Goal: Browse casually: Explore the website without a specific task or goal

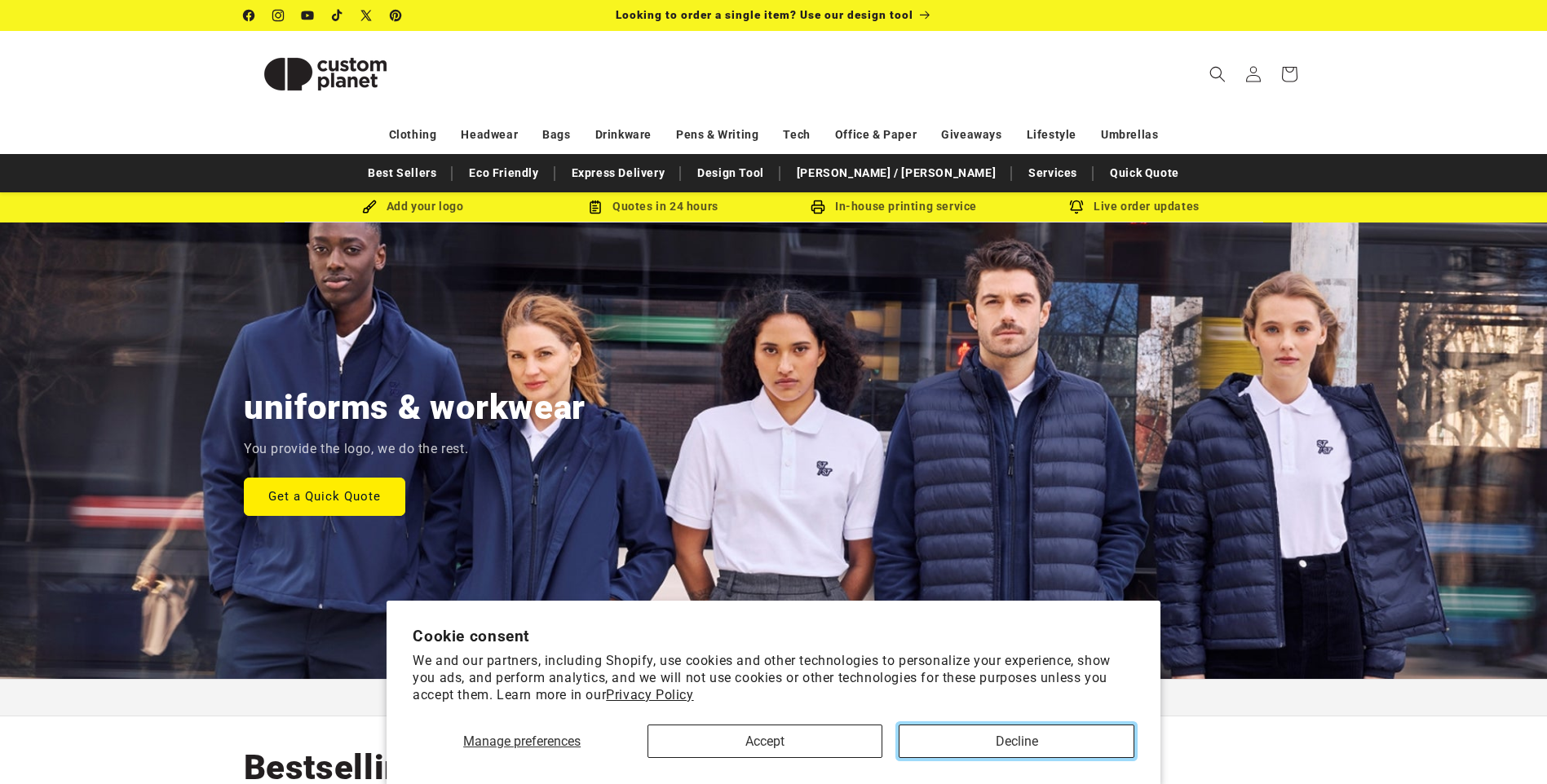
click at [966, 741] on button "Decline" at bounding box center [1016, 742] width 235 height 34
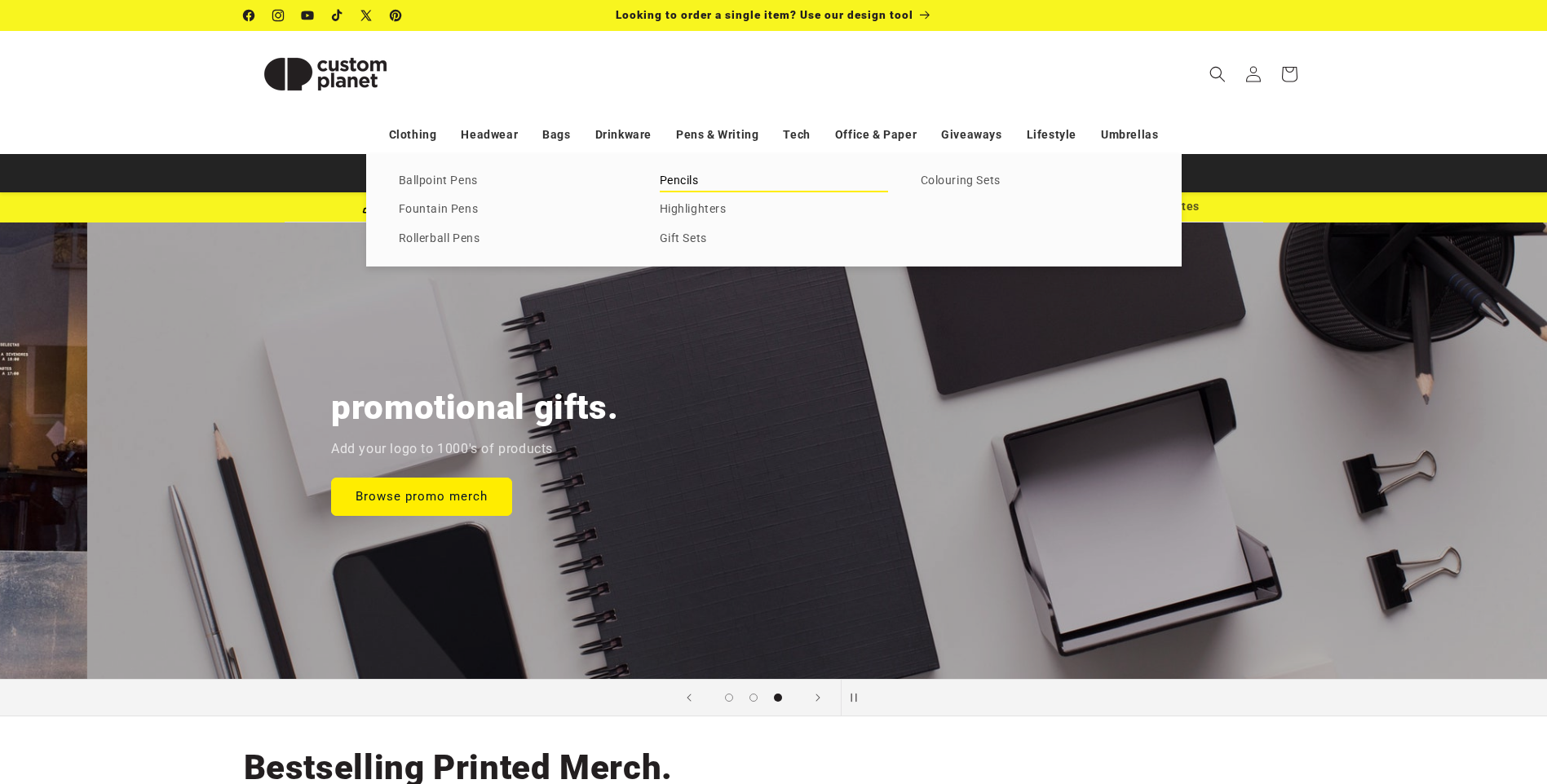
scroll to position [0, 3094]
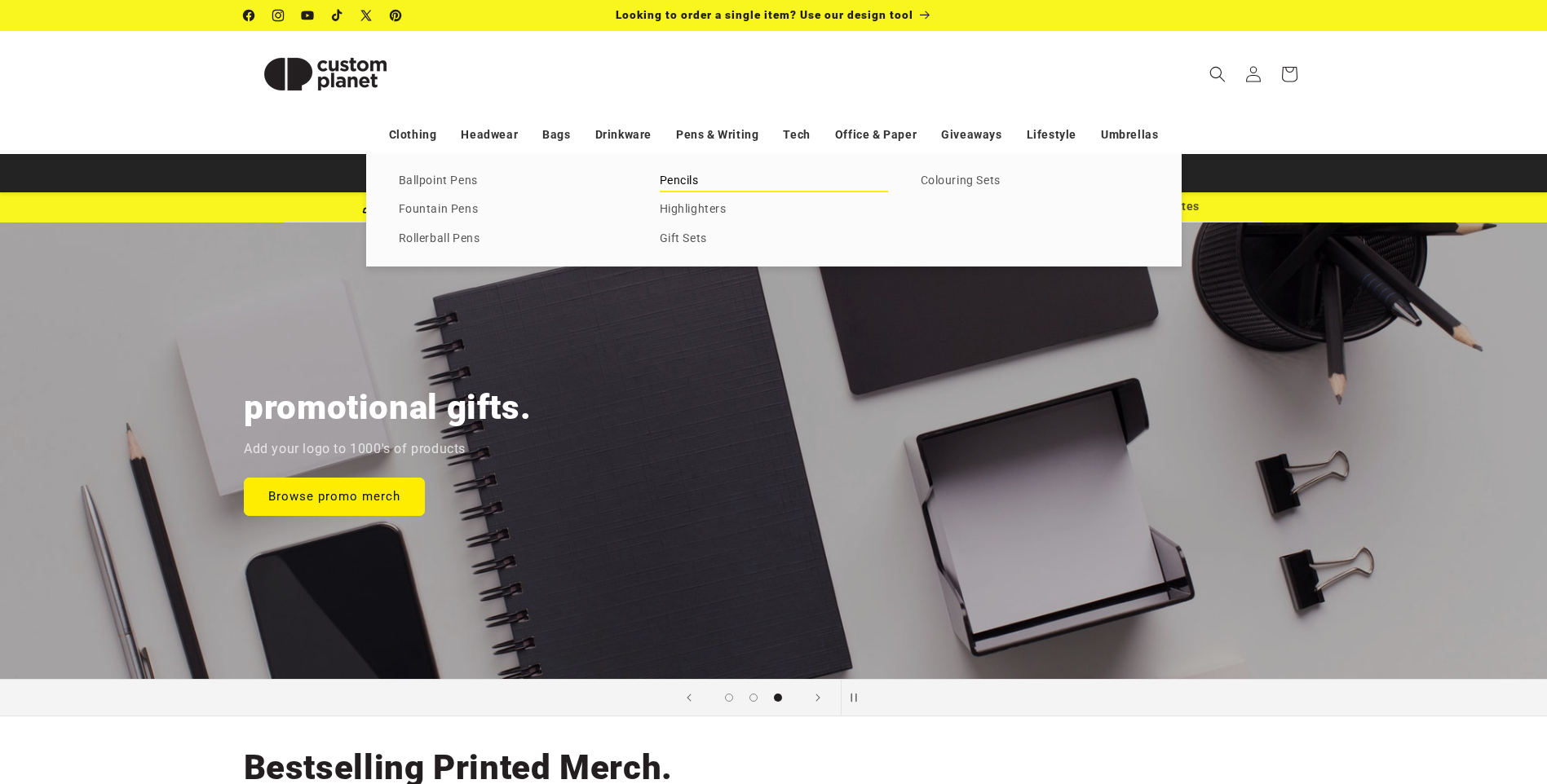
click at [676, 173] on link "Pencils" at bounding box center [774, 181] width 228 height 22
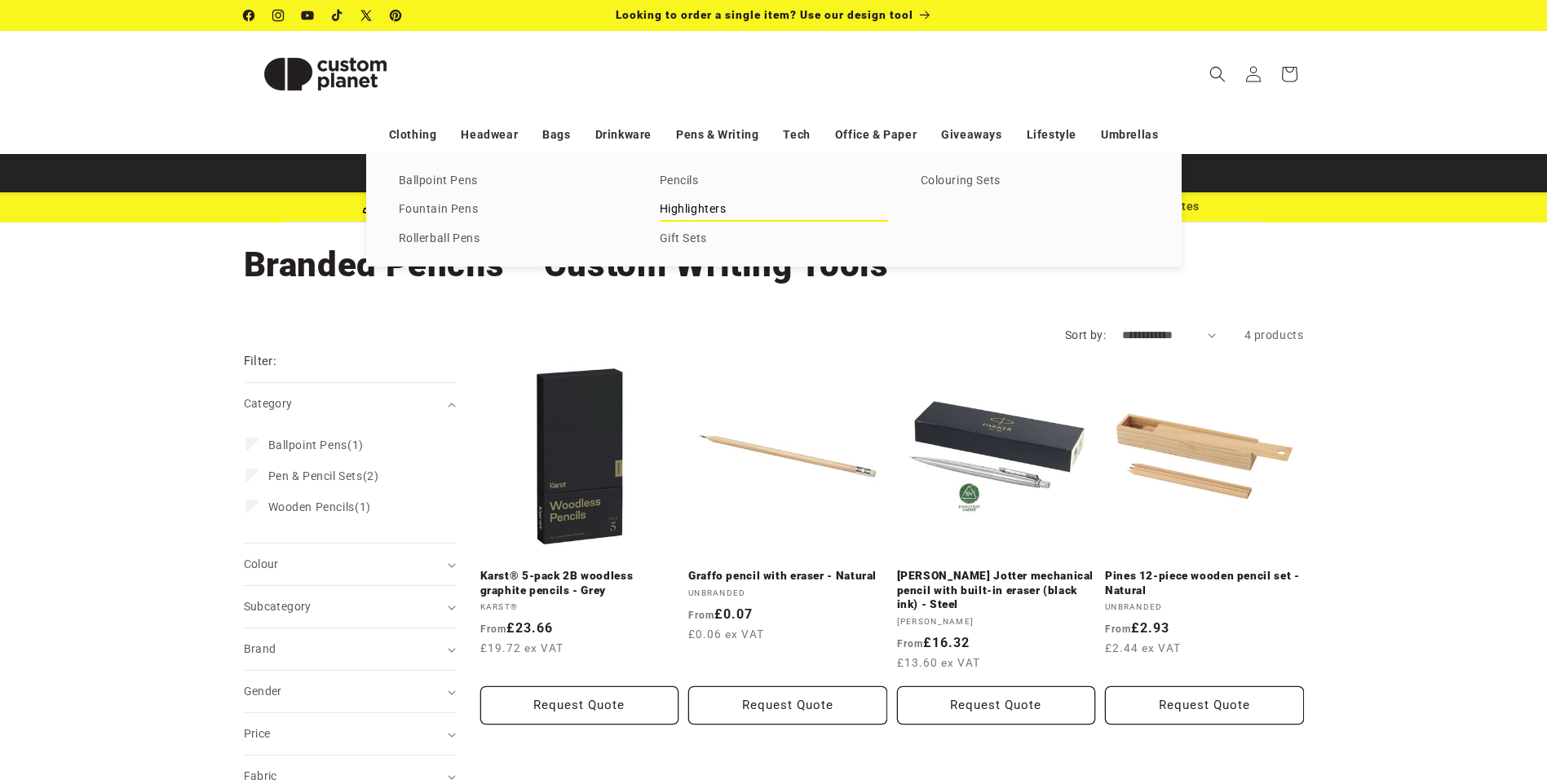
click at [689, 208] on link "Highlighters" at bounding box center [774, 209] width 228 height 22
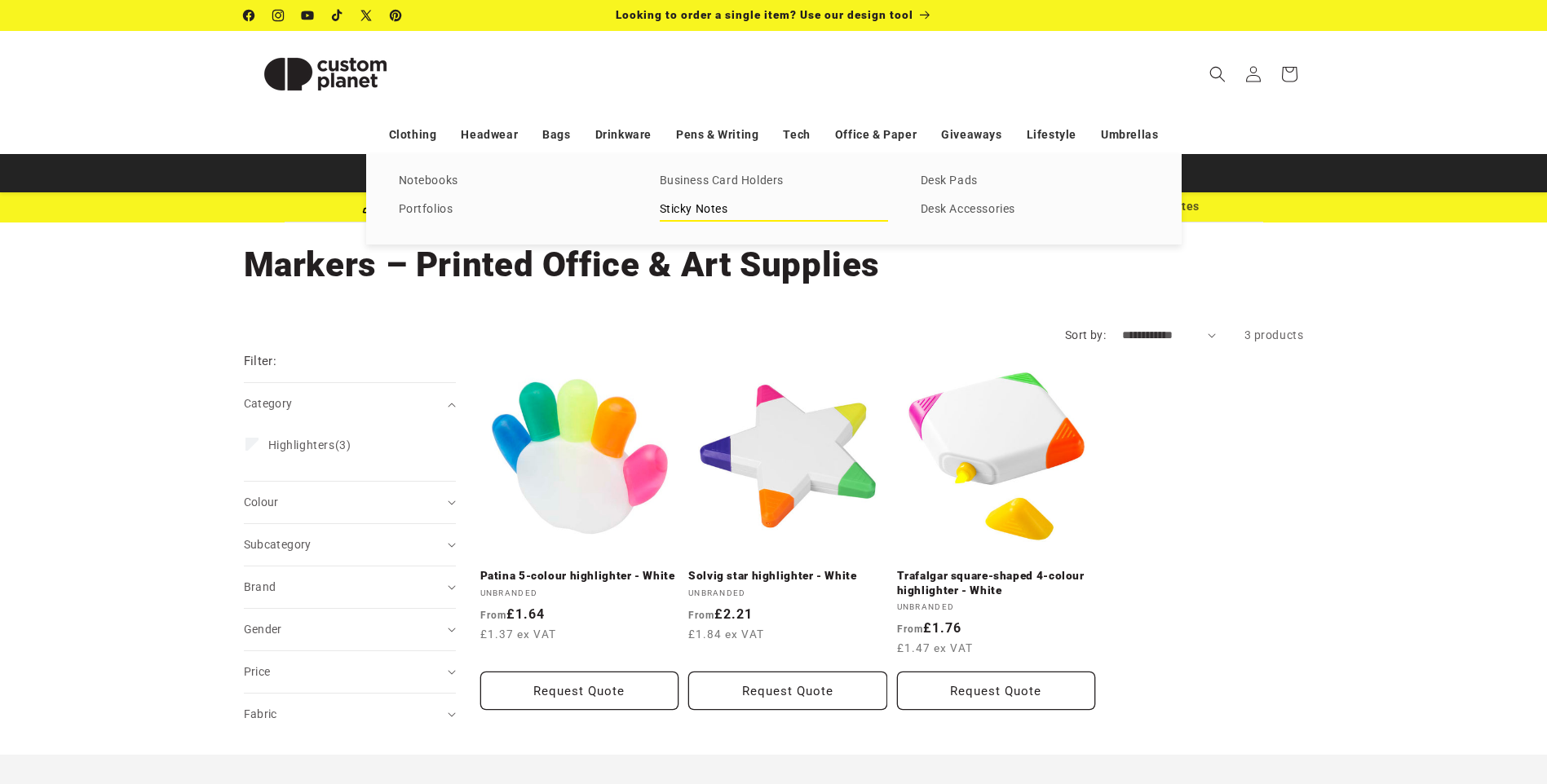
click at [697, 209] on link "Sticky Notes" at bounding box center [774, 209] width 228 height 22
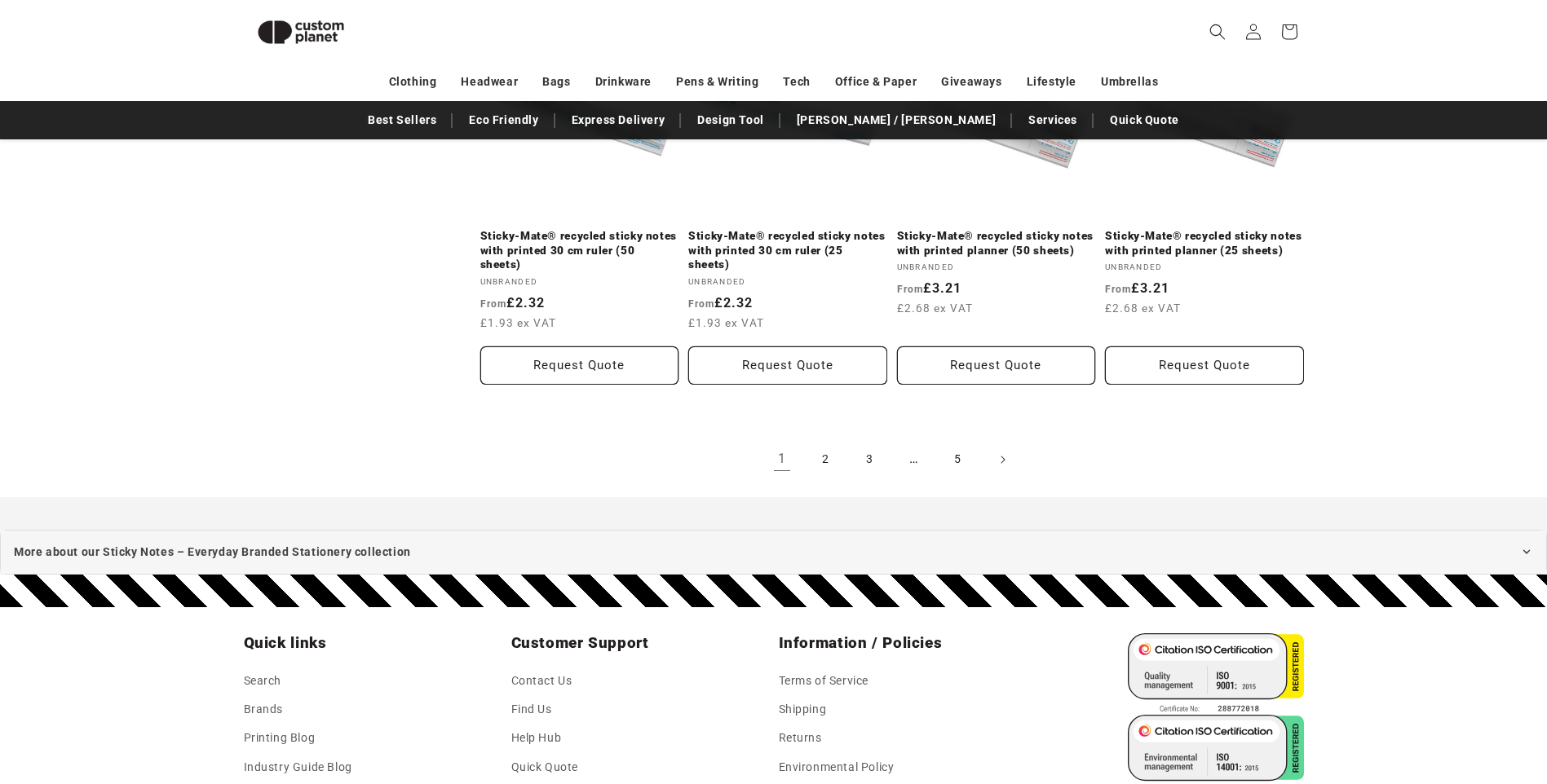
scroll to position [1933, 0]
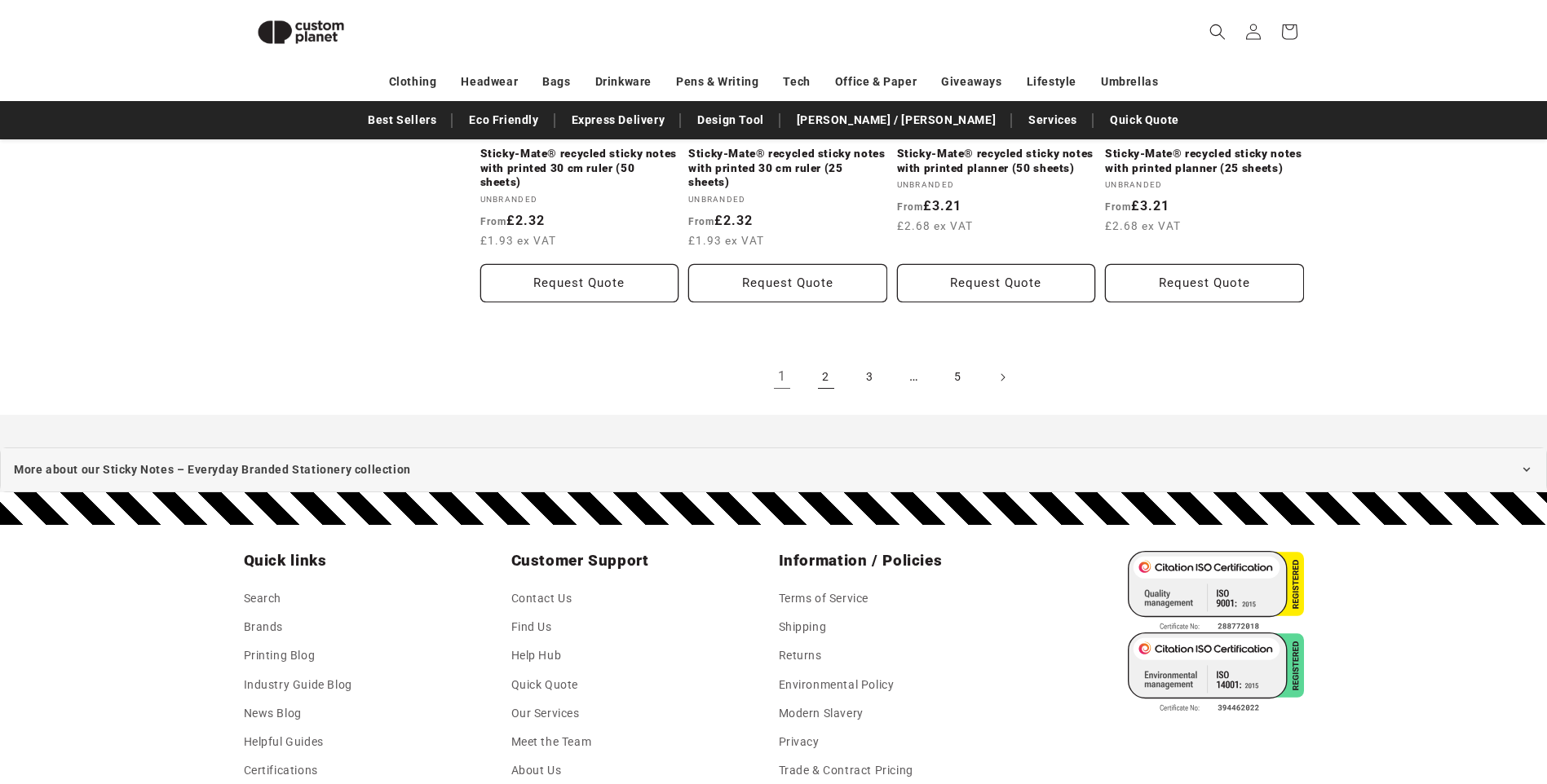
click at [827, 380] on link "2" at bounding box center [826, 377] width 36 height 36
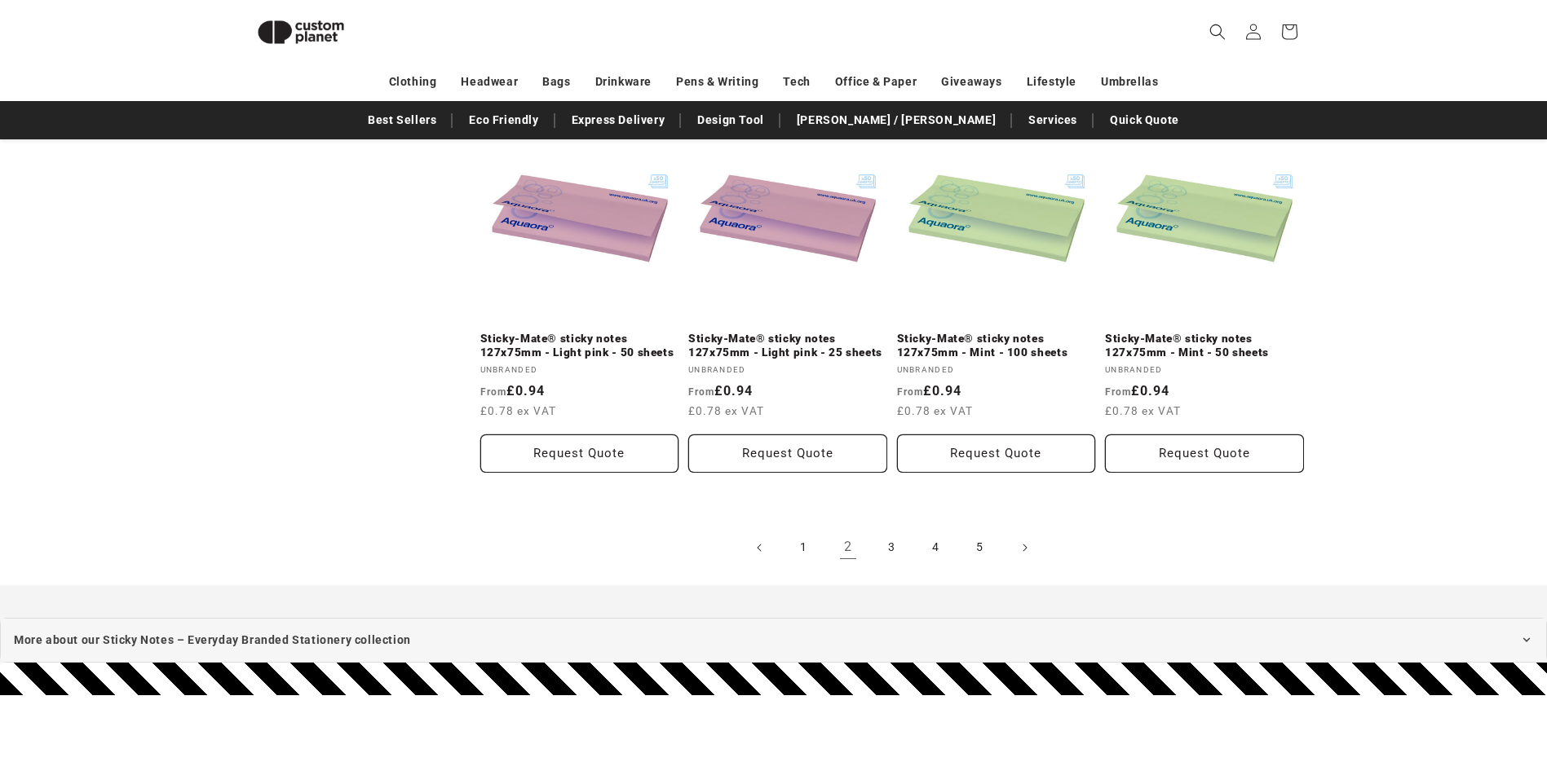
scroll to position [1770, 0]
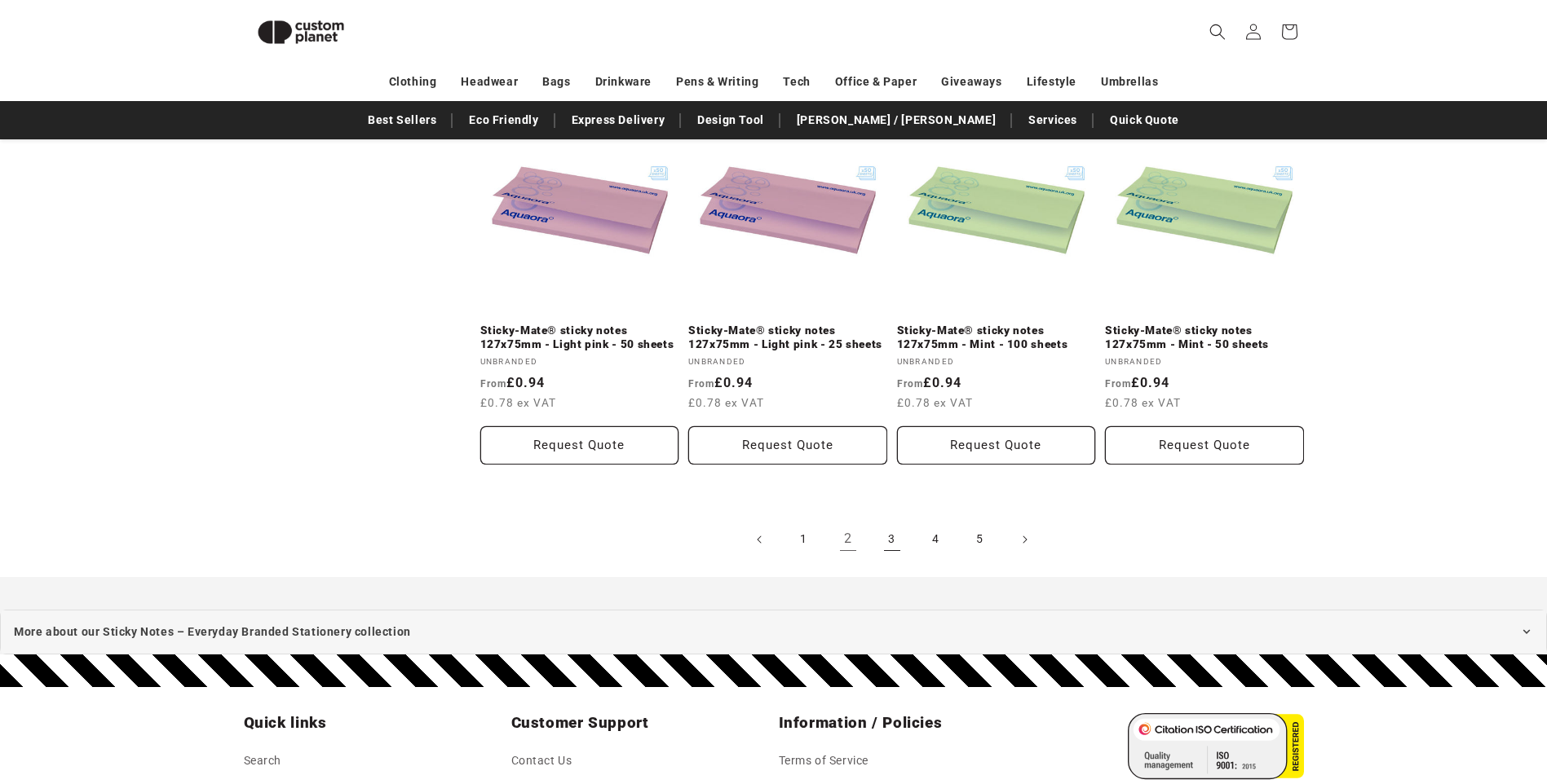
click at [894, 538] on link "3" at bounding box center [892, 539] width 36 height 36
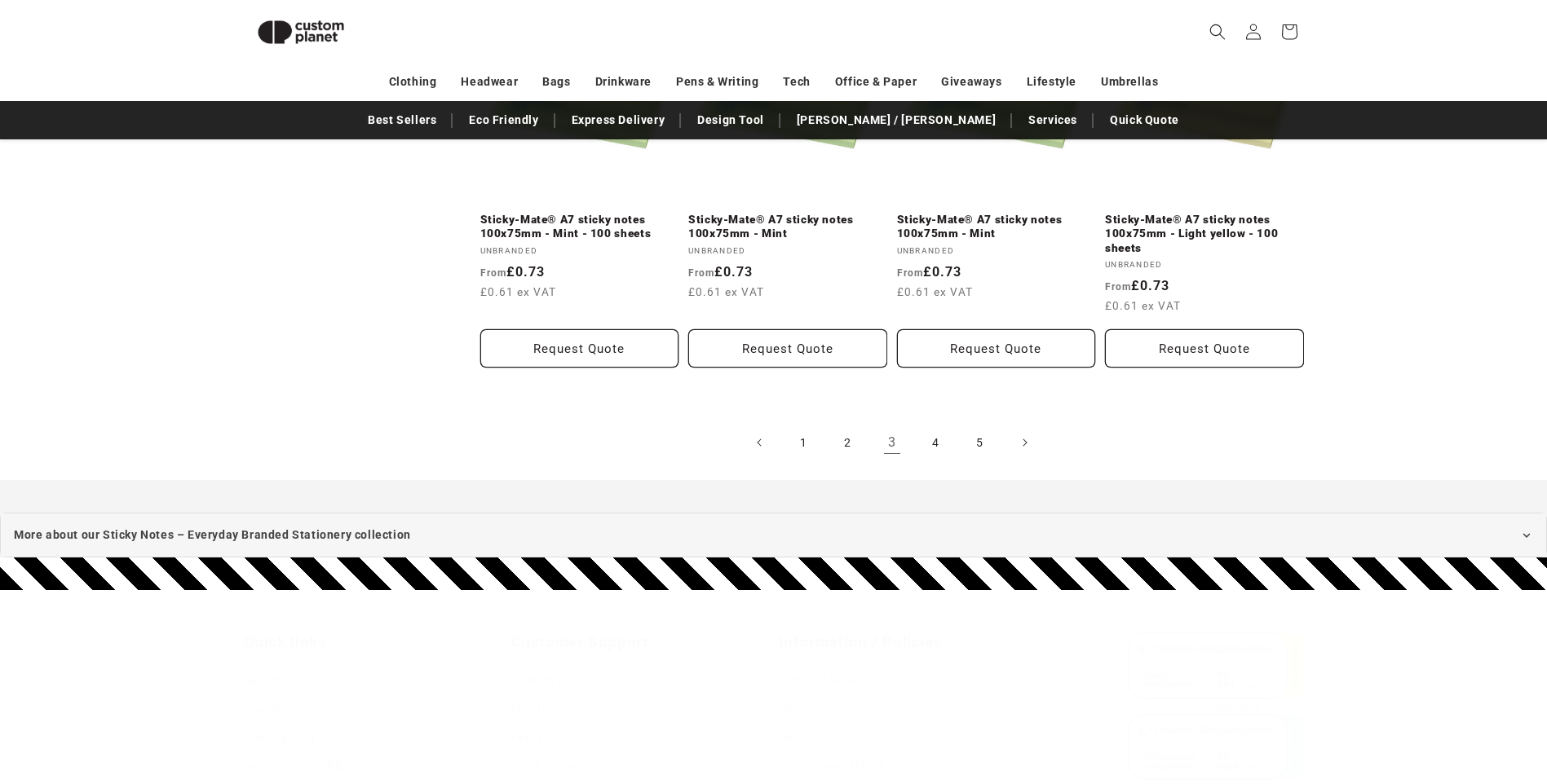
scroll to position [1936, 0]
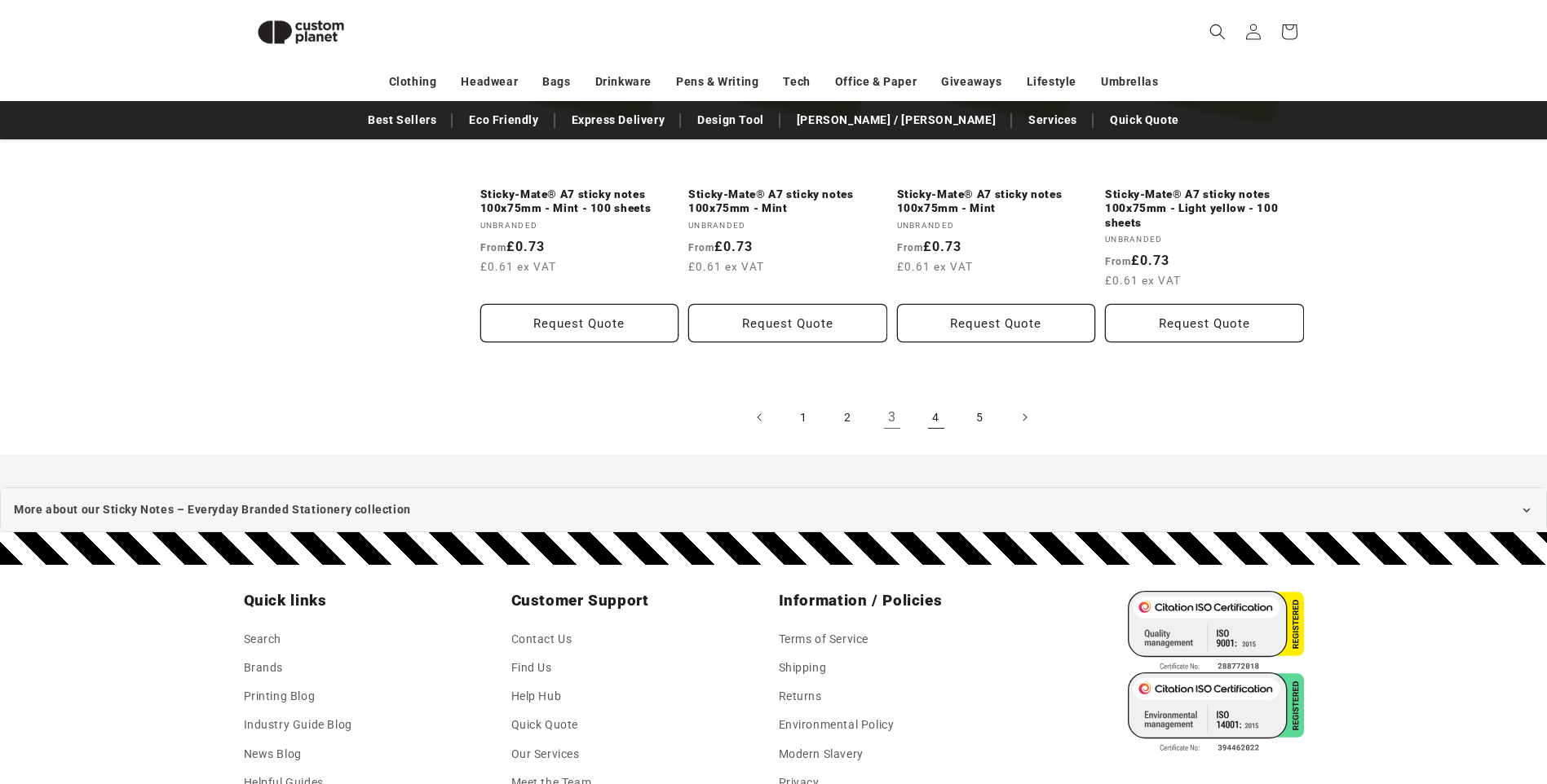
click at [941, 415] on link "4" at bounding box center [936, 417] width 36 height 36
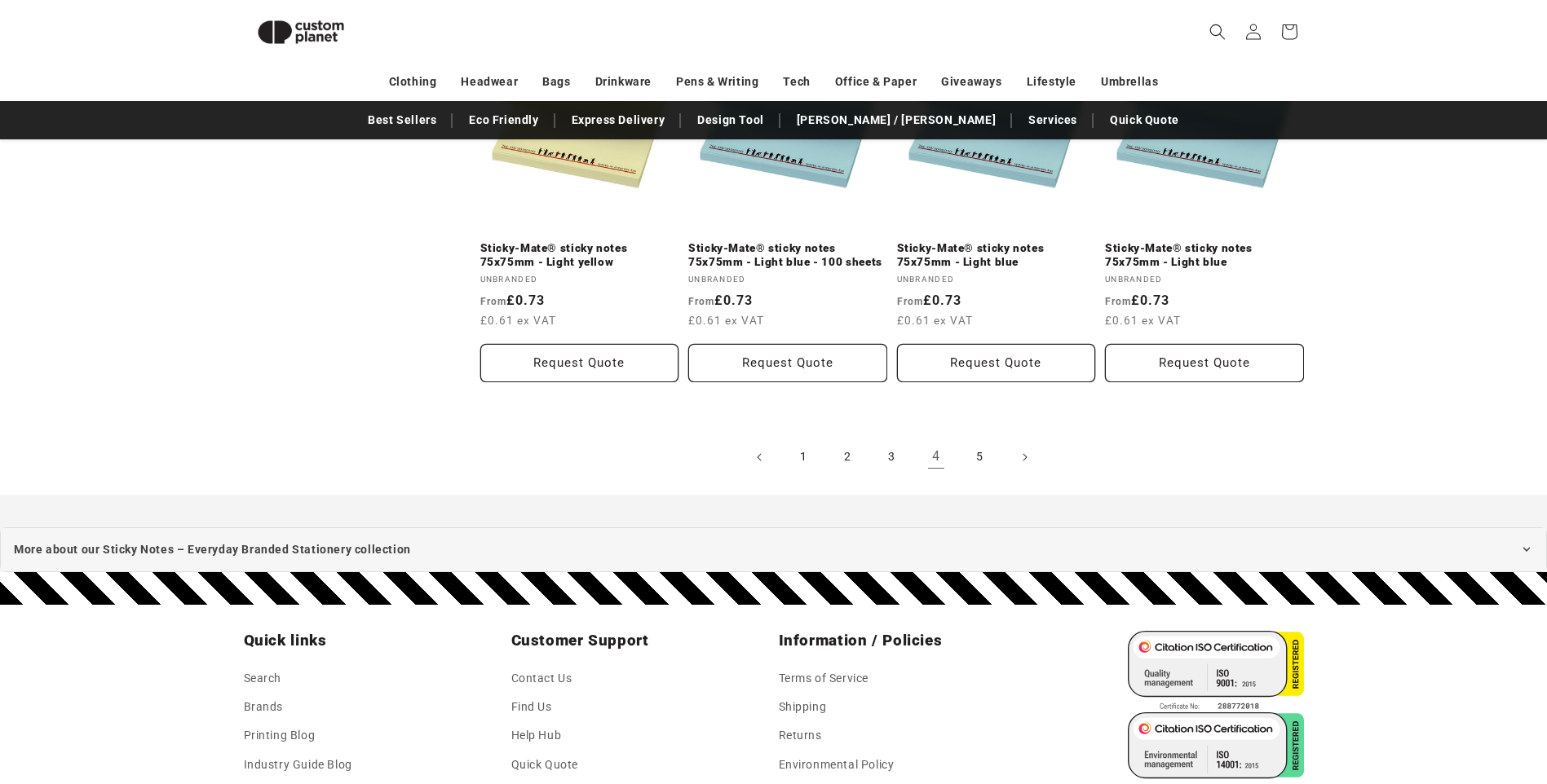
scroll to position [2097, 0]
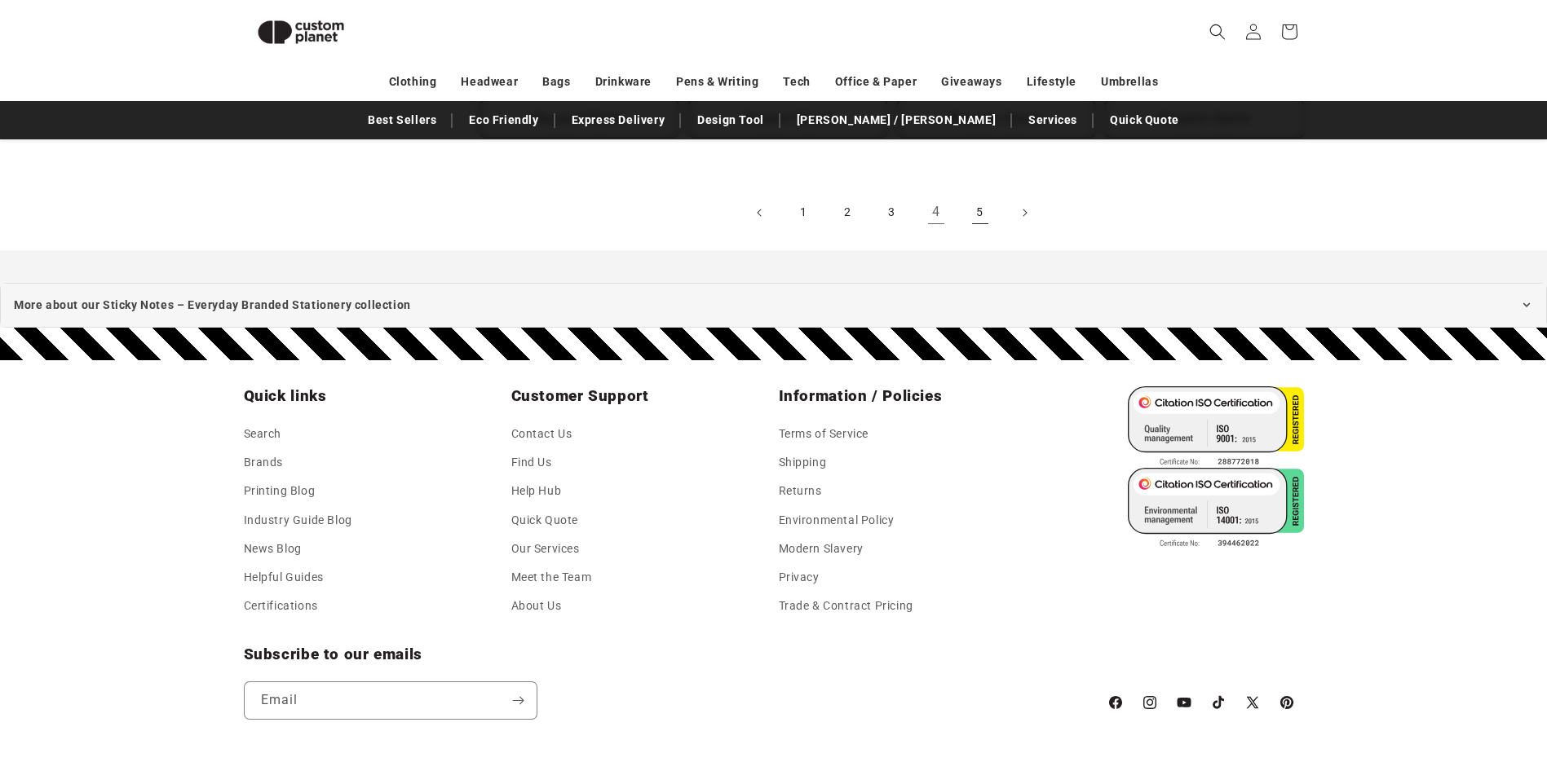
click at [980, 216] on link "5" at bounding box center [979, 212] width 36 height 36
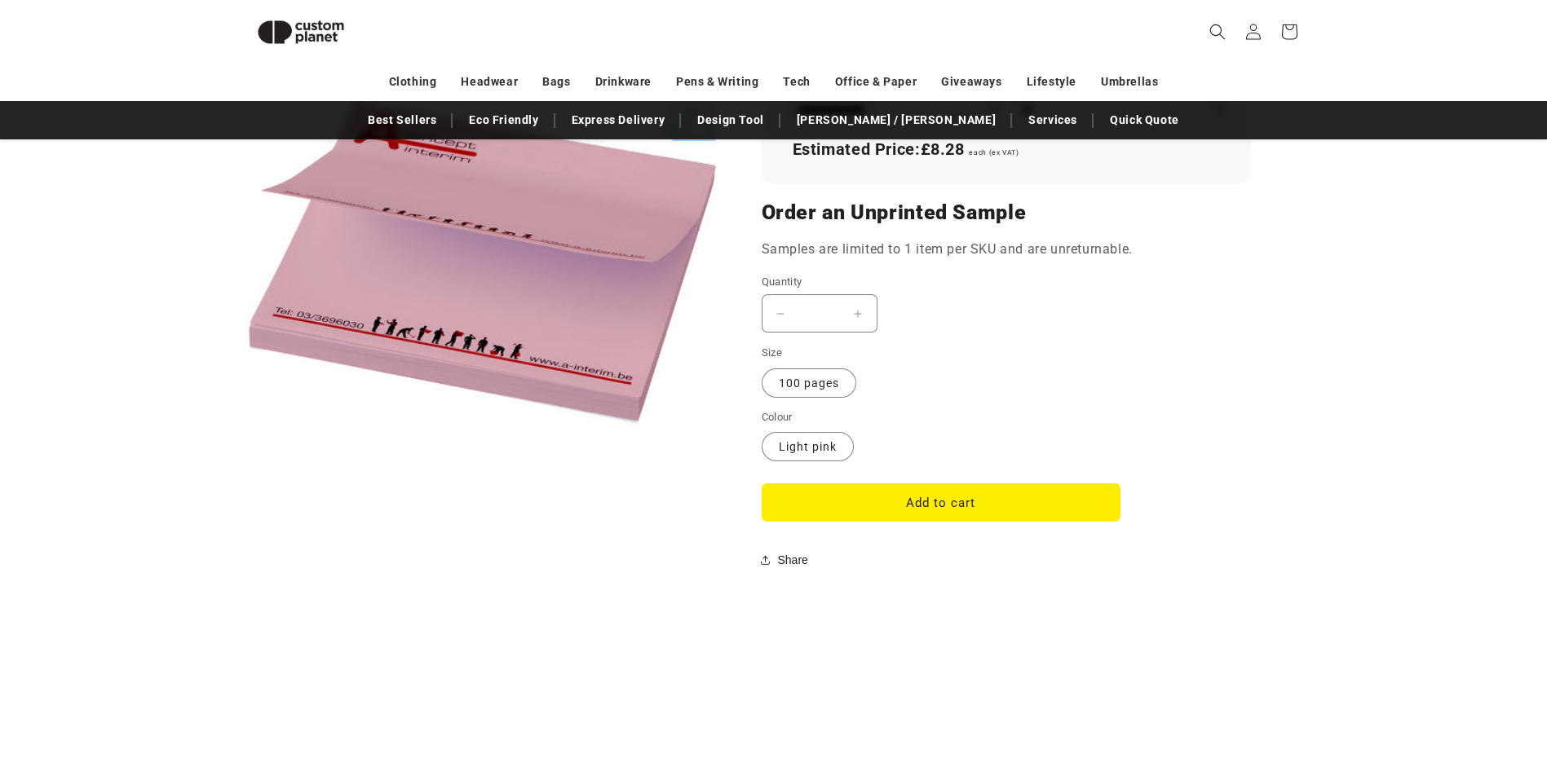
scroll to position [1445, 0]
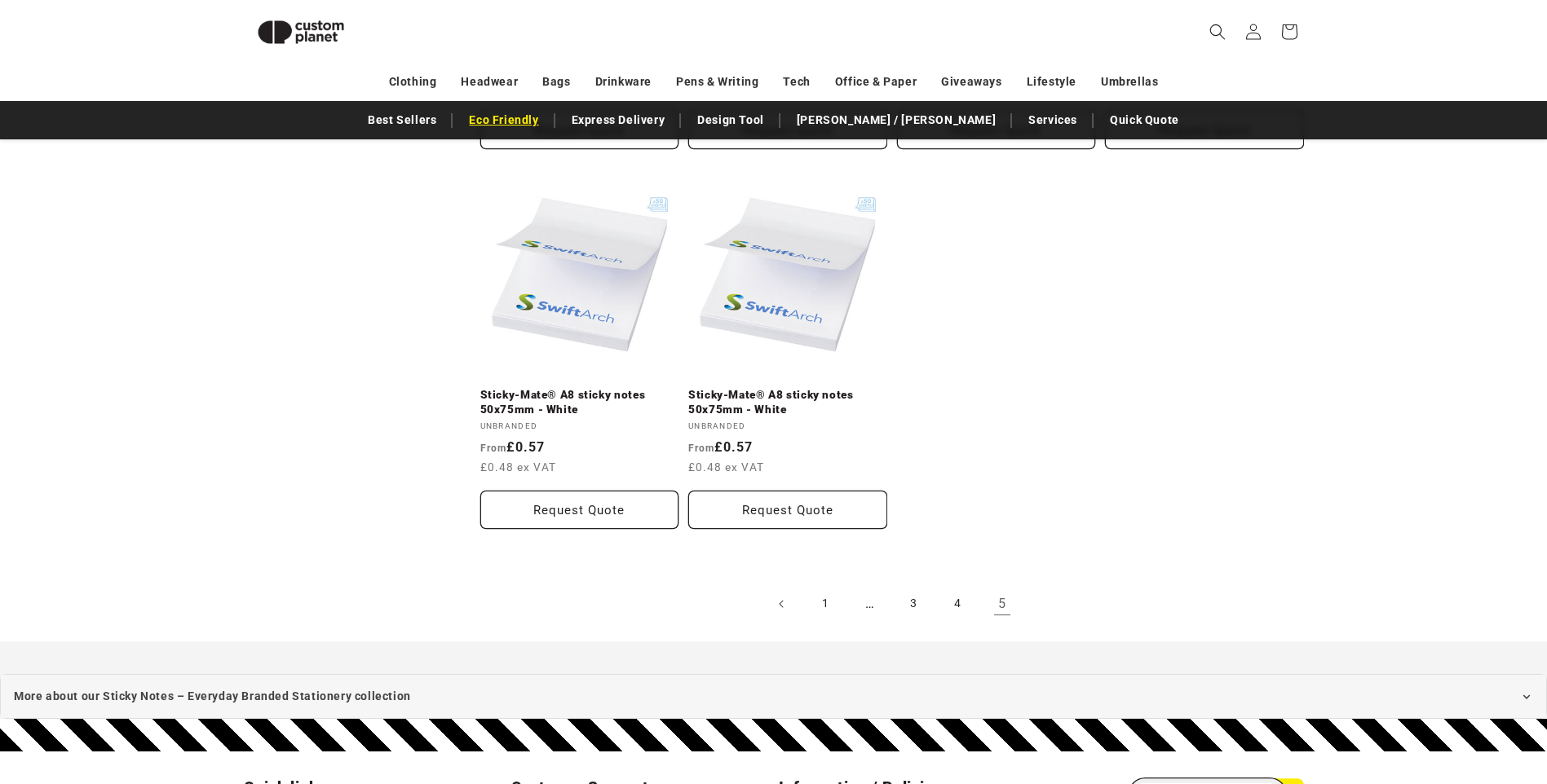
scroll to position [1691, 0]
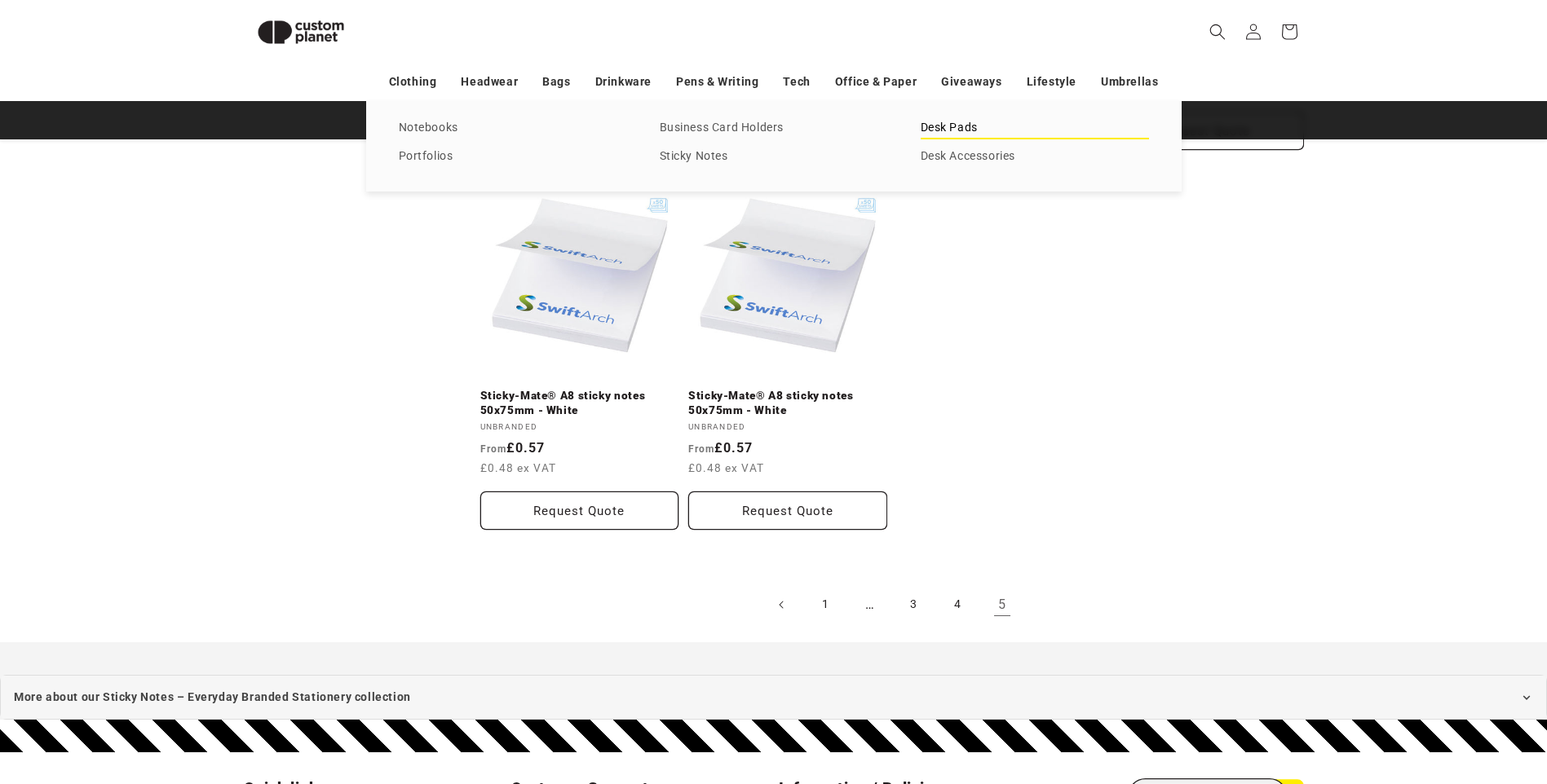
click at [964, 132] on link "Desk Pads" at bounding box center [1034, 128] width 228 height 22
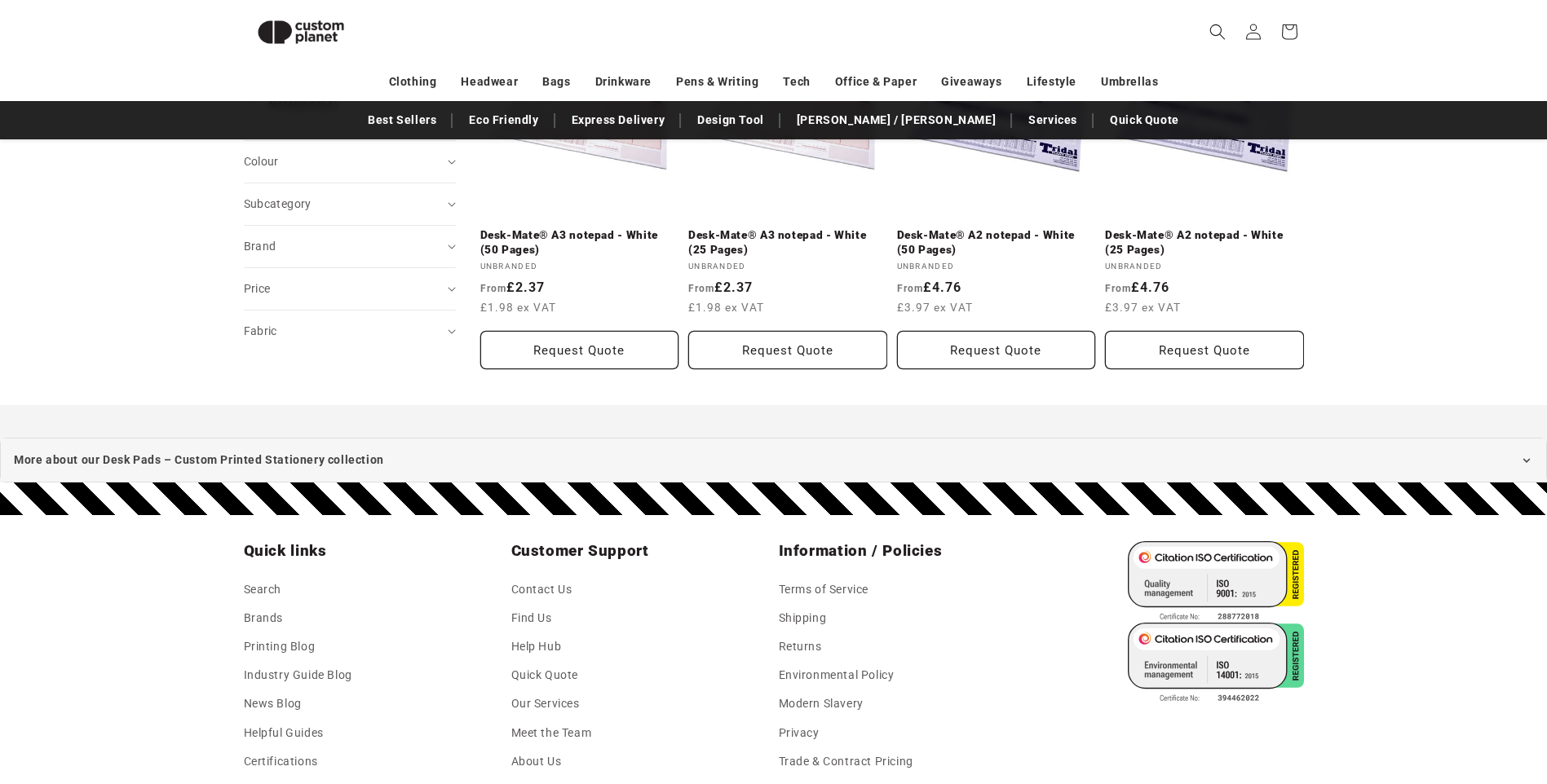
scroll to position [304, 0]
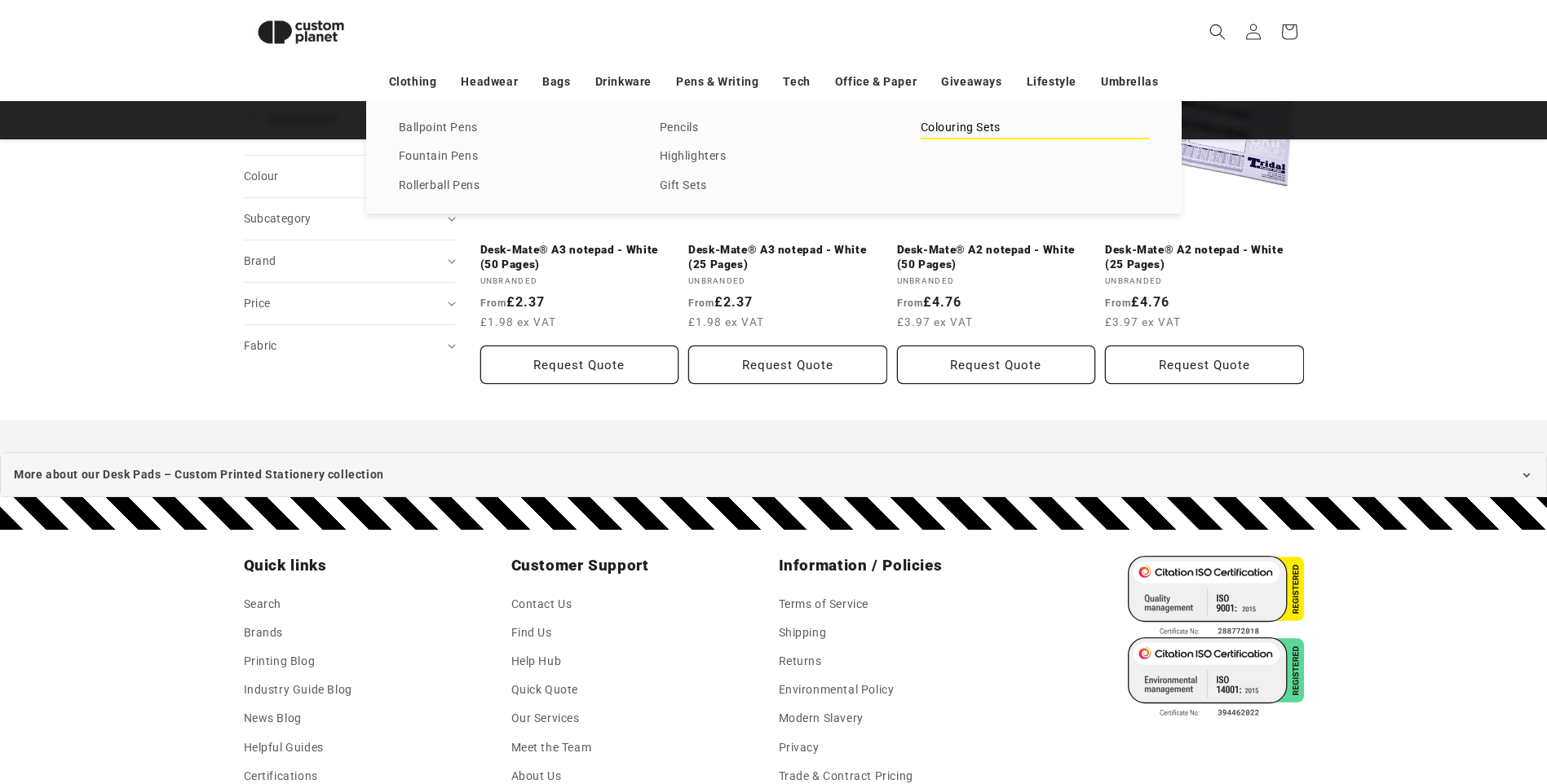
click at [933, 127] on link "Colouring Sets" at bounding box center [1034, 128] width 228 height 22
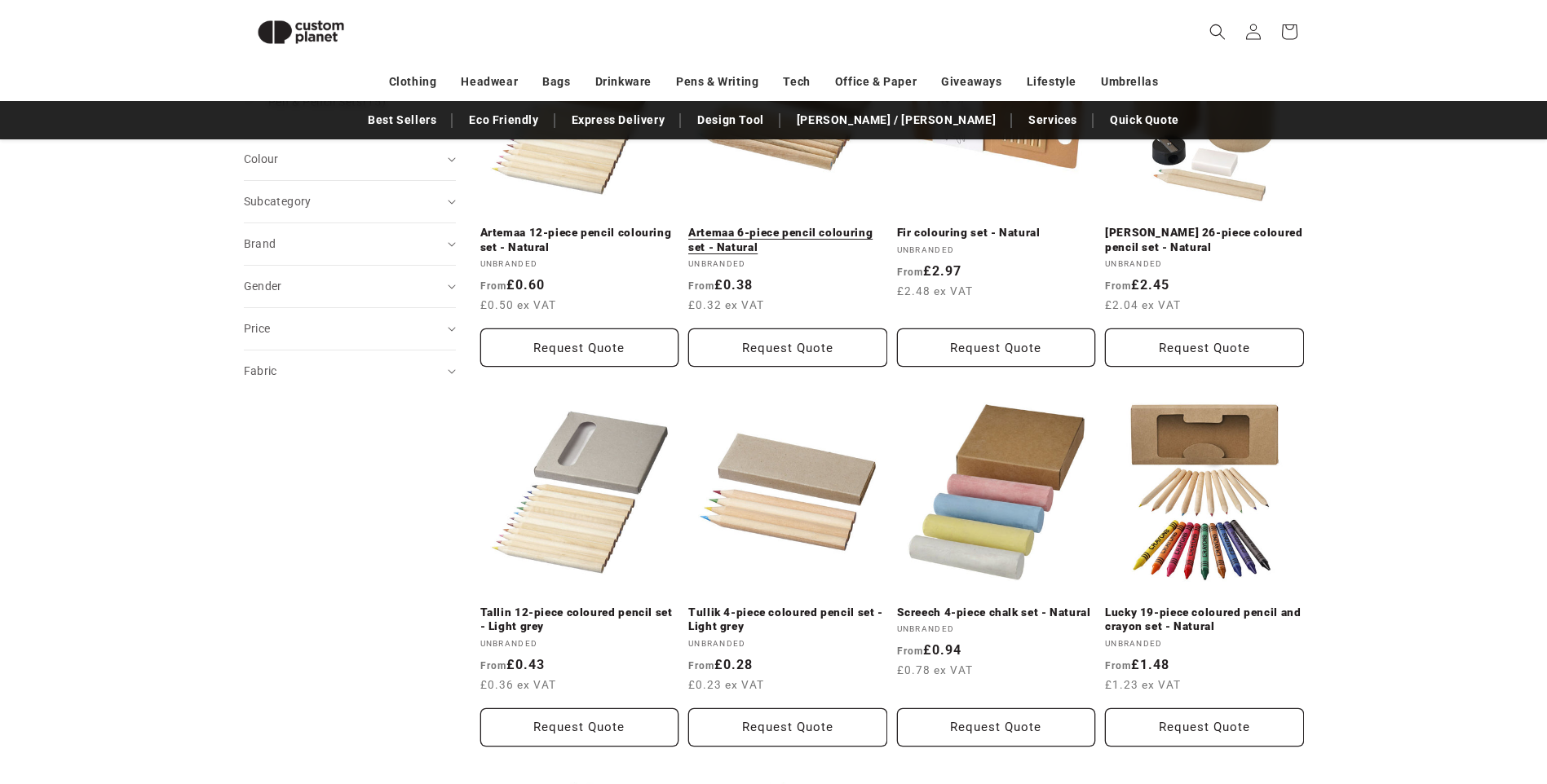
scroll to position [305, 0]
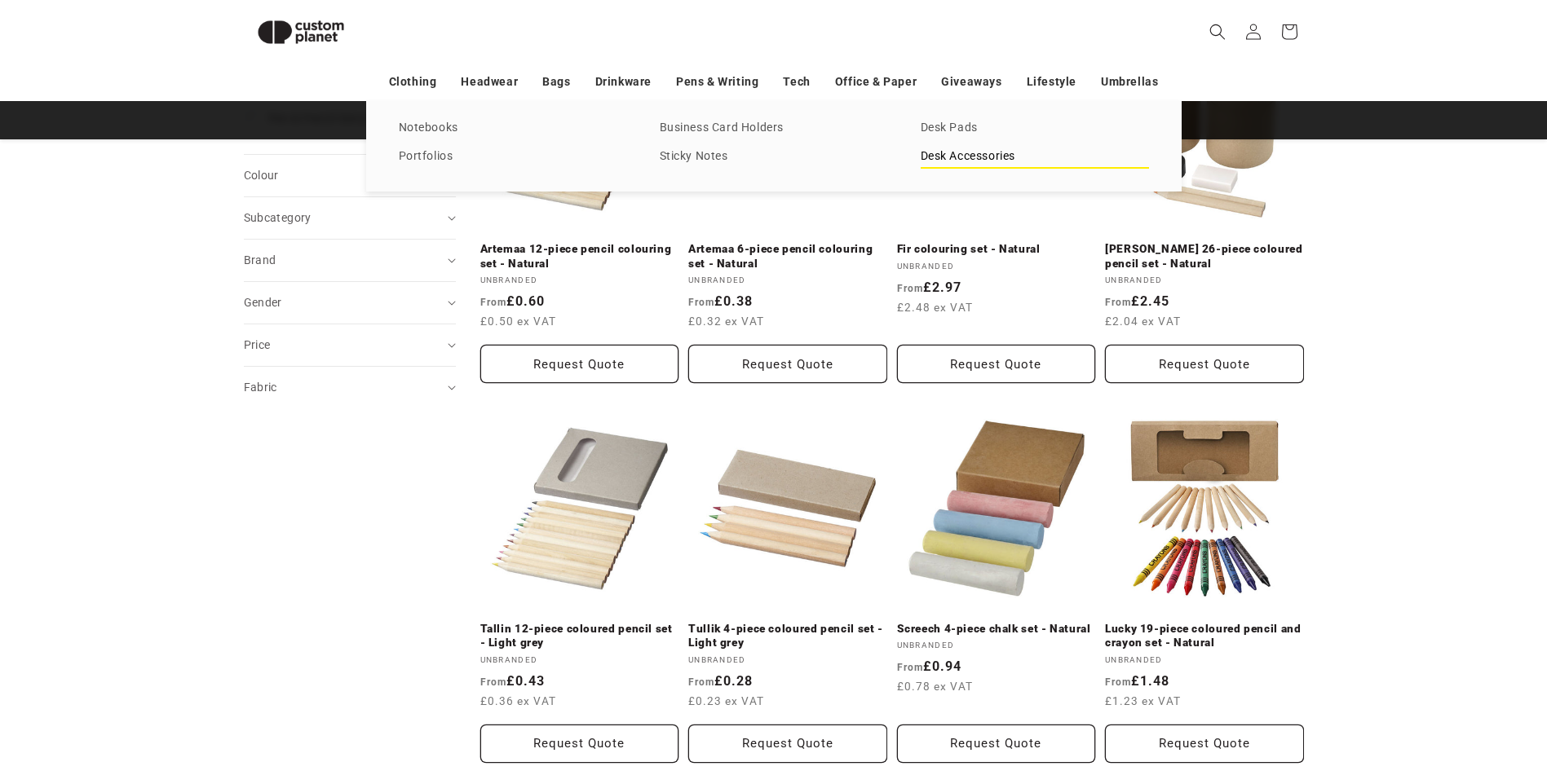
click at [946, 152] on link "Desk Accessories" at bounding box center [1034, 156] width 228 height 22
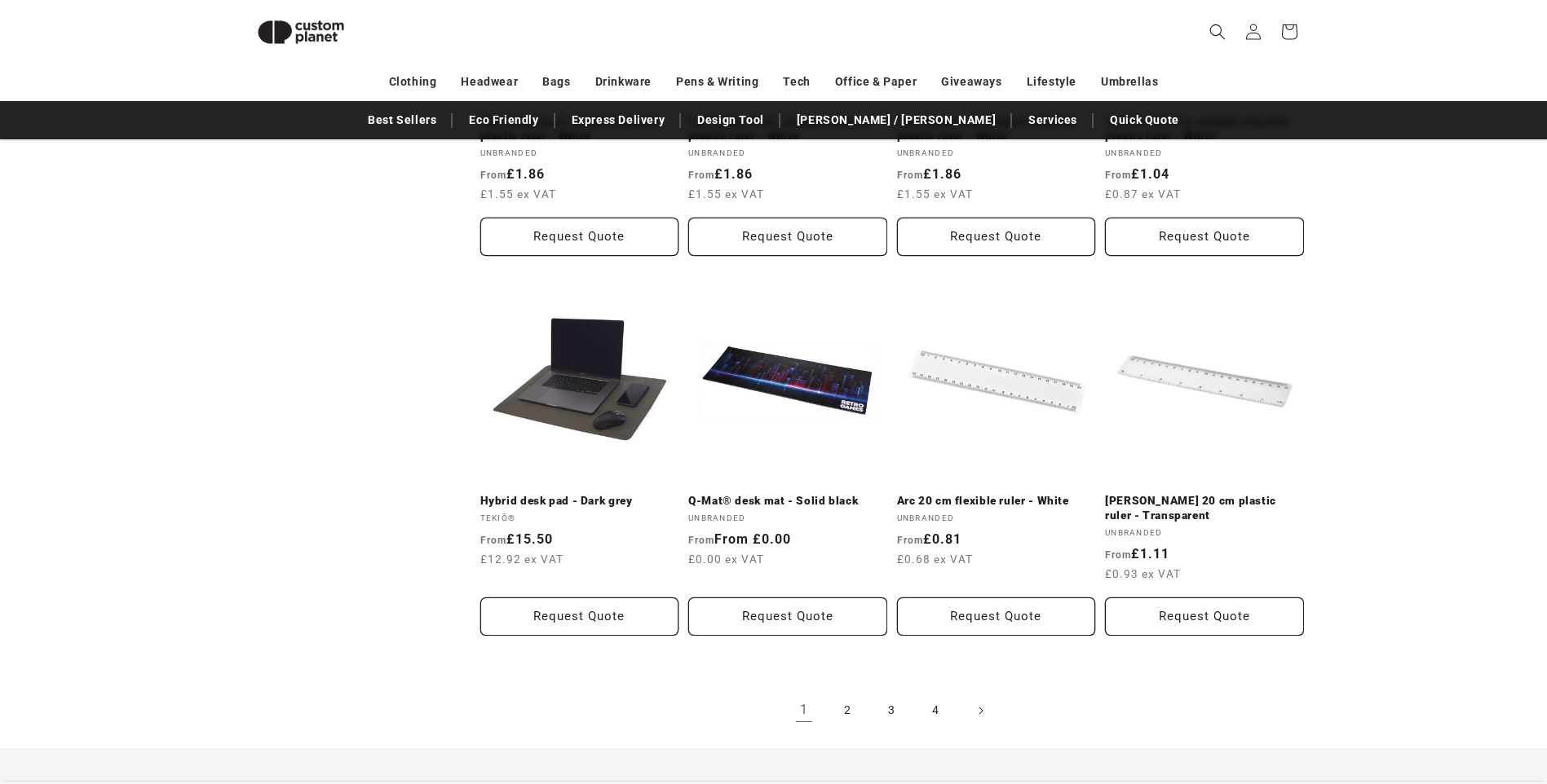
scroll to position [1610, 0]
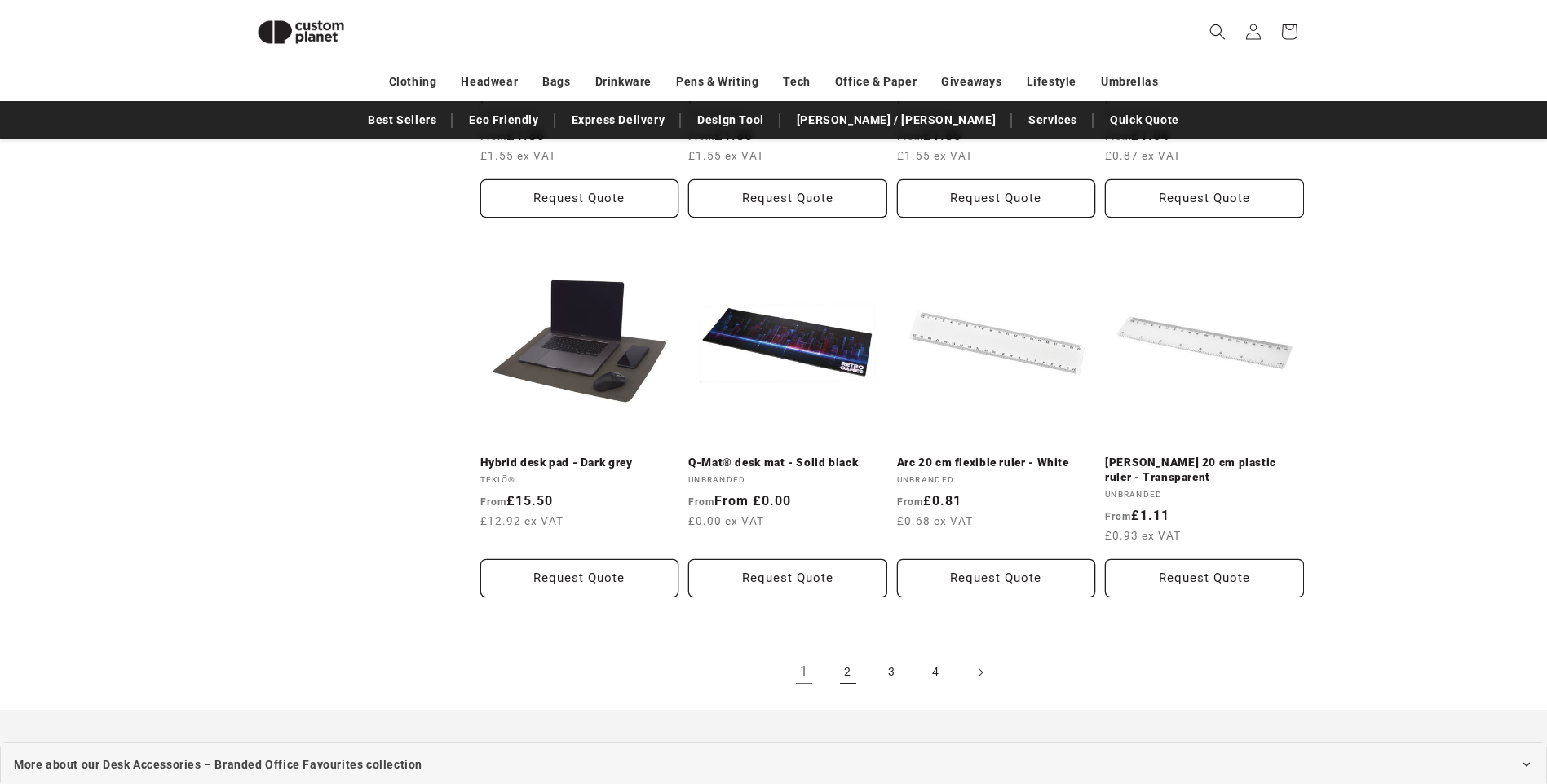
click at [865, 675] on link "2" at bounding box center [848, 673] width 36 height 36
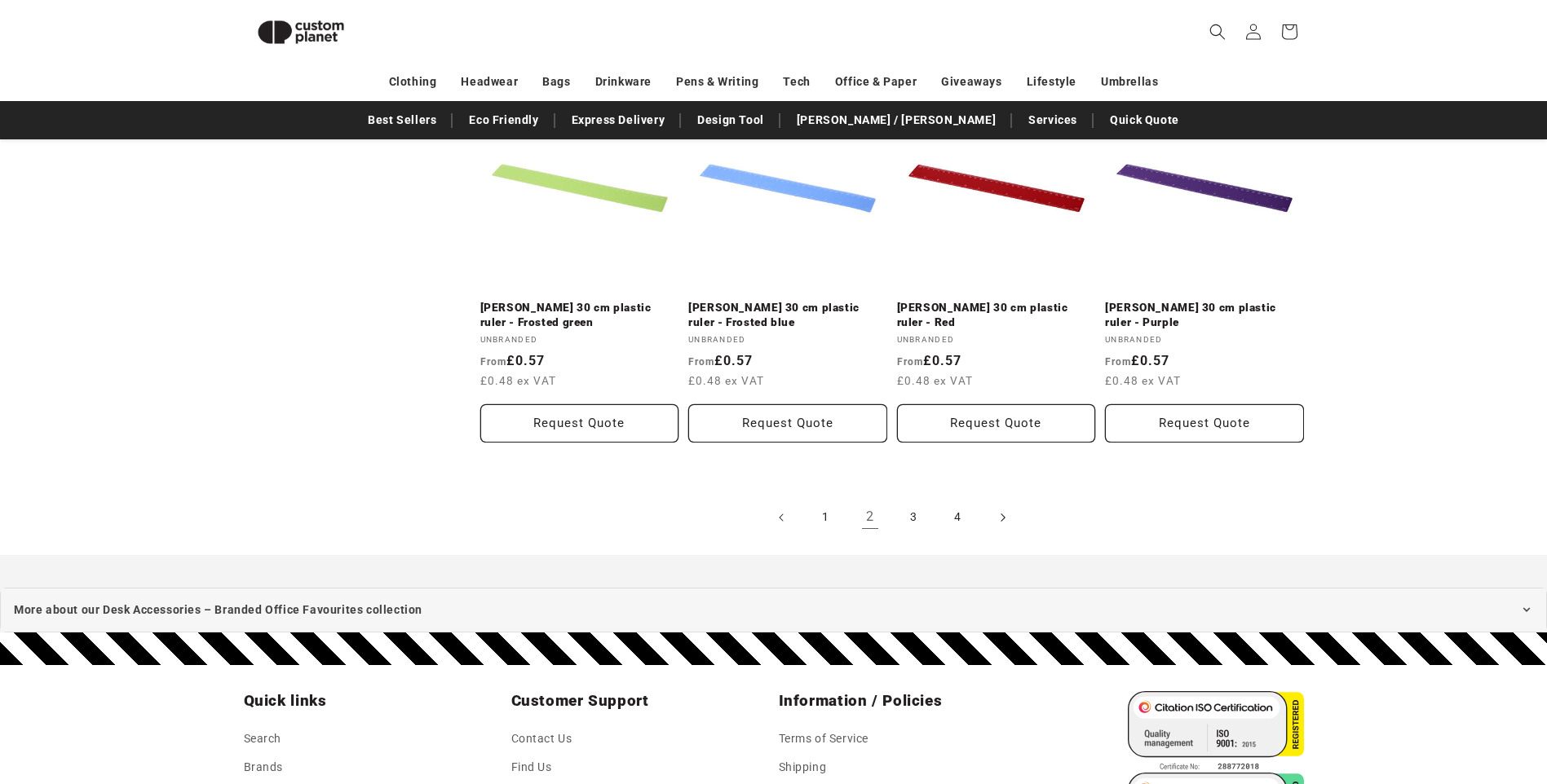
scroll to position [1771, 0]
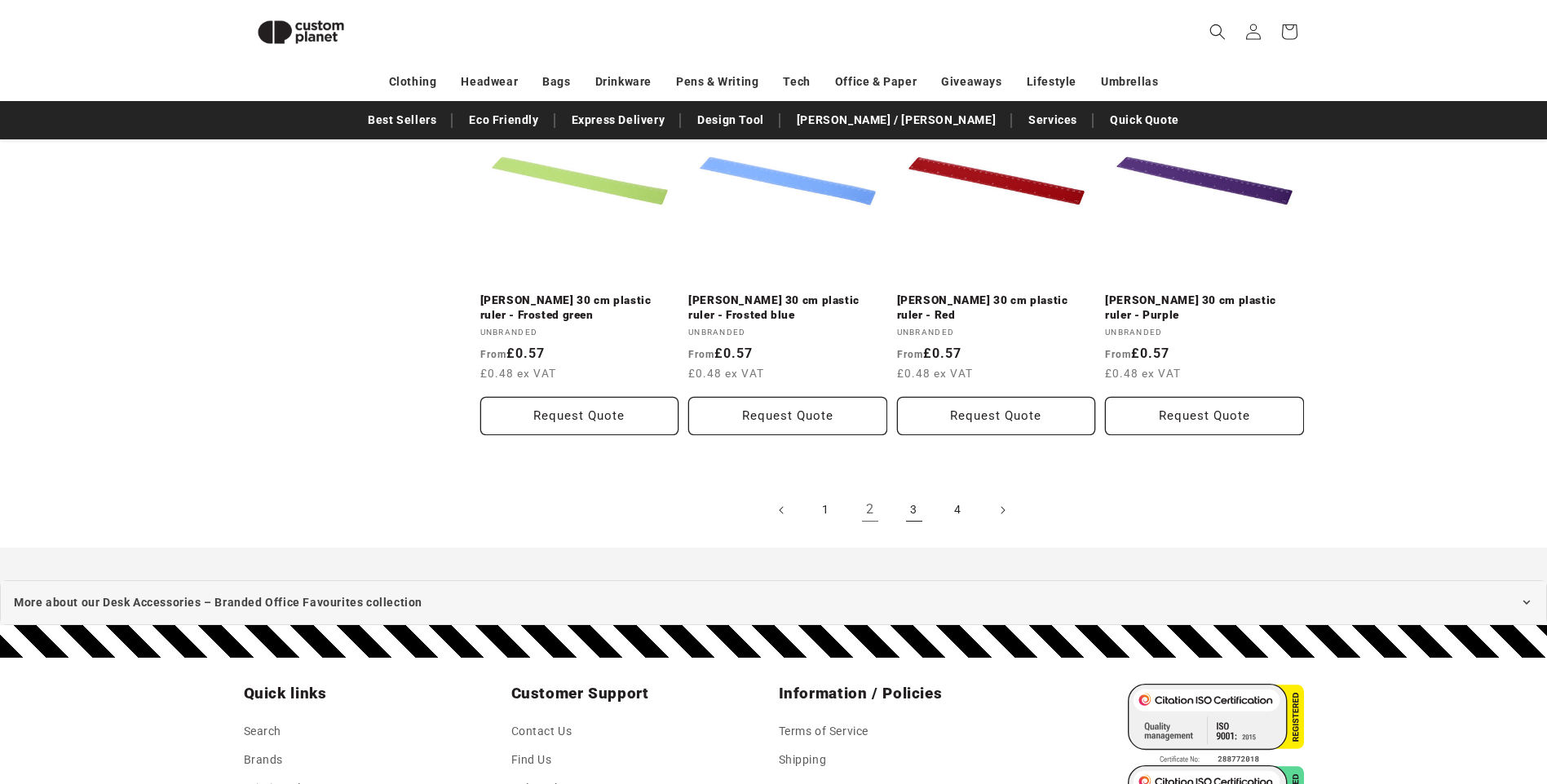
click at [901, 510] on link "3" at bounding box center [914, 510] width 36 height 36
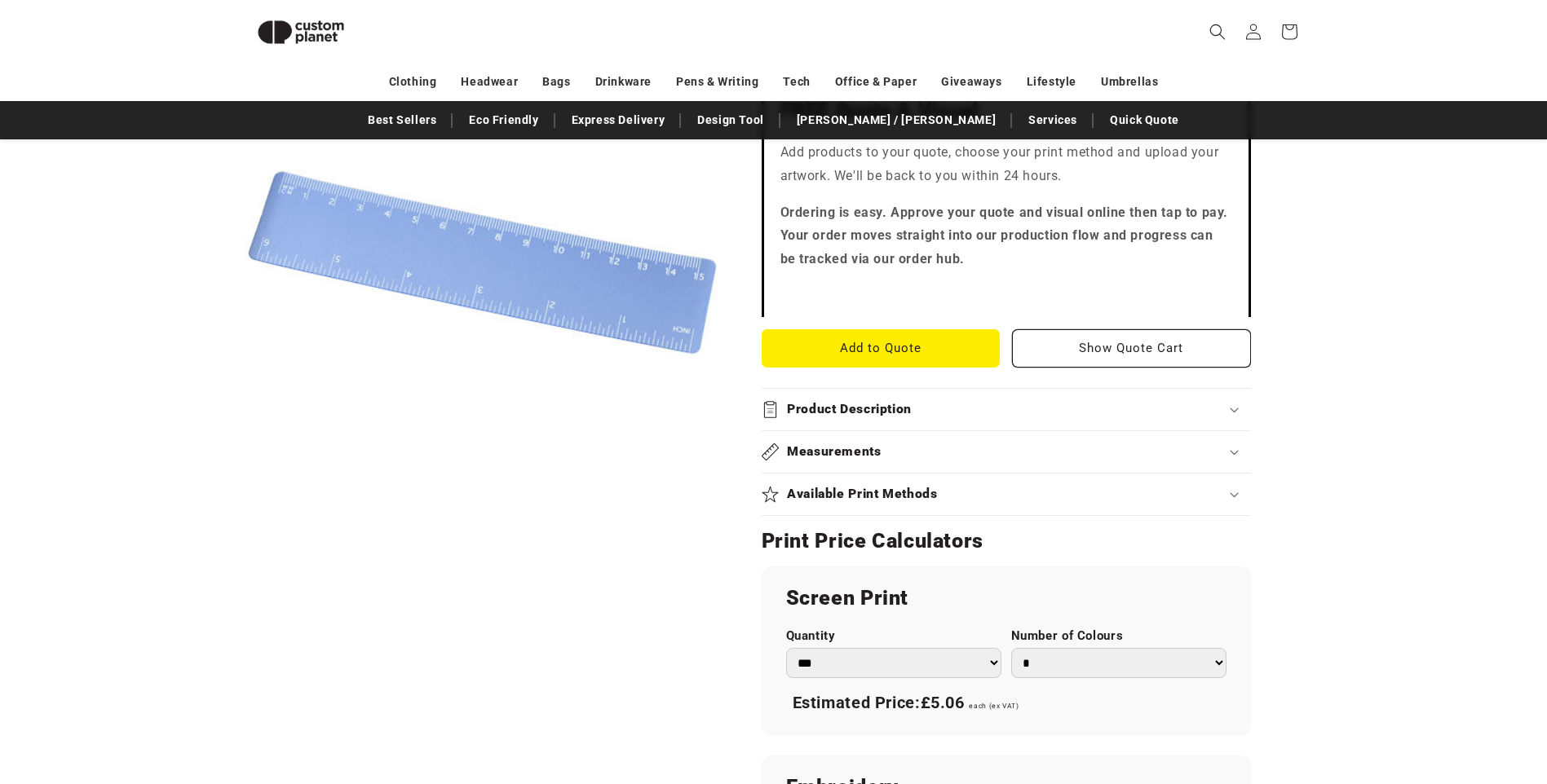
scroll to position [550, 0]
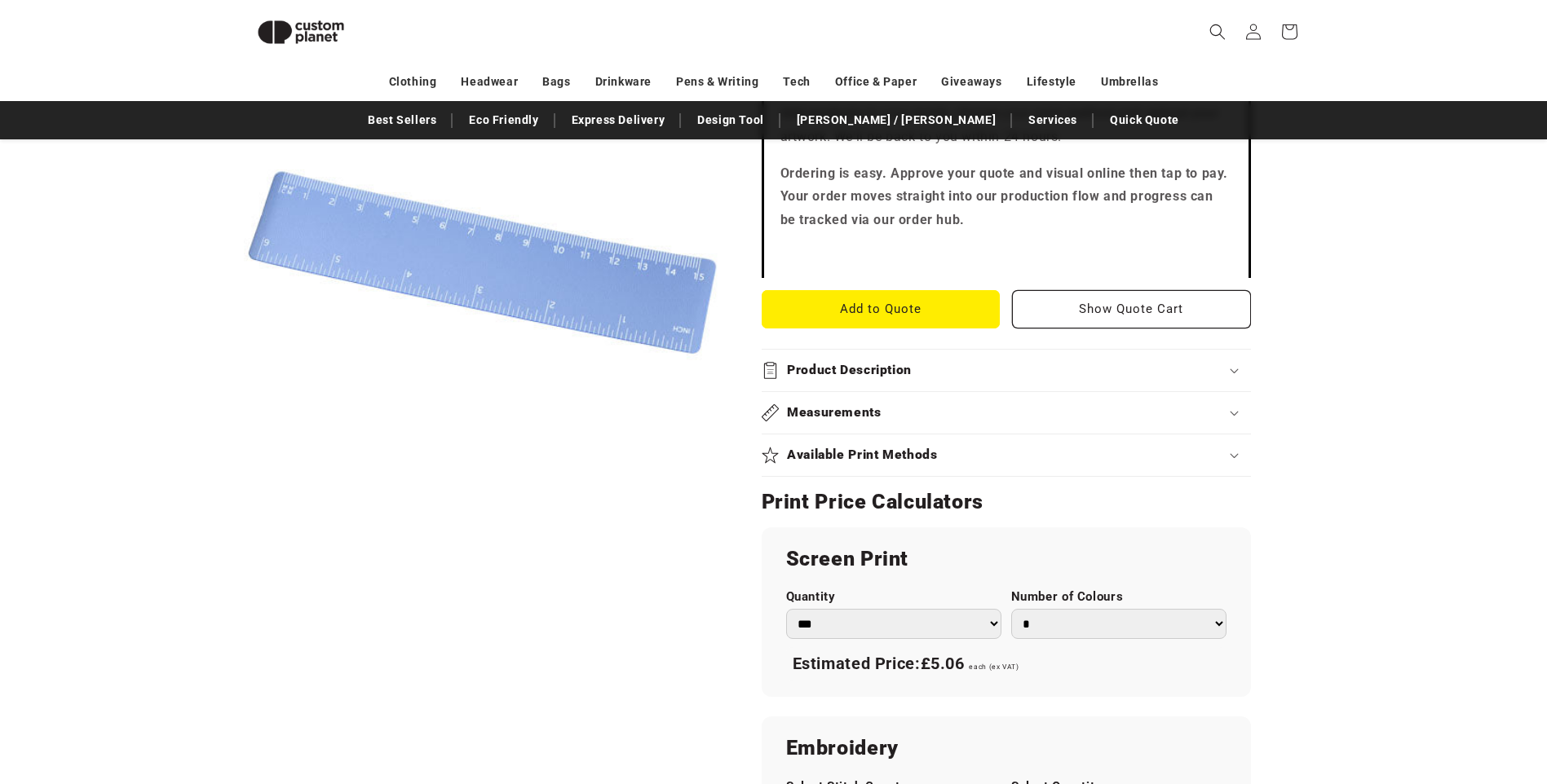
click at [867, 449] on h2 "Available Print Methods" at bounding box center [862, 454] width 151 height 17
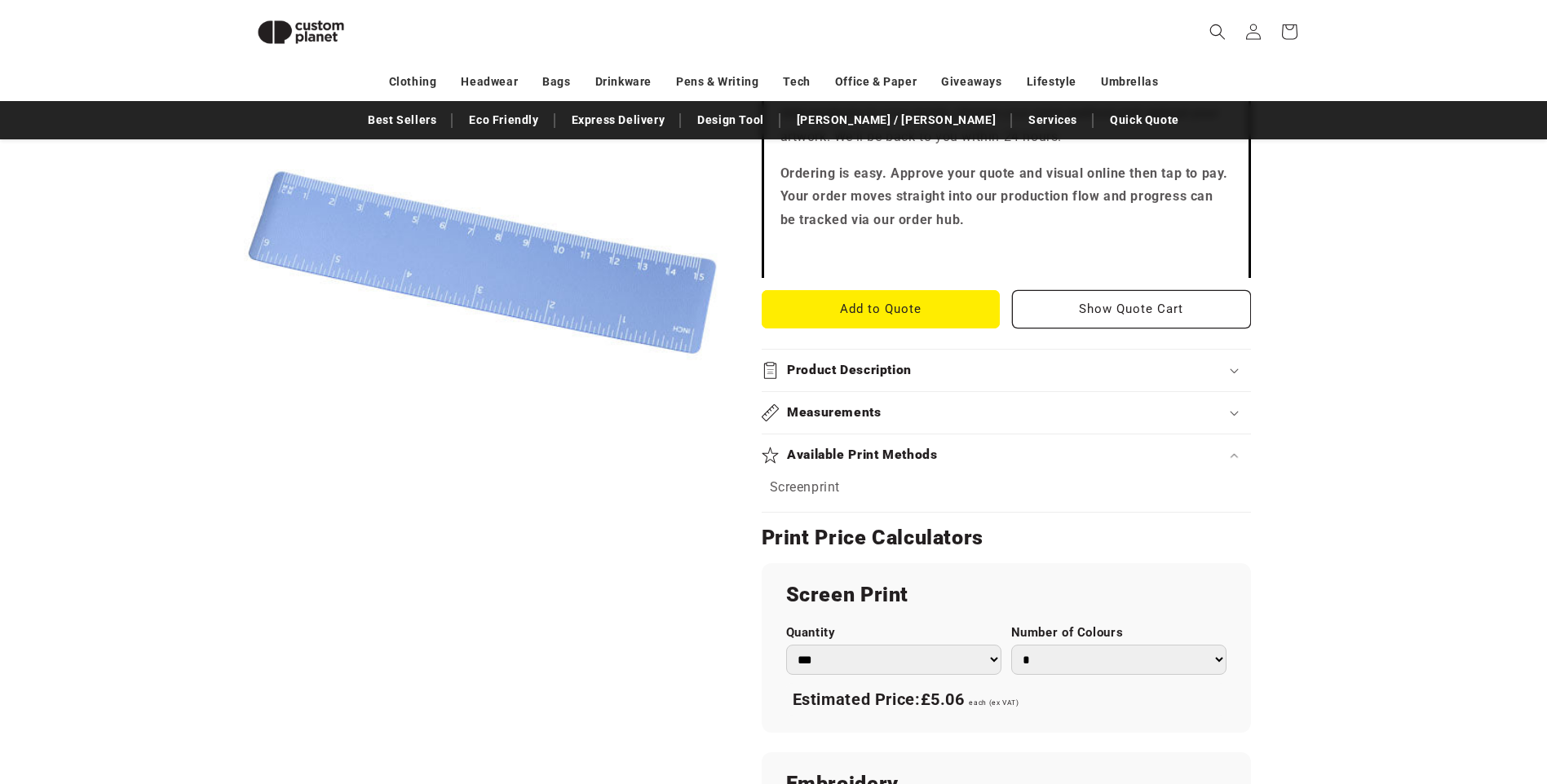
click at [880, 370] on h2 "Product Description" at bounding box center [849, 370] width 125 height 17
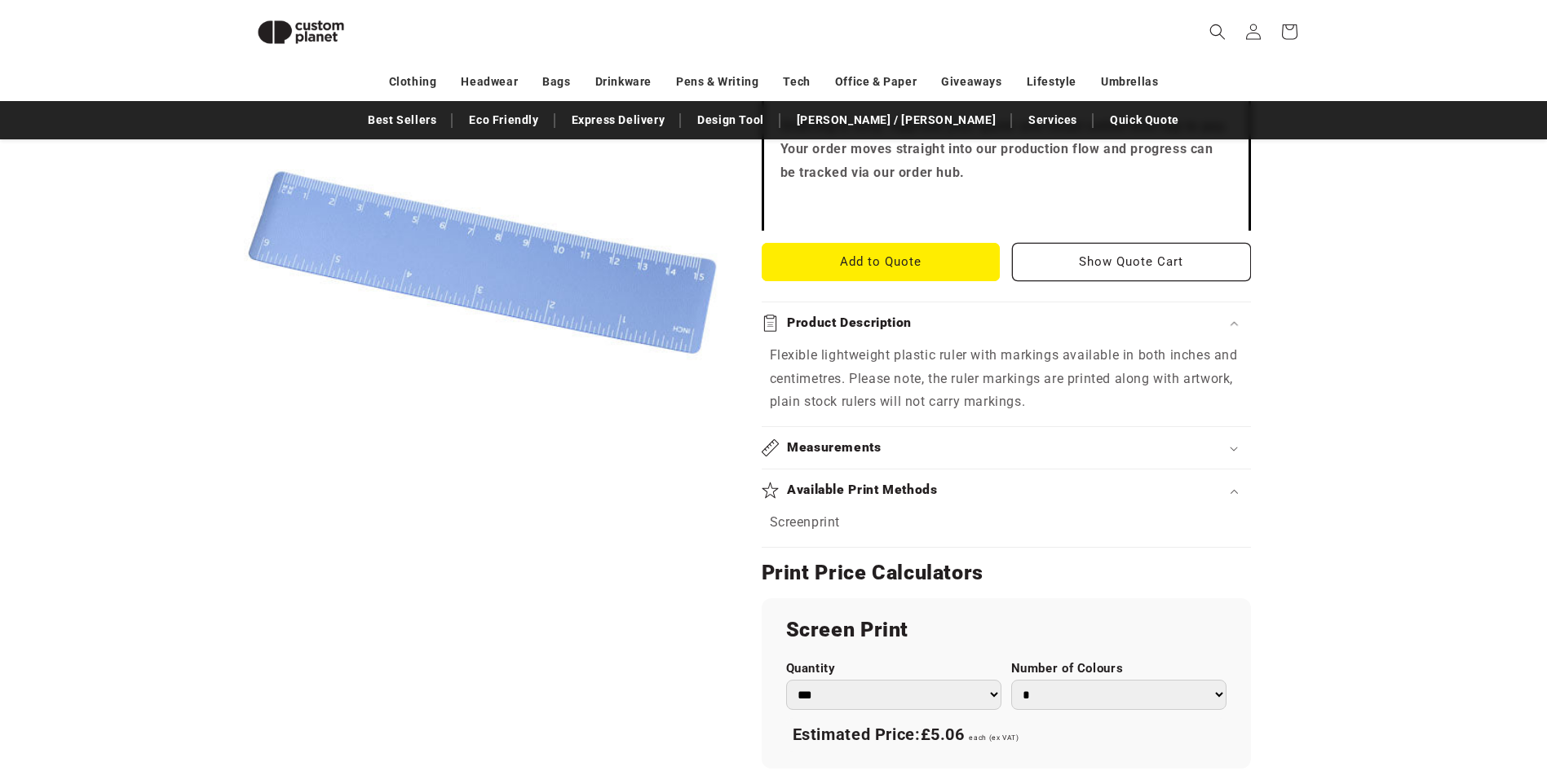
scroll to position [631, 0]
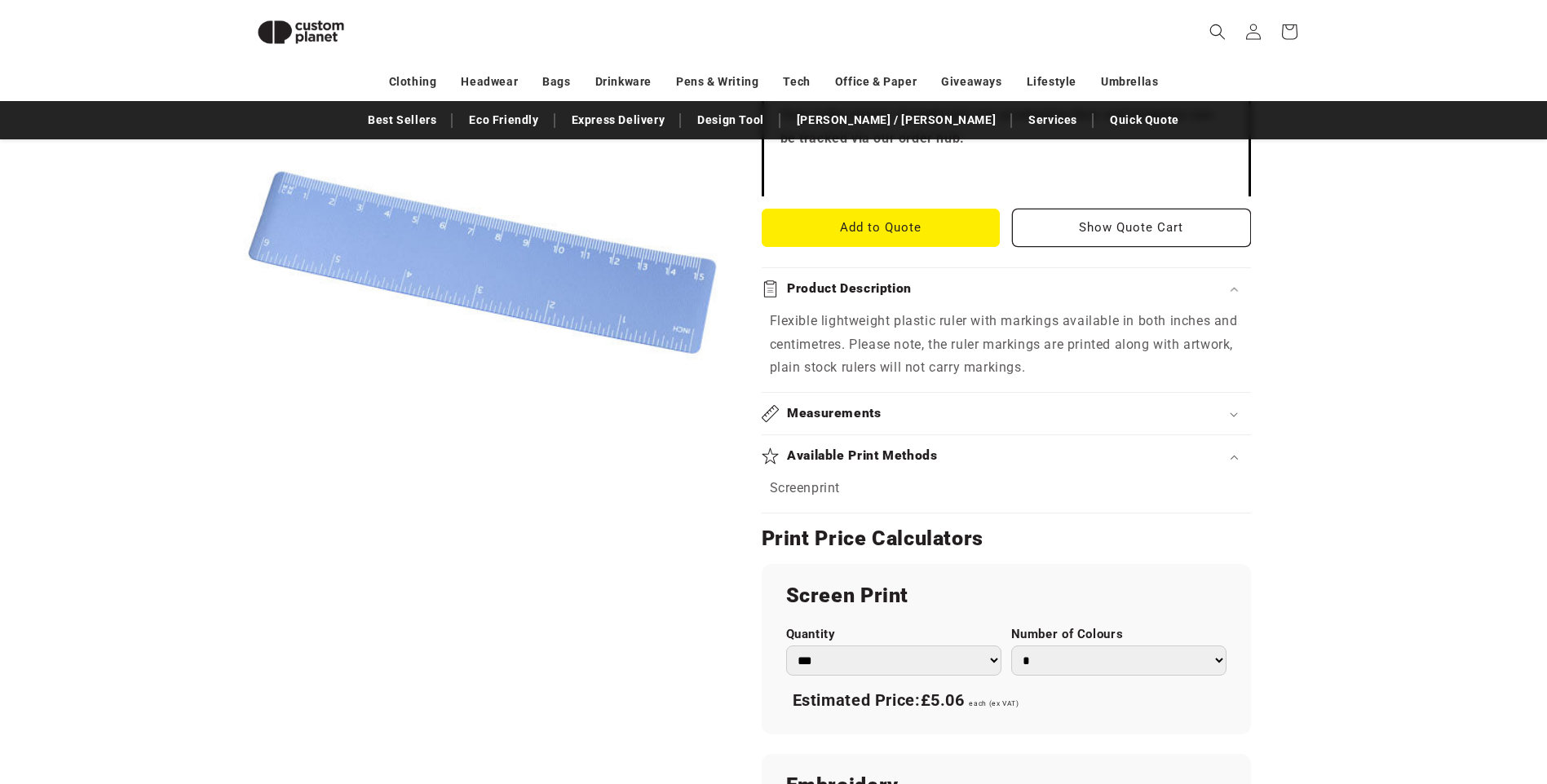
click at [814, 415] on h2 "Measurements" at bounding box center [834, 413] width 95 height 17
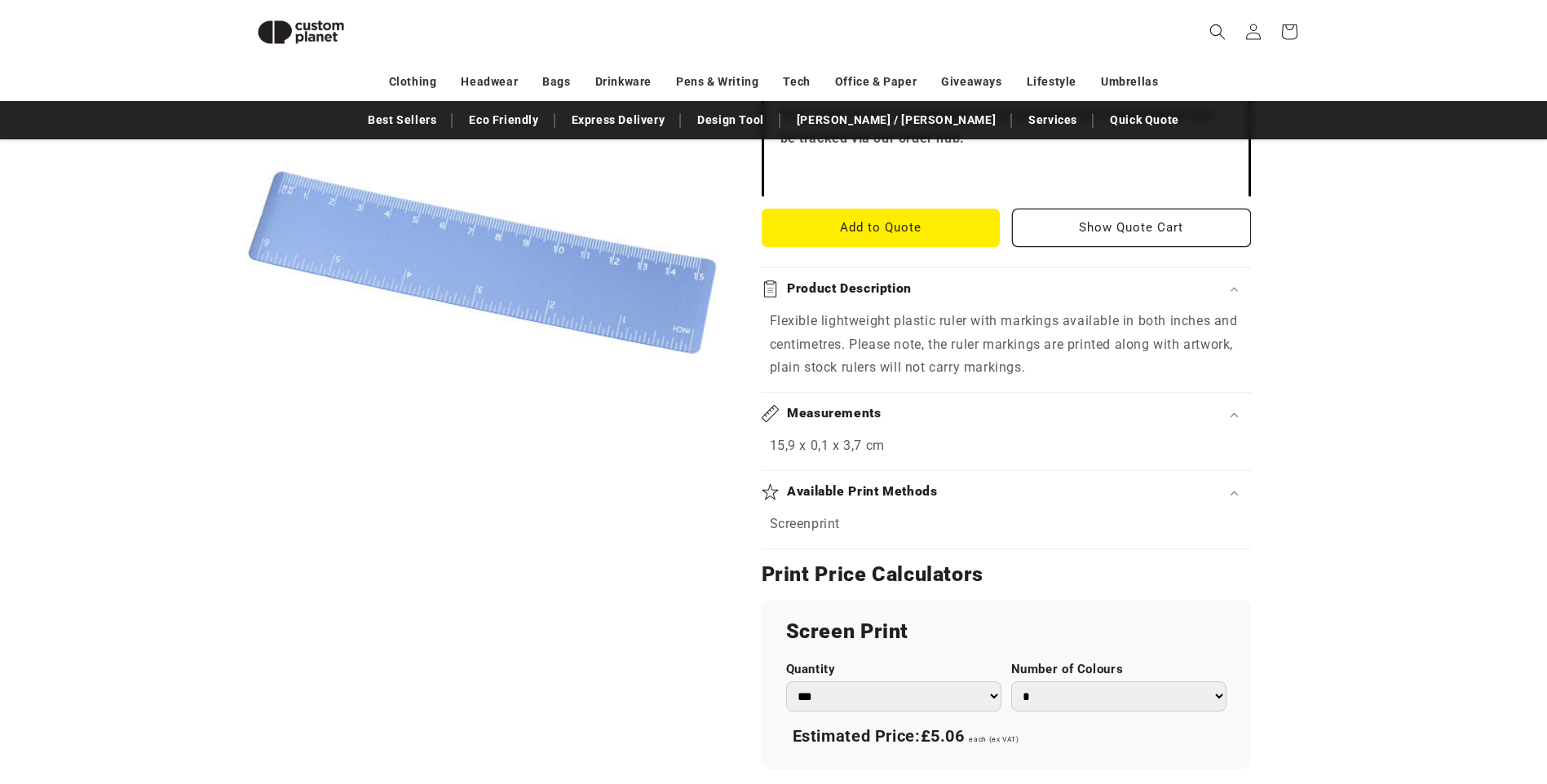
click at [814, 415] on h2 "Measurements" at bounding box center [834, 413] width 95 height 17
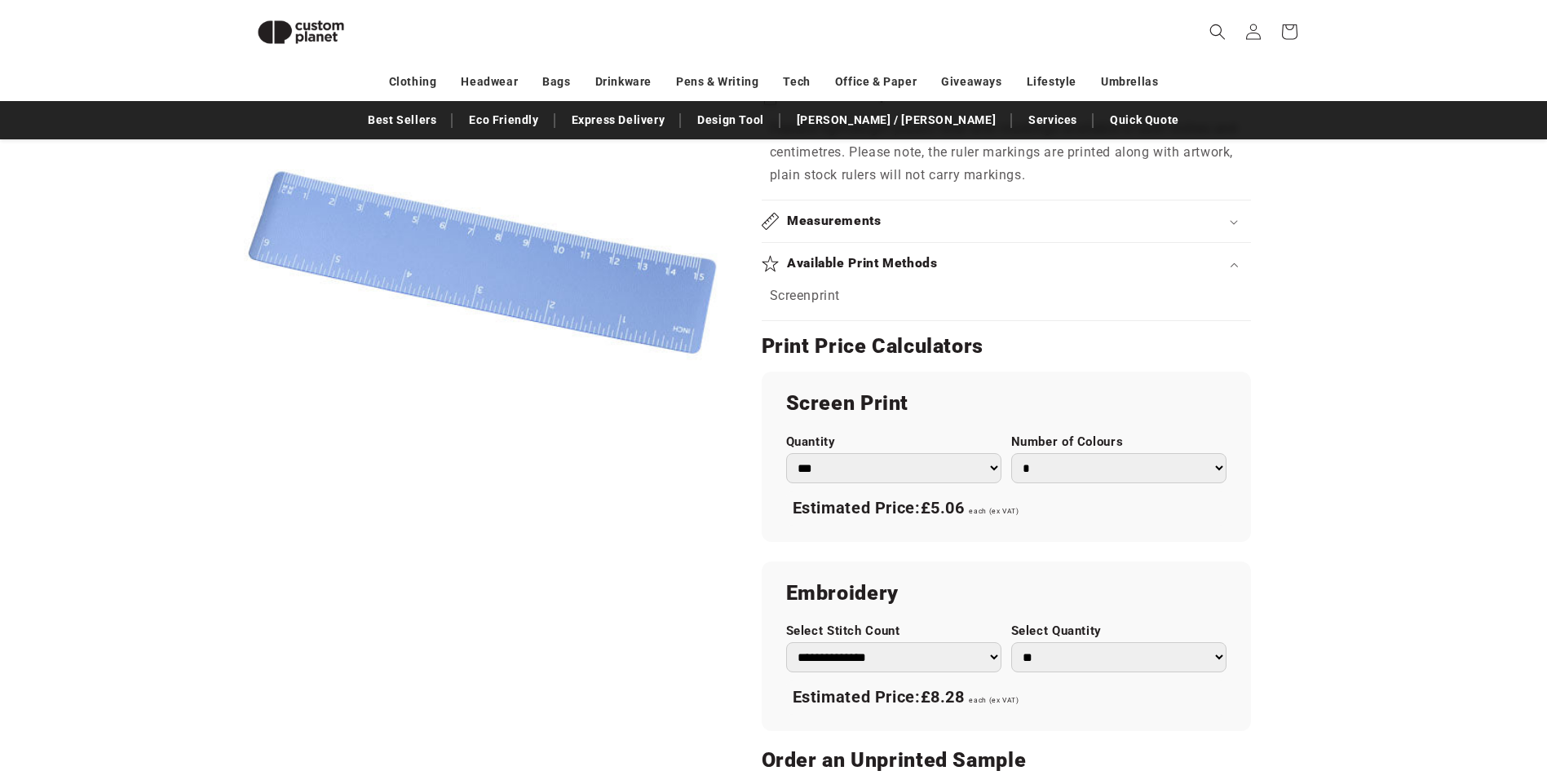
scroll to position [876, 0]
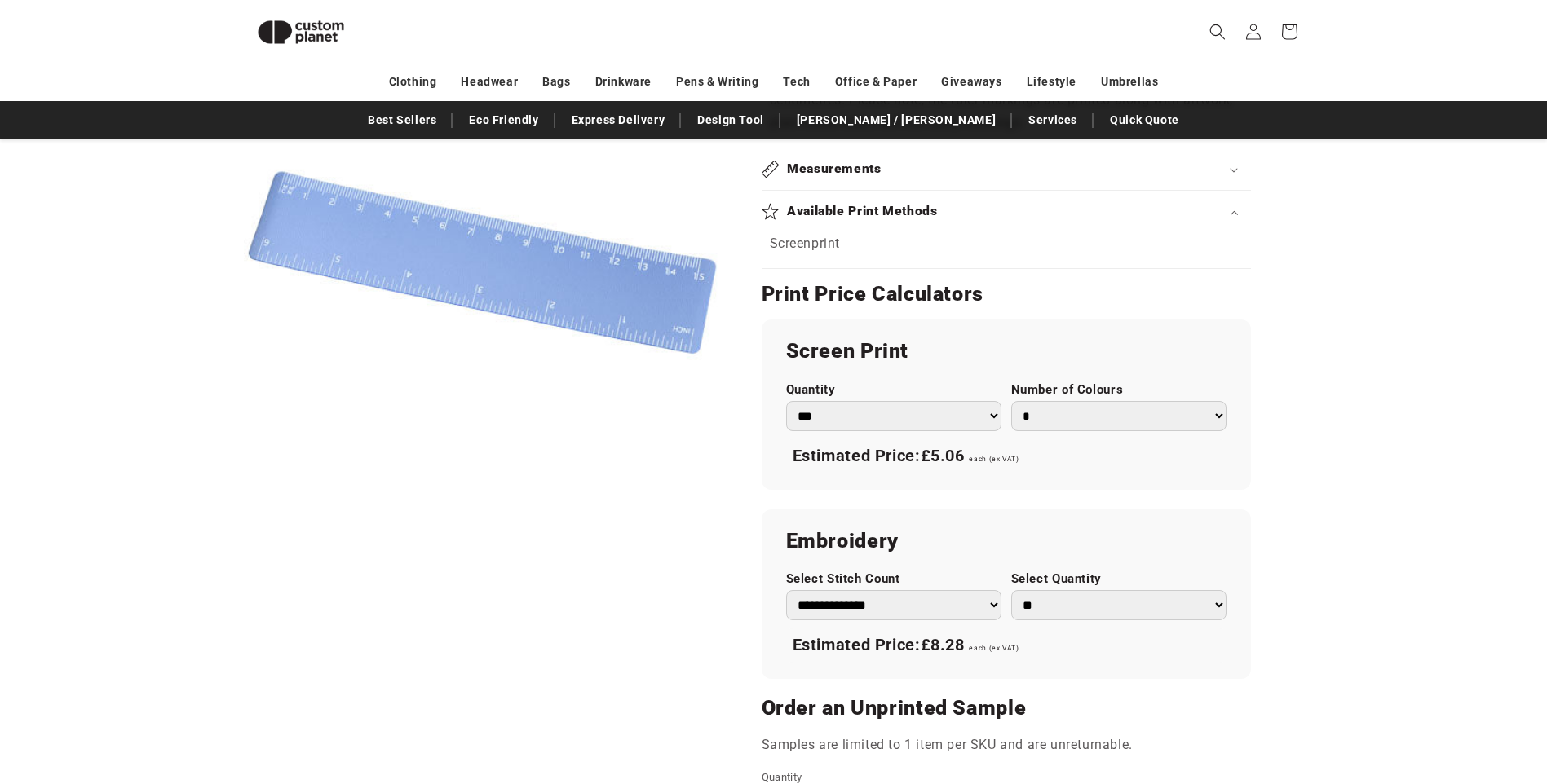
click at [994, 417] on select "*** *** *** **** **** **** ***** *****" at bounding box center [894, 416] width 216 height 30
click at [762, 437] on div "Screen Print Quantity *** *** *** **** **** **** ***** ***** Number of Colours …" at bounding box center [1006, 405] width 489 height 170
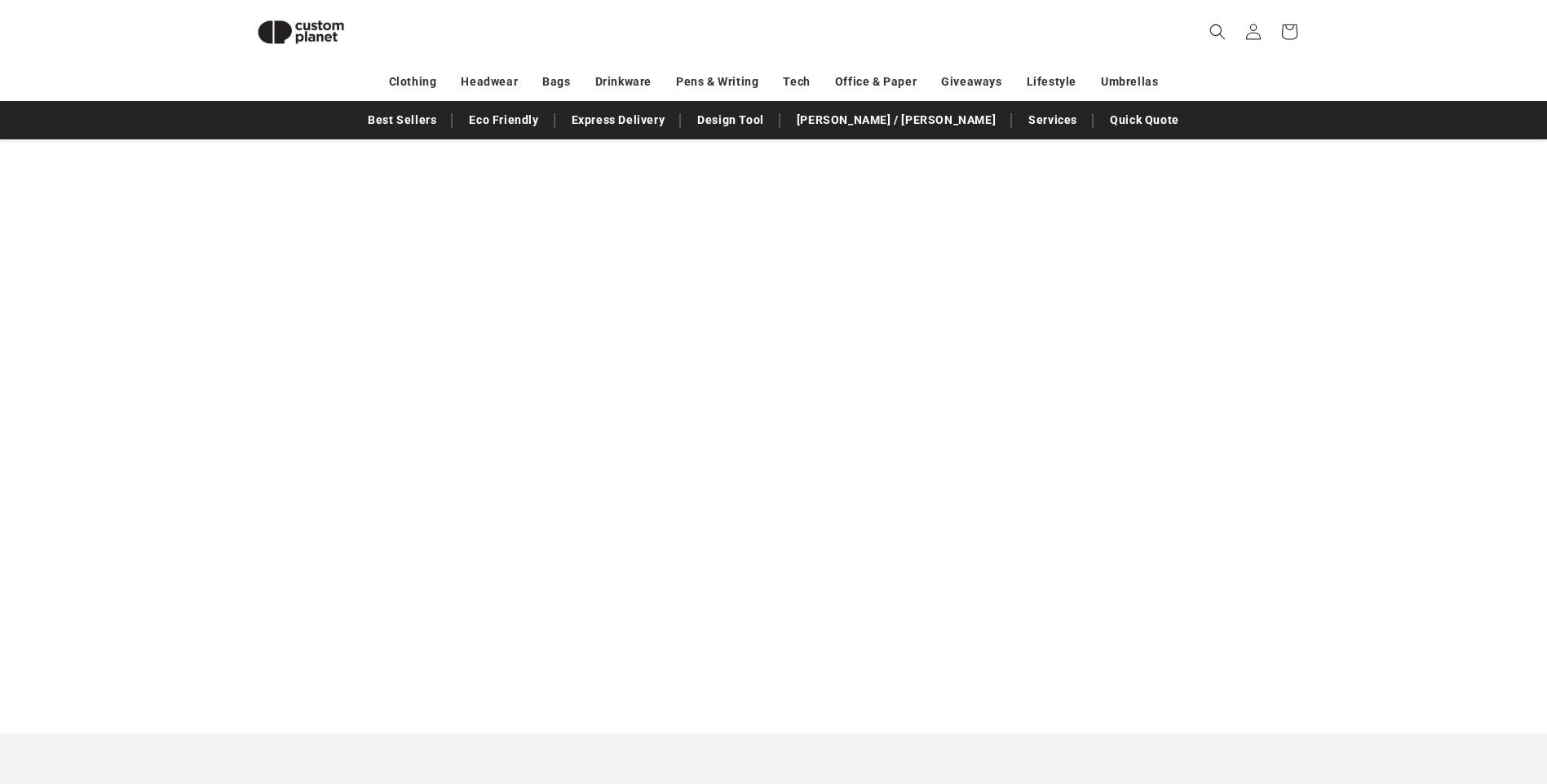
scroll to position [1854, 0]
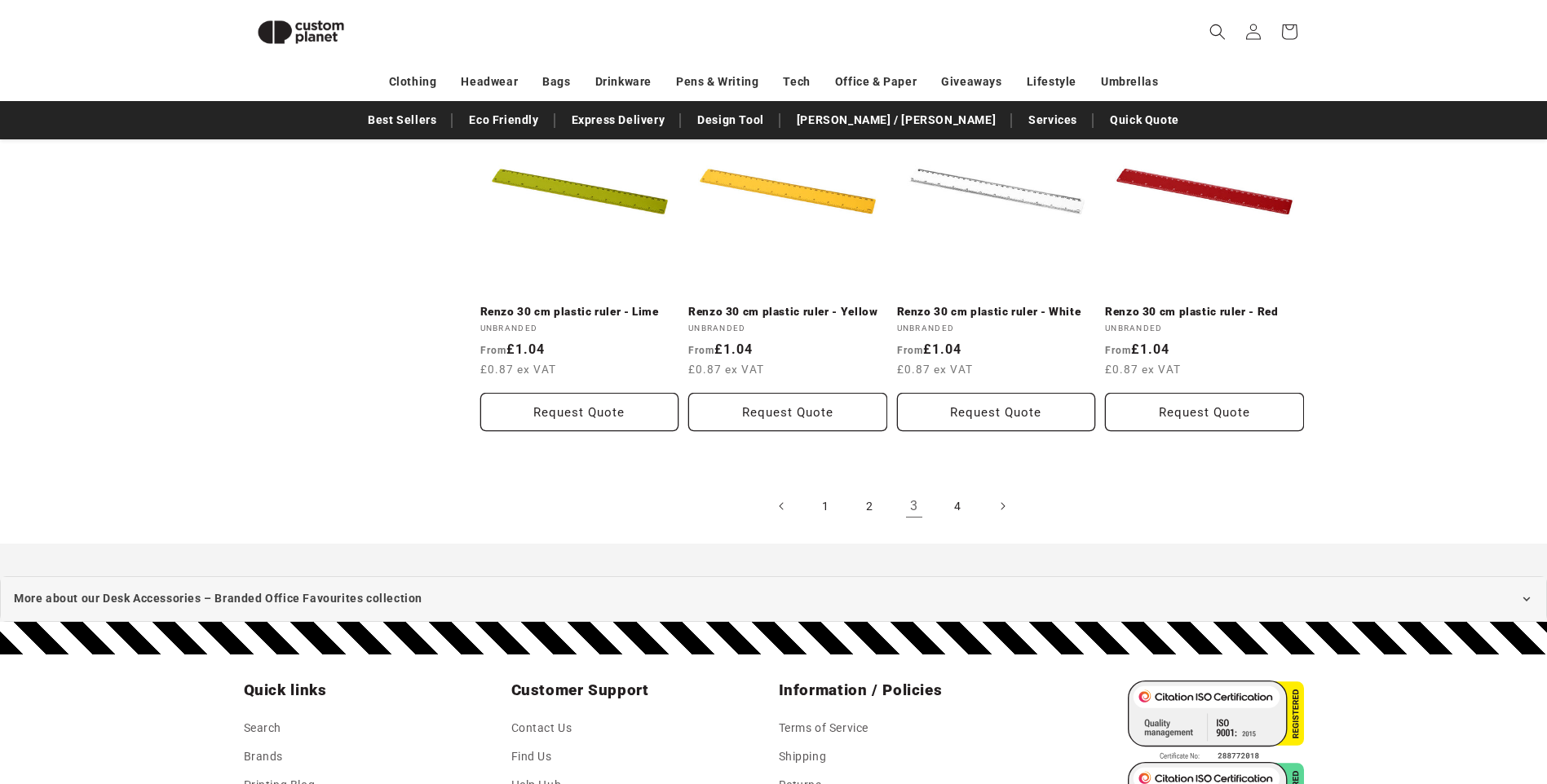
scroll to position [1771, 0]
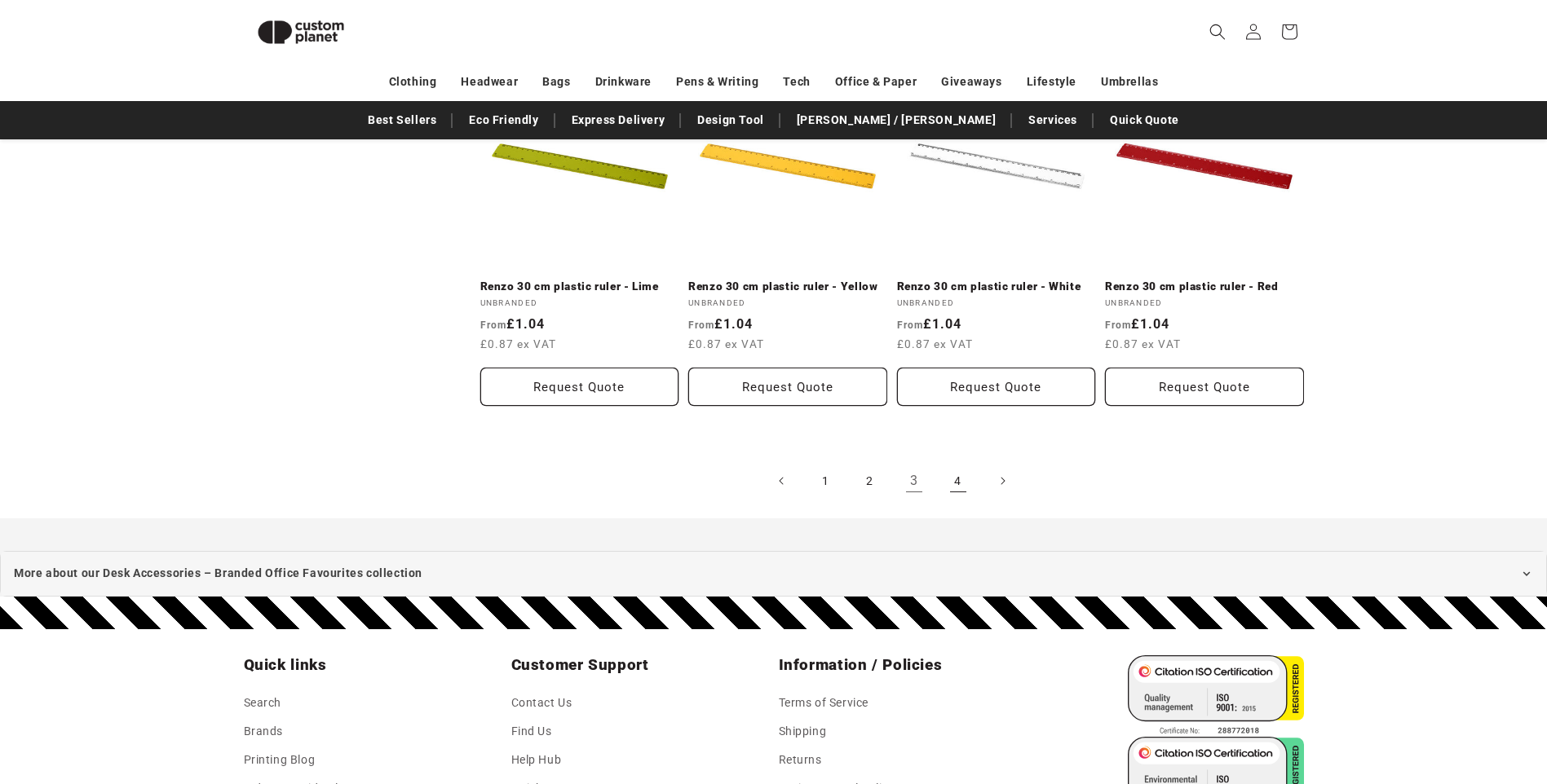
click at [959, 488] on link "4" at bounding box center [958, 481] width 36 height 36
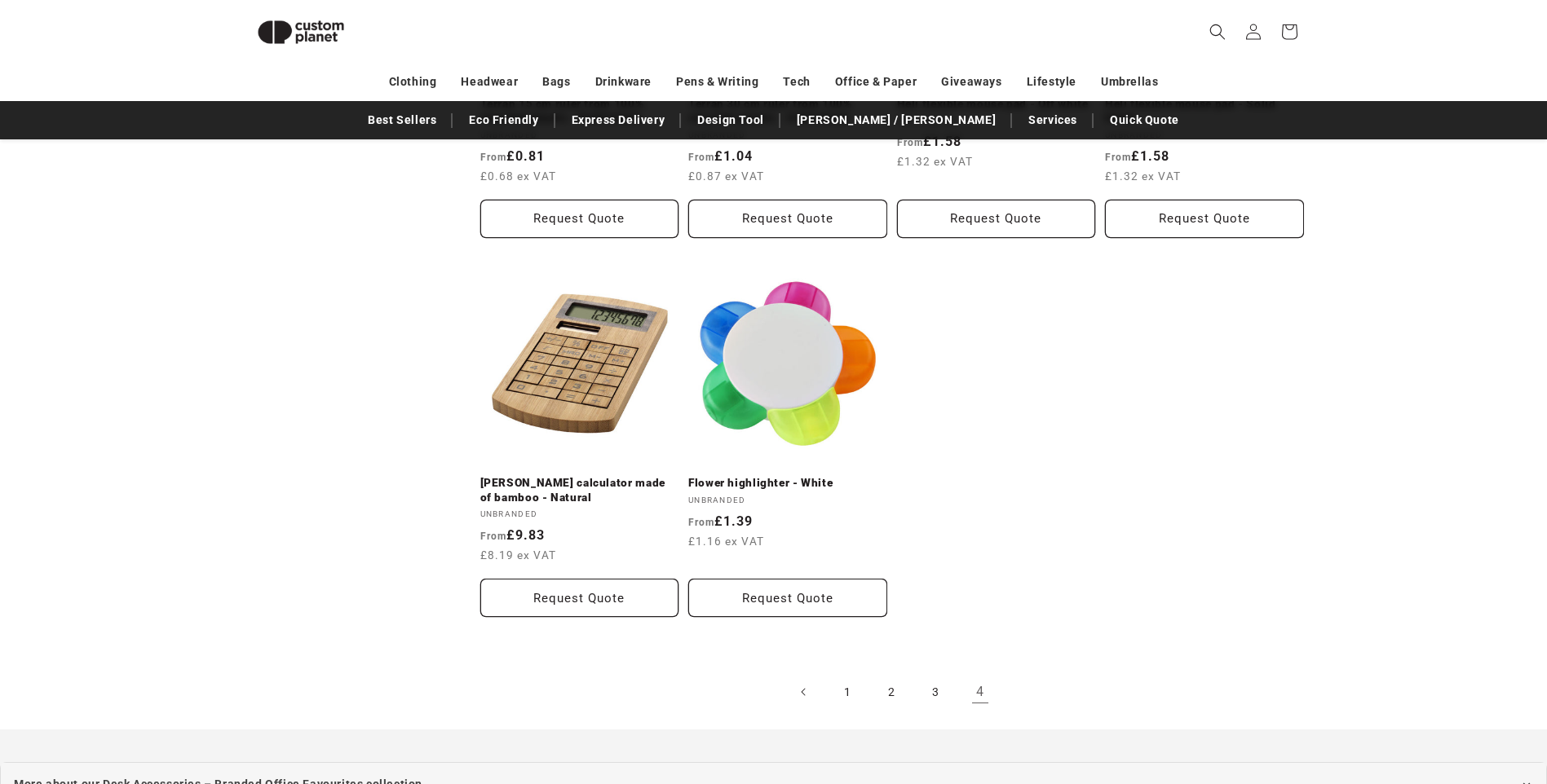
scroll to position [875, 0]
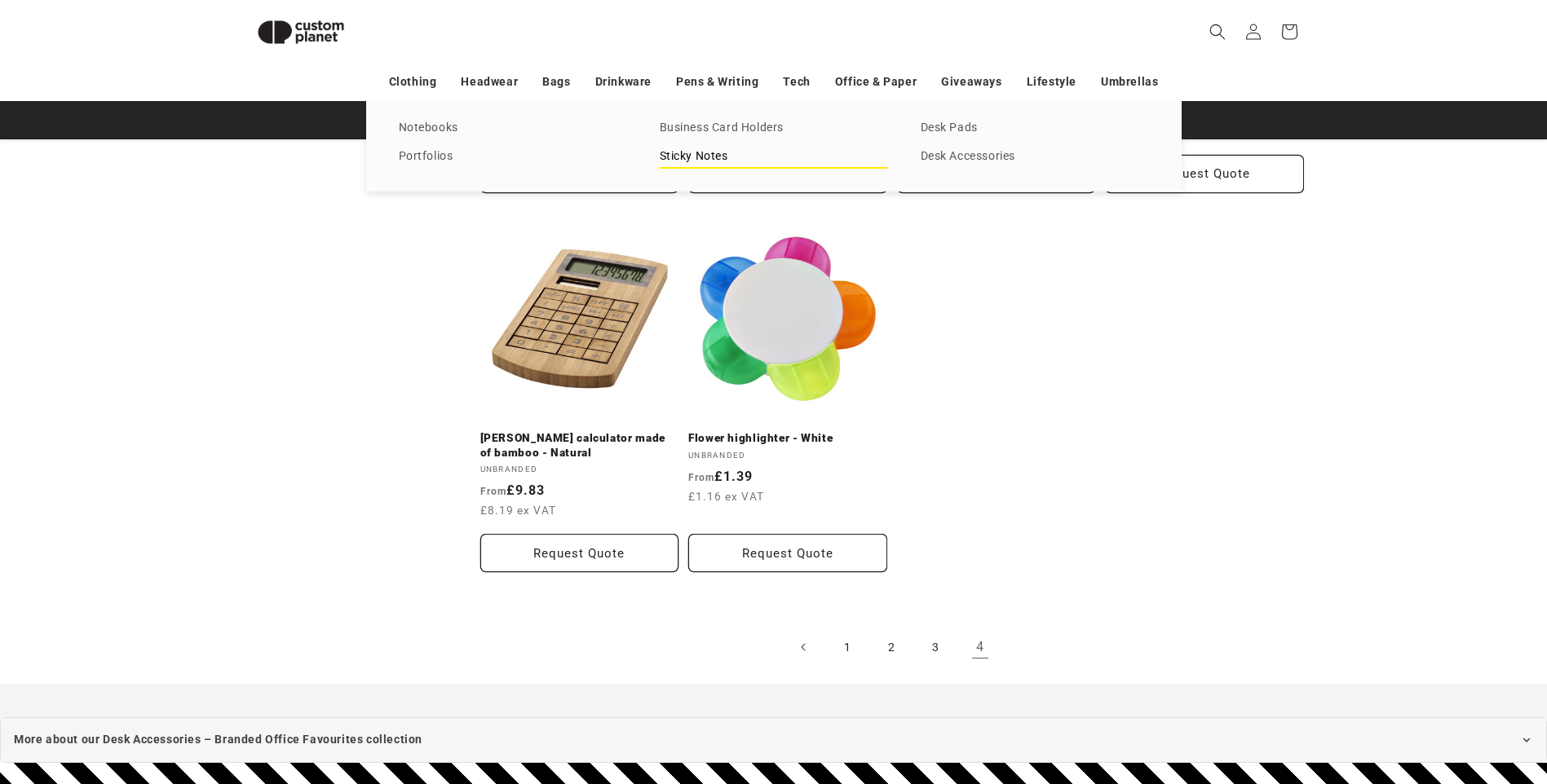
click at [728, 155] on link "Sticky Notes" at bounding box center [774, 156] width 228 height 22
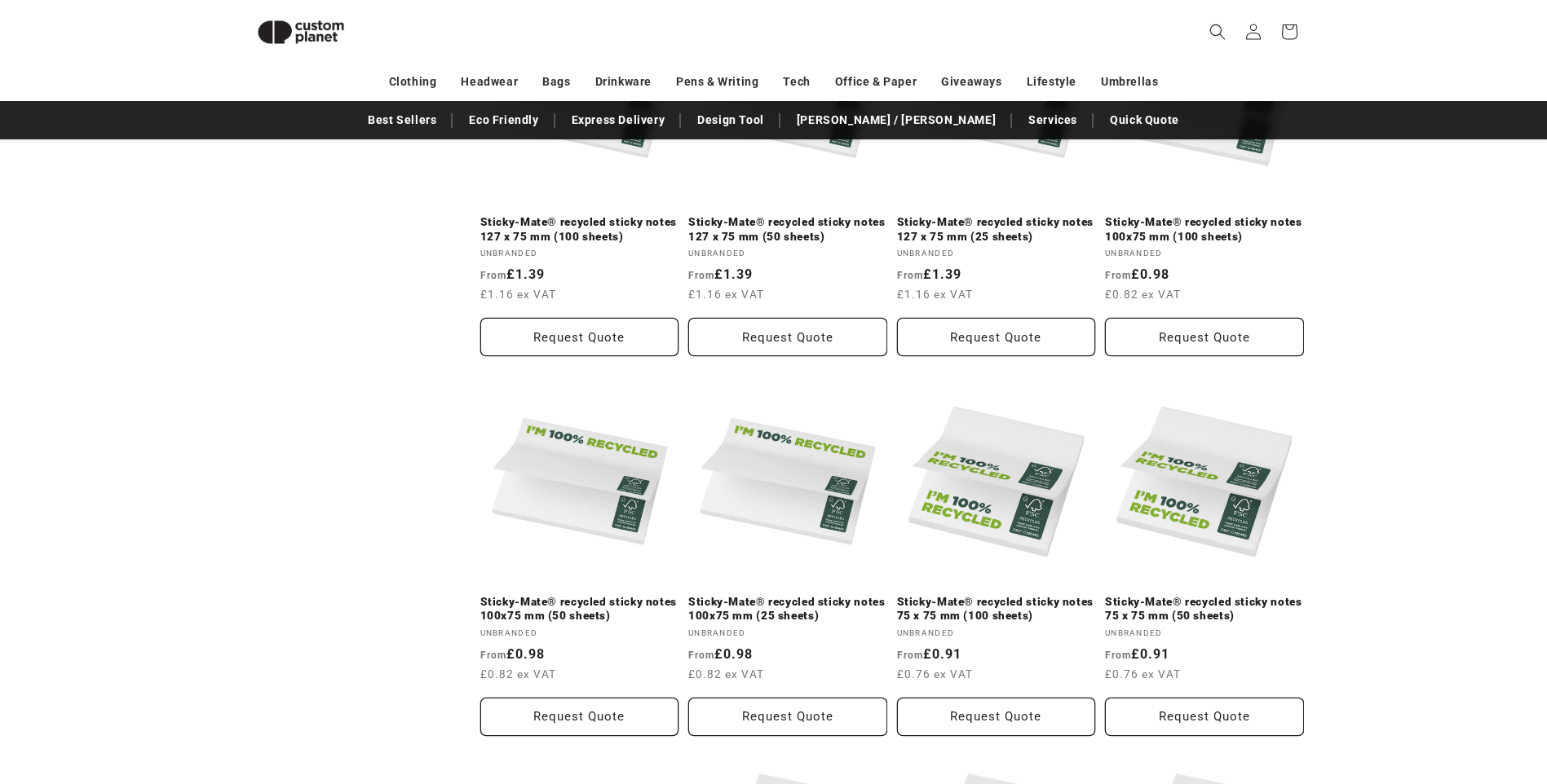
scroll to position [421, 0]
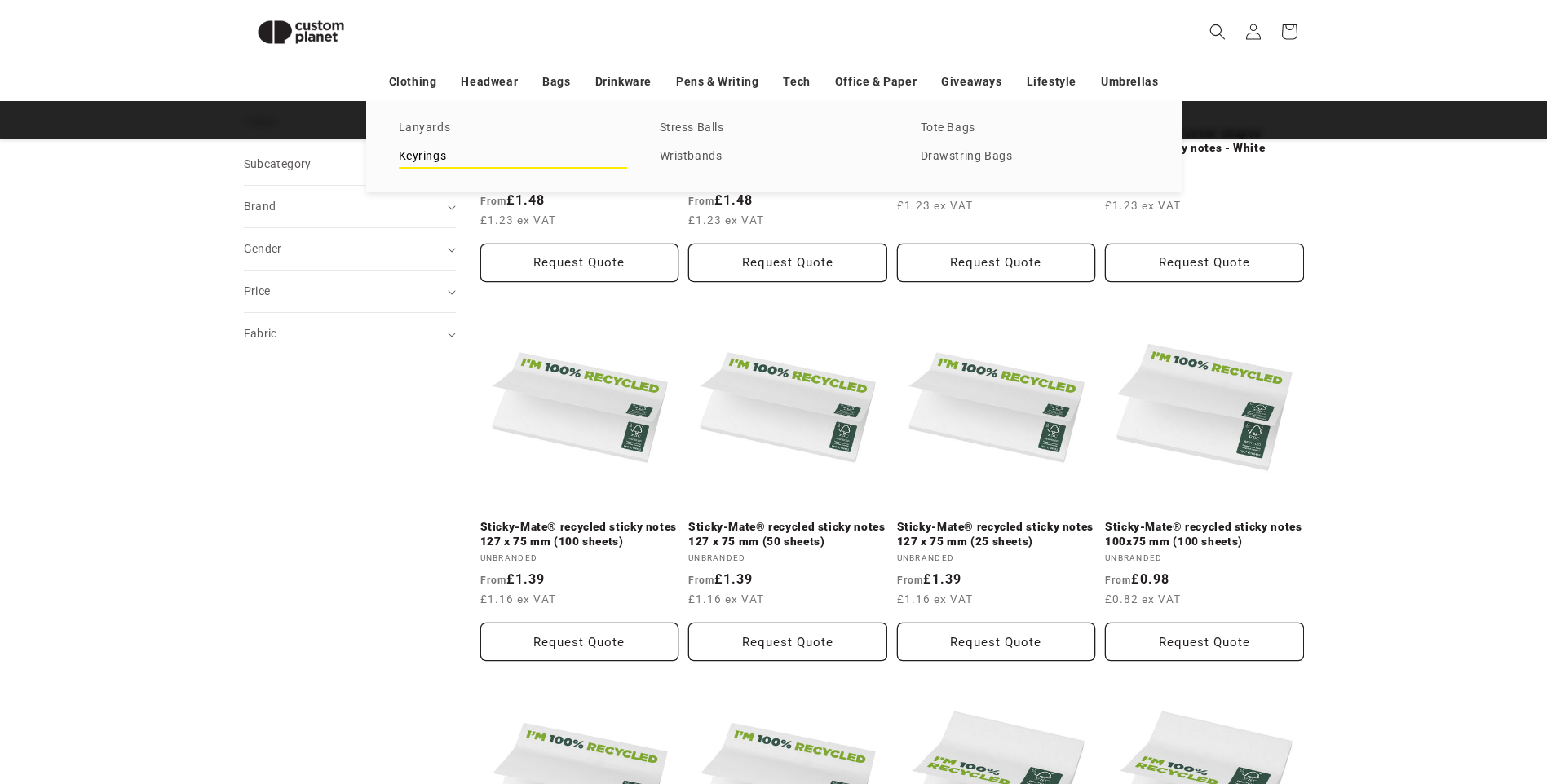
click at [439, 150] on link "Keyrings" at bounding box center [513, 156] width 228 height 22
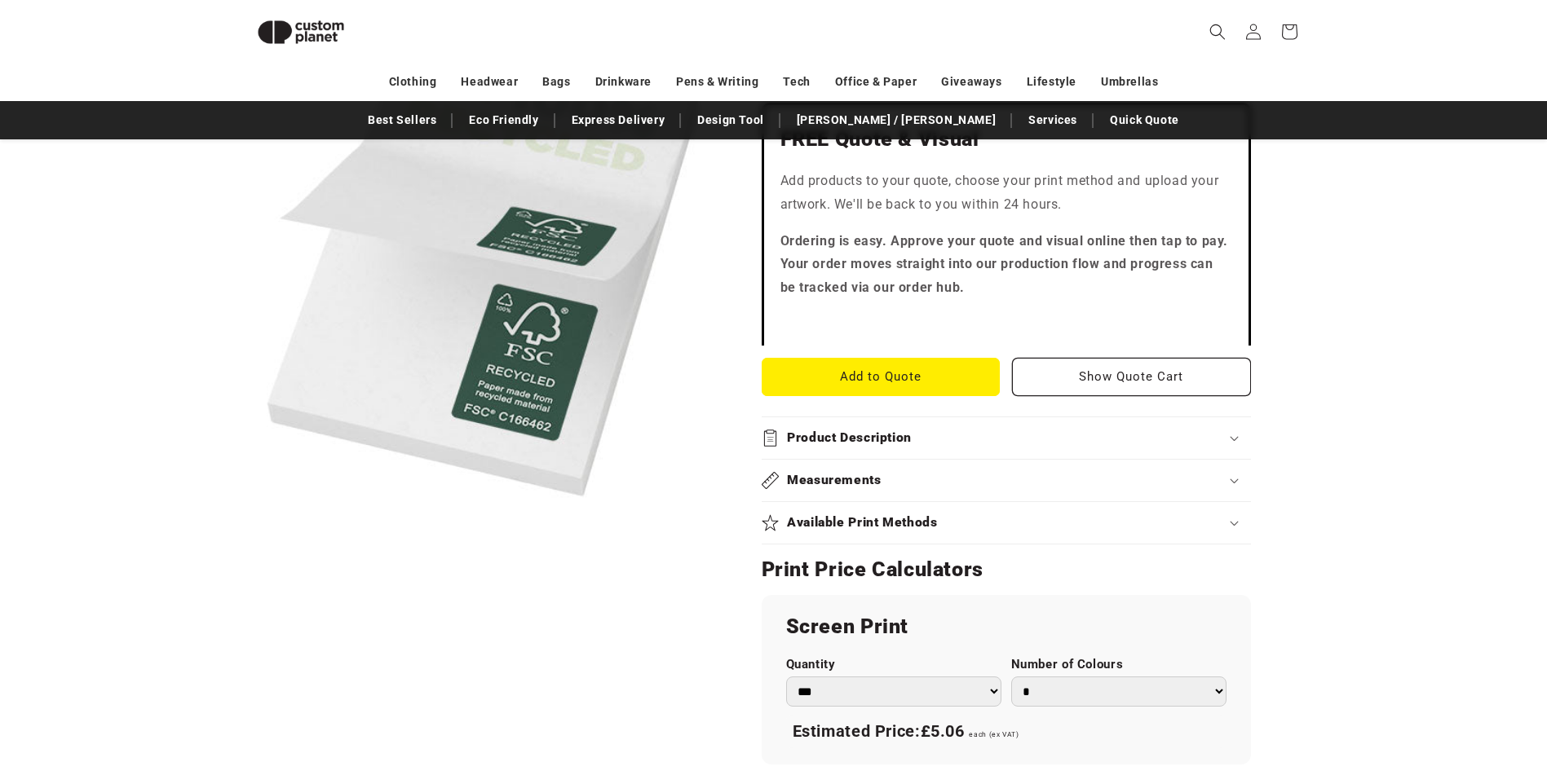
scroll to position [549, 0]
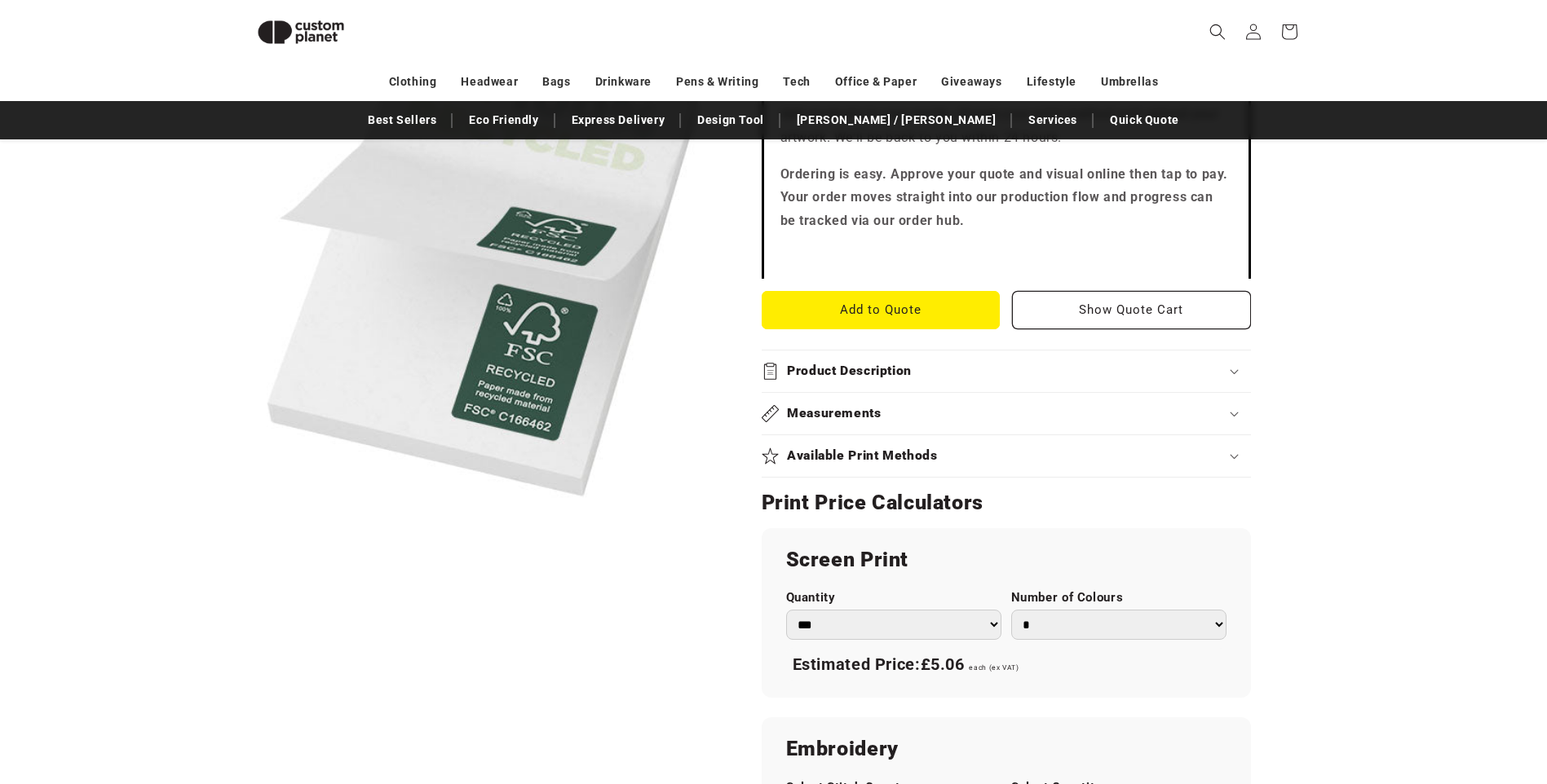
click at [835, 373] on h2 "Product Description" at bounding box center [849, 370] width 125 height 17
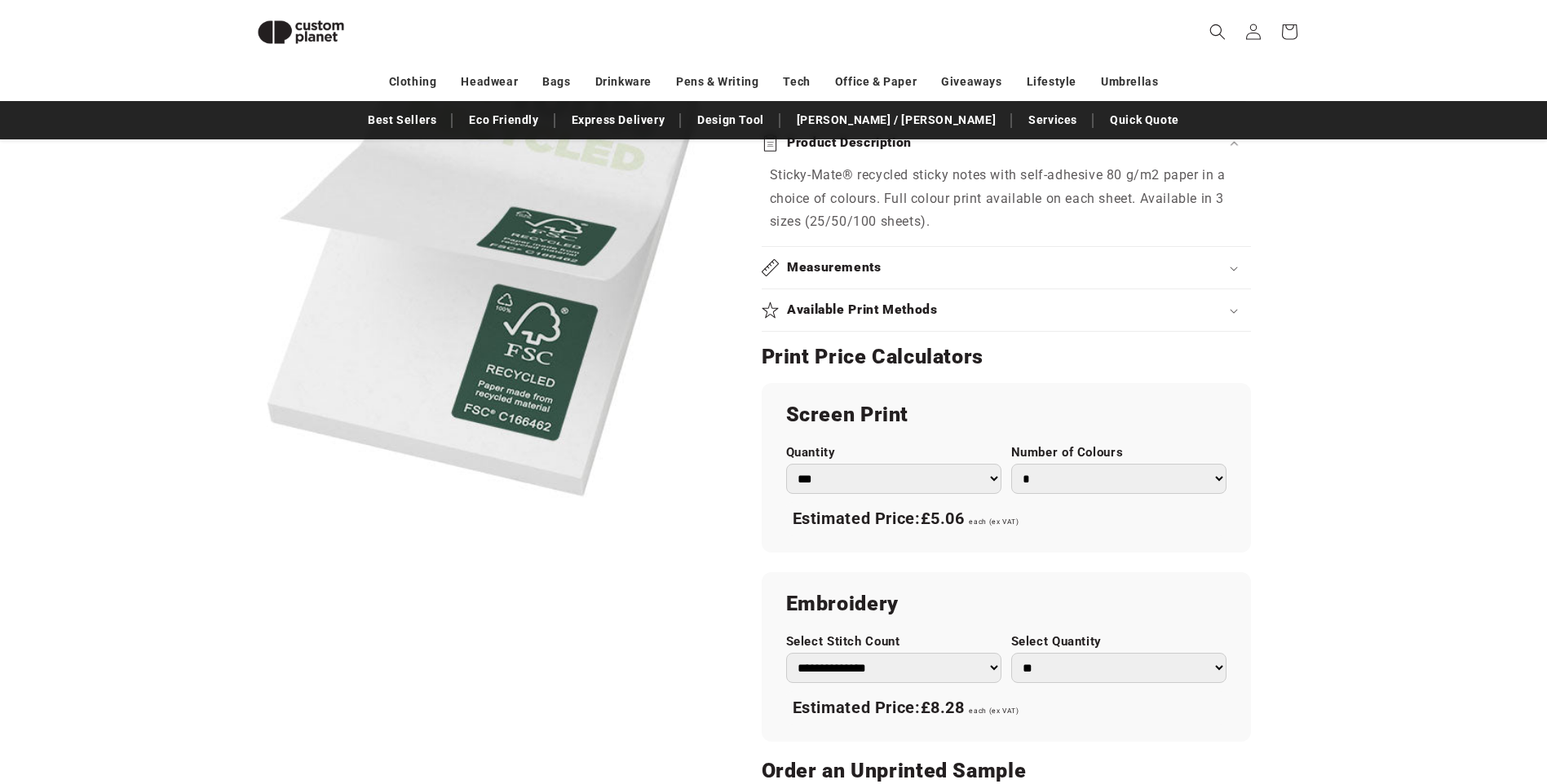
scroll to position [793, 0]
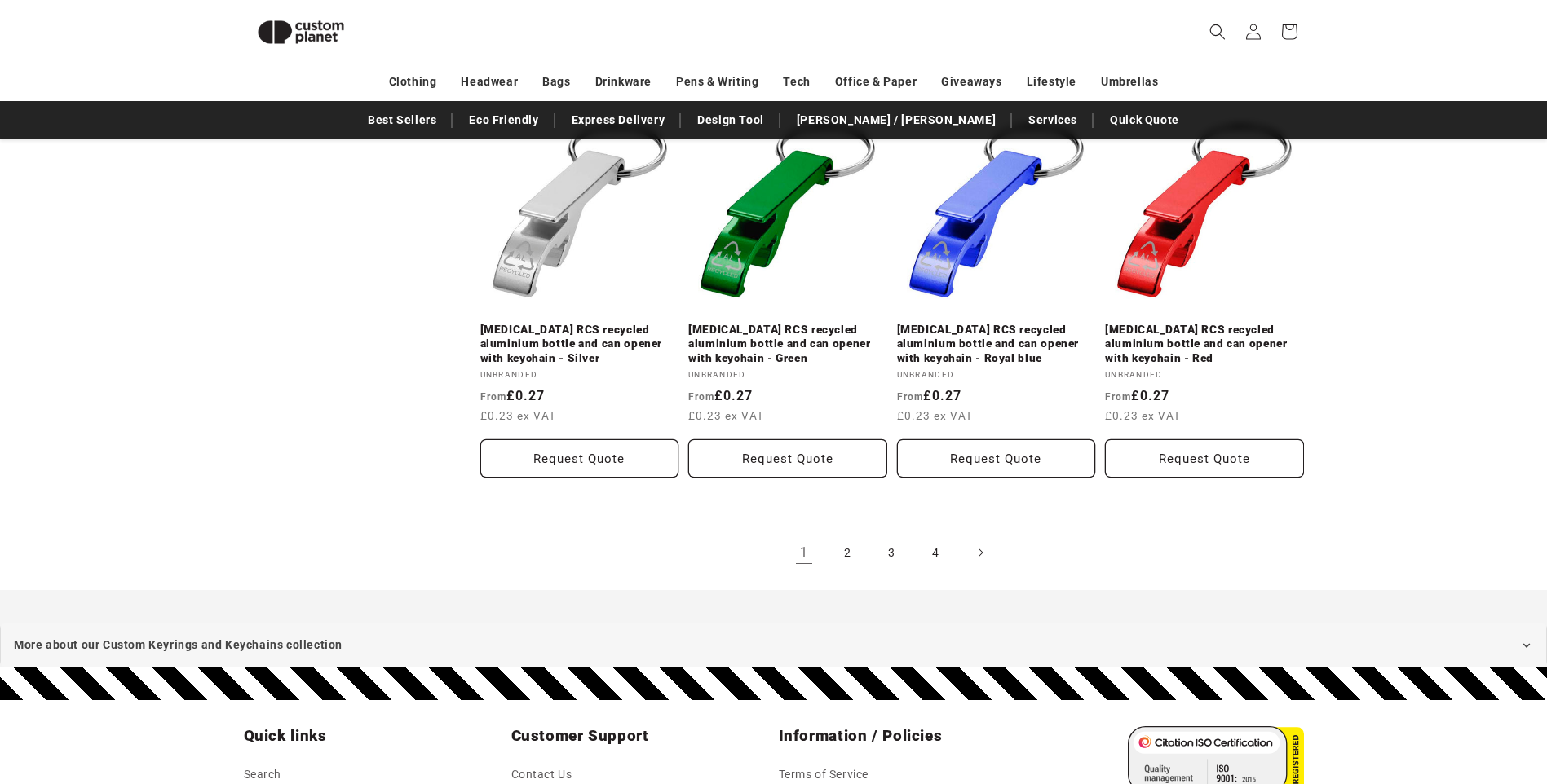
scroll to position [1935, 0]
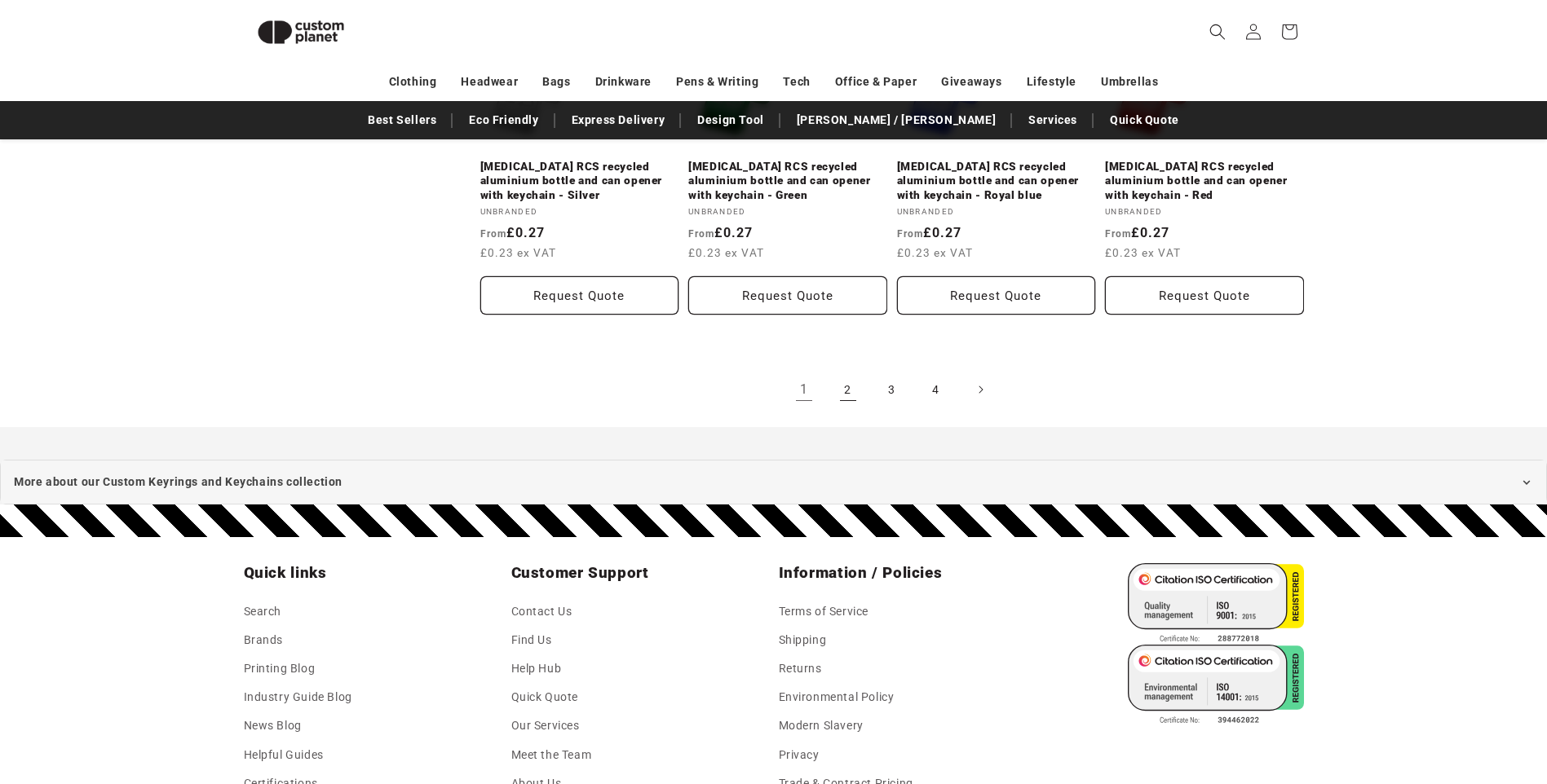
click at [845, 379] on link "2" at bounding box center [848, 390] width 36 height 36
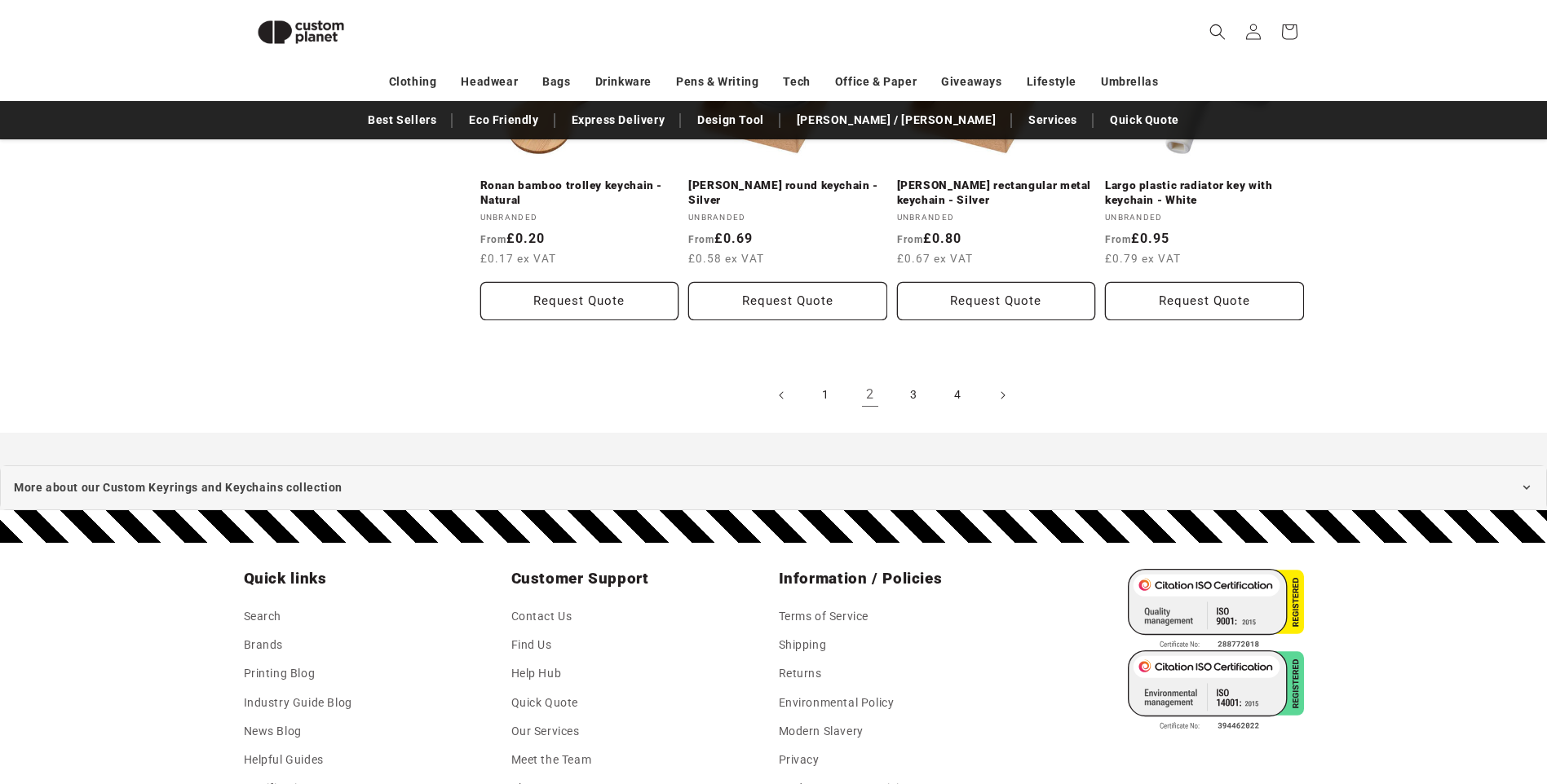
scroll to position [1935, 0]
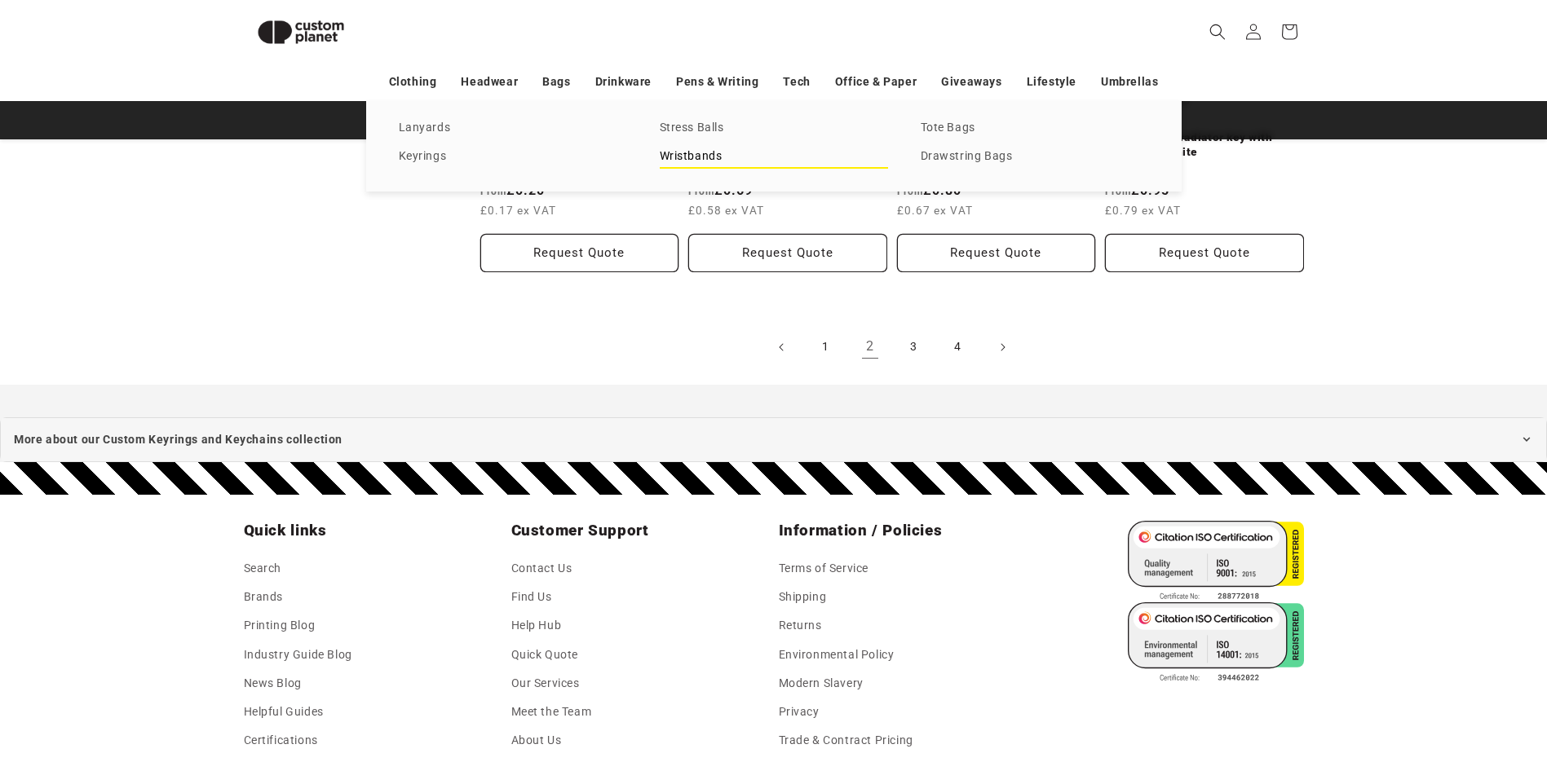
click at [718, 160] on link "Wristbands" at bounding box center [774, 156] width 228 height 22
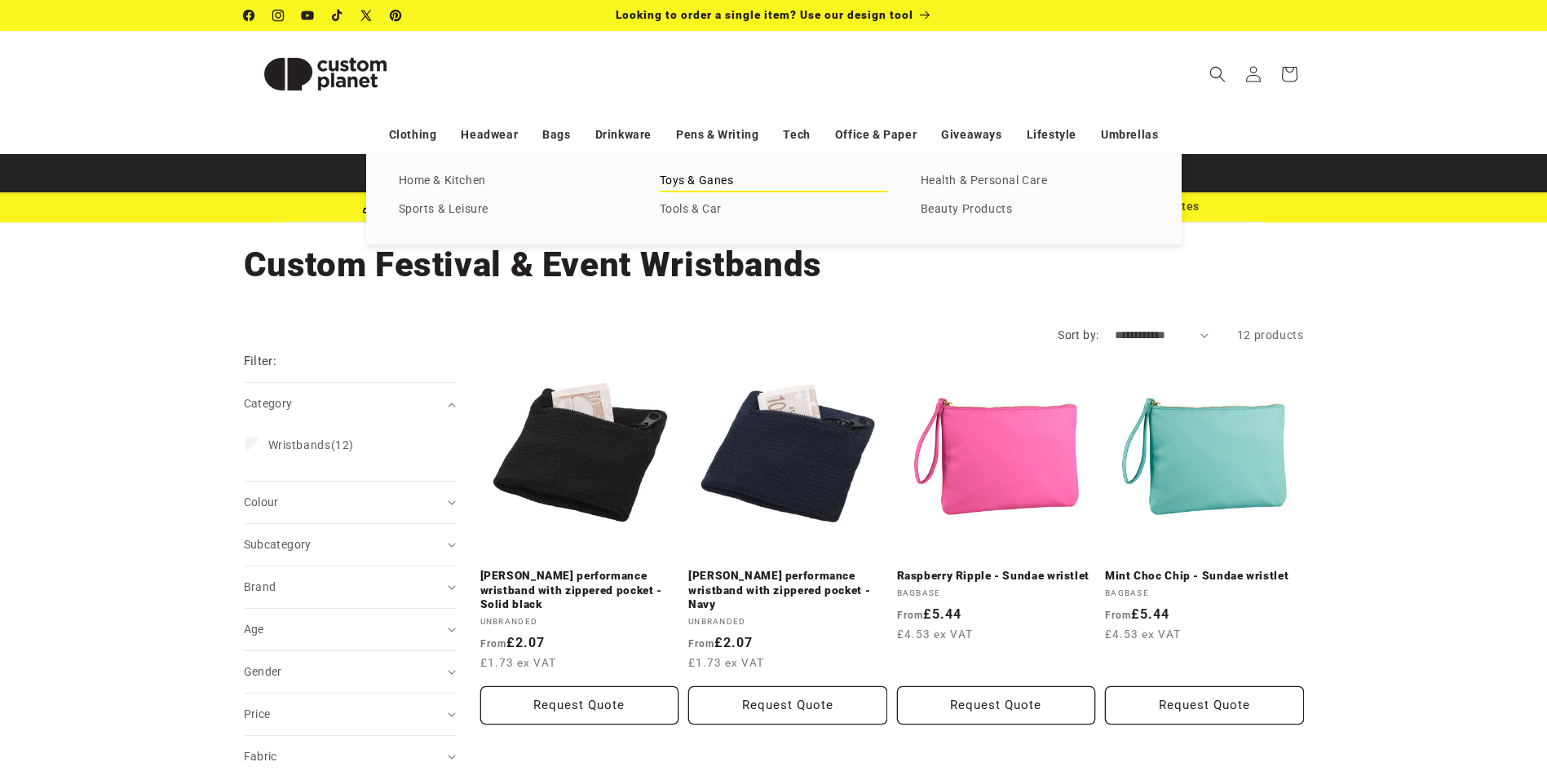
click at [718, 184] on link "Toys & Ganes" at bounding box center [774, 181] width 228 height 22
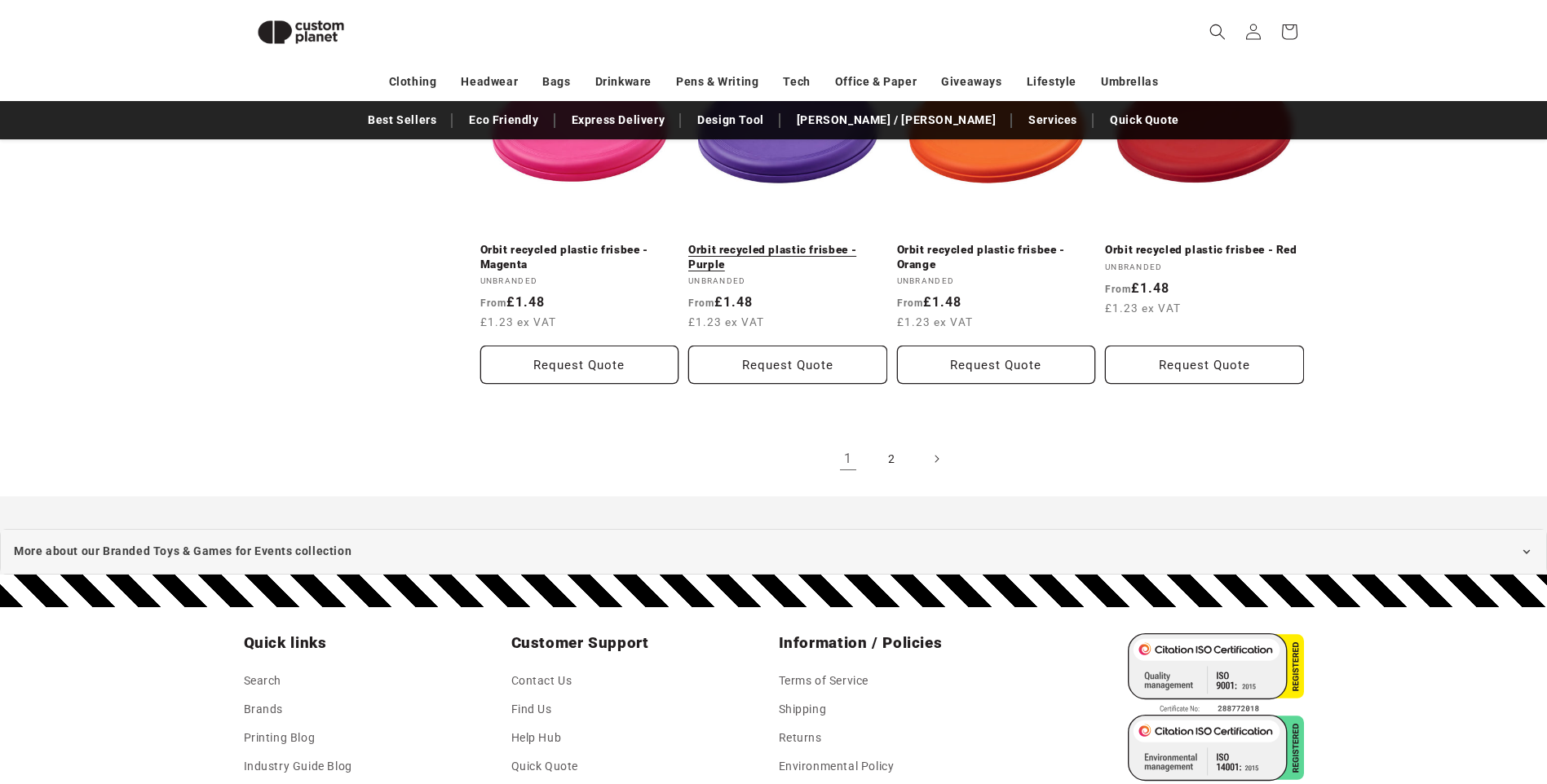
scroll to position [1771, 0]
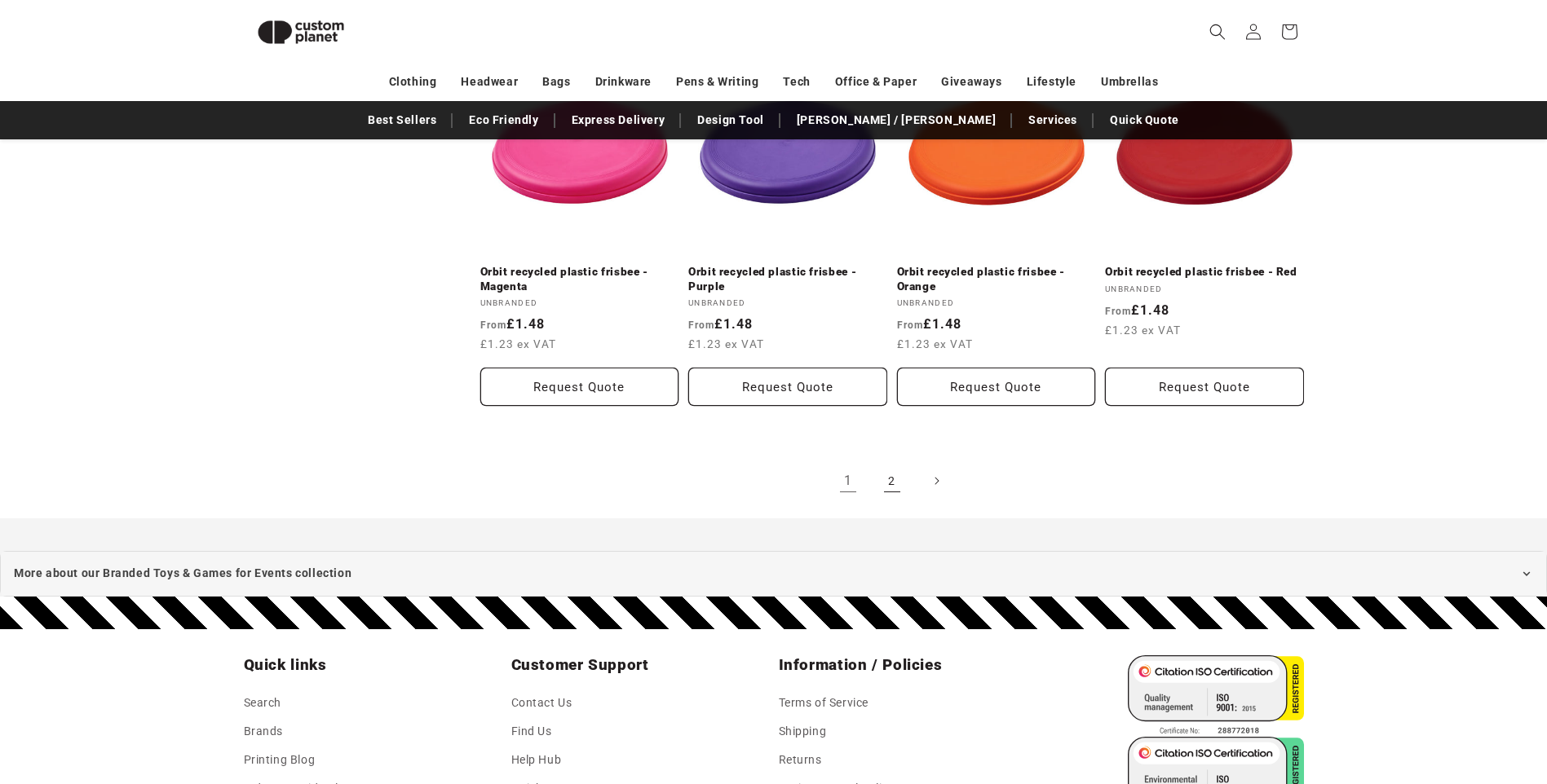
click at [883, 480] on link "2" at bounding box center [892, 481] width 36 height 36
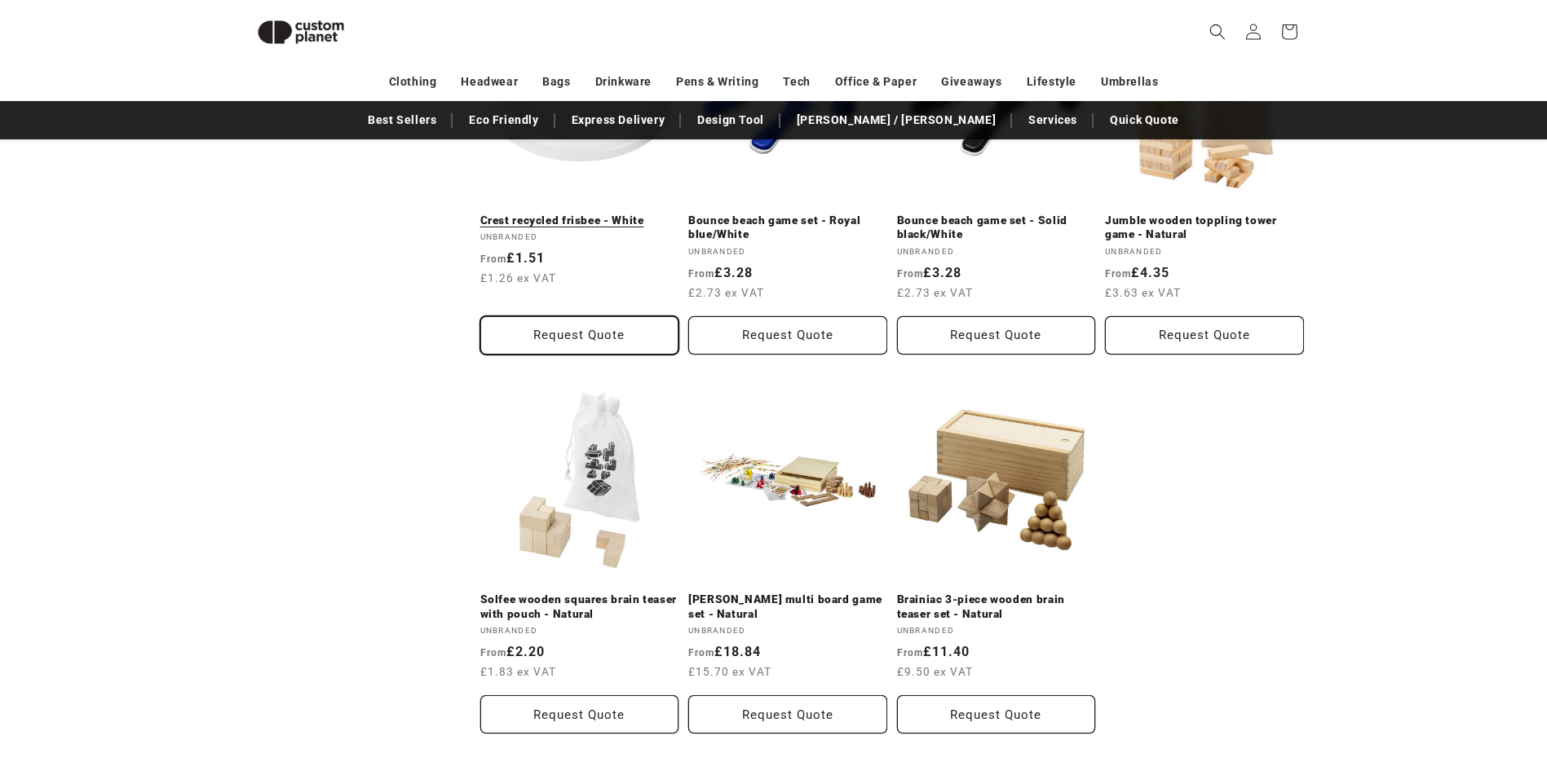
scroll to position [1119, 0]
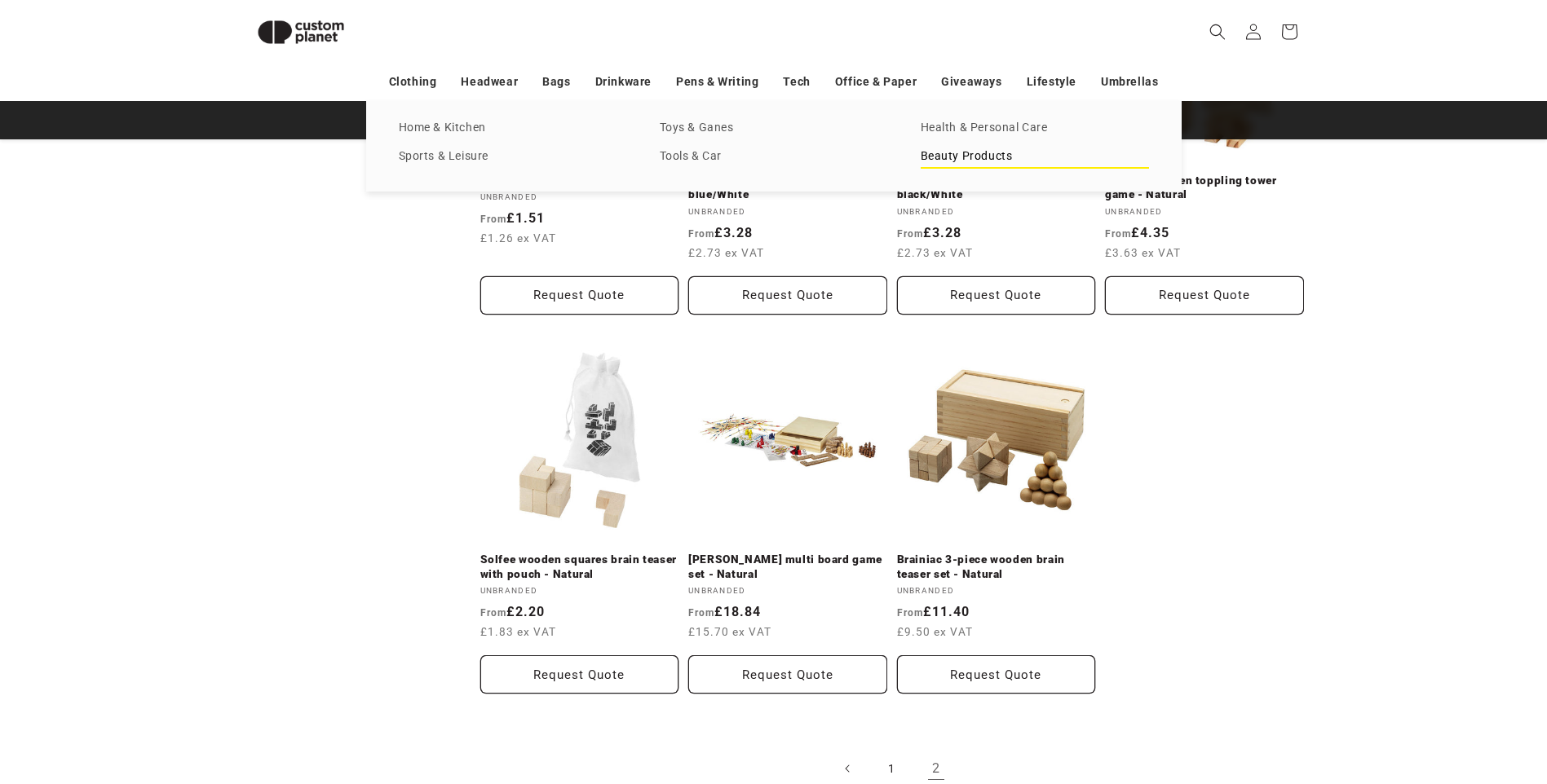
click at [982, 148] on link "Beauty Products" at bounding box center [1034, 156] width 228 height 22
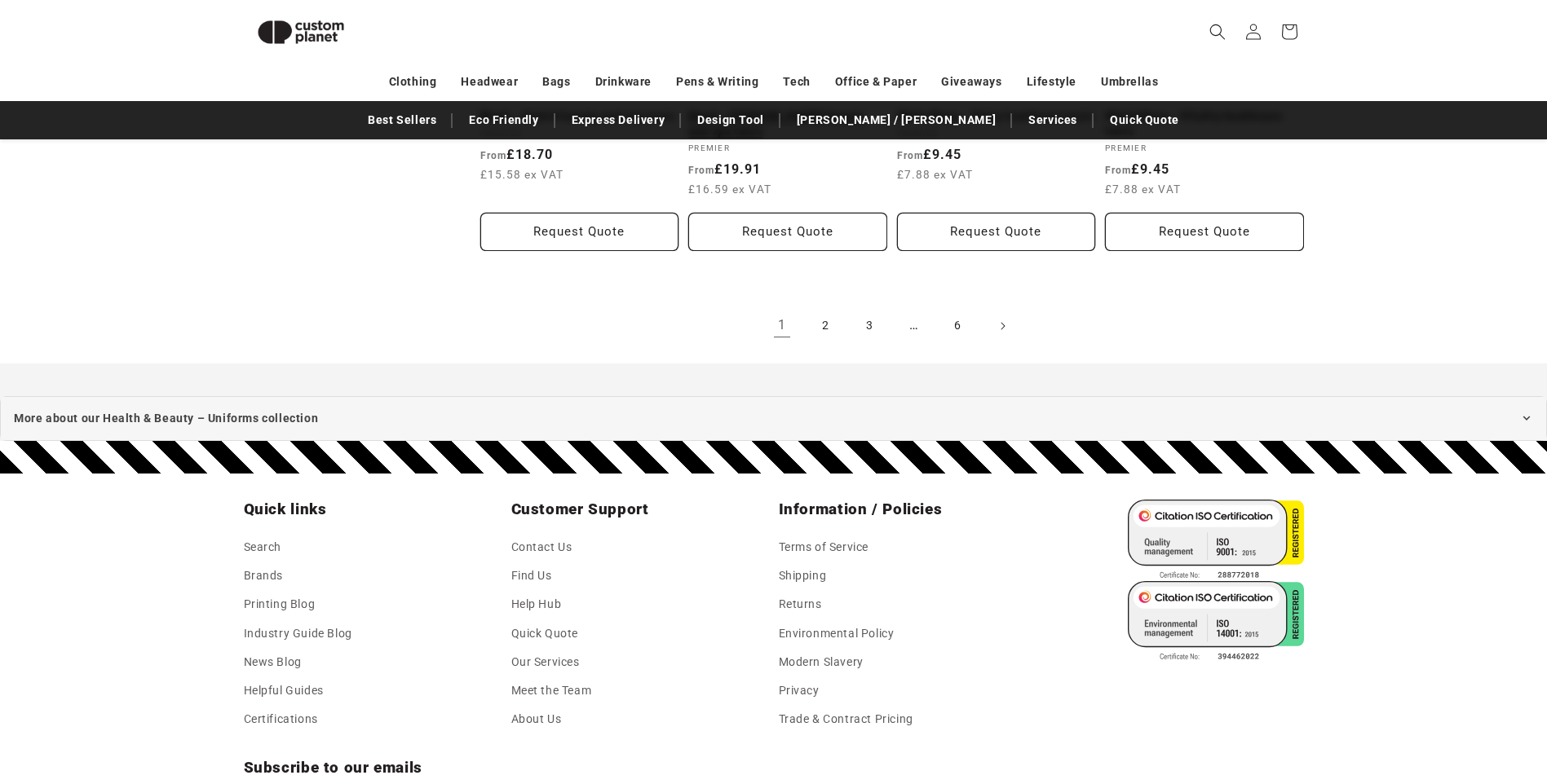
scroll to position [1936, 0]
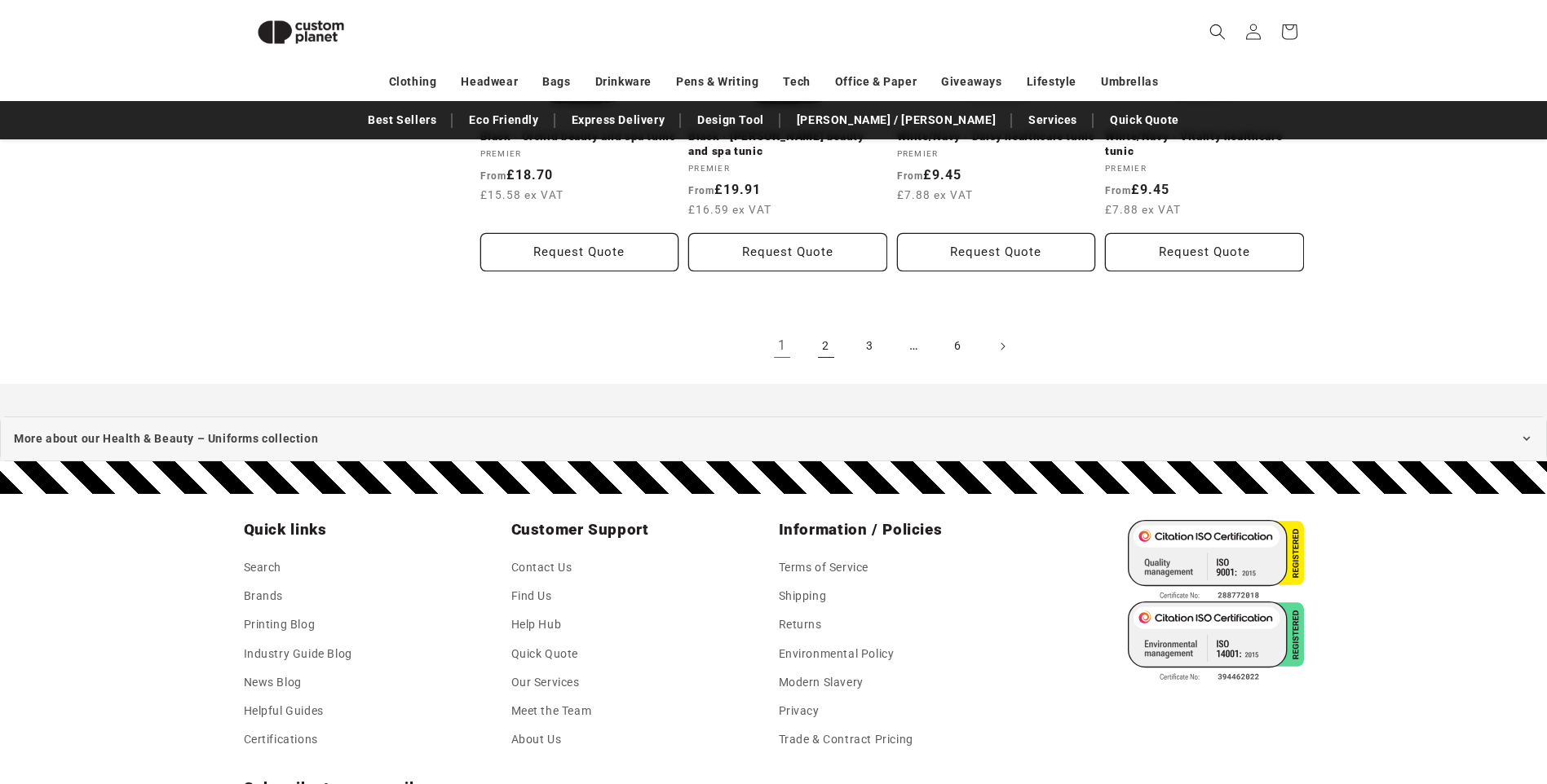
click at [824, 345] on link "2" at bounding box center [826, 346] width 36 height 36
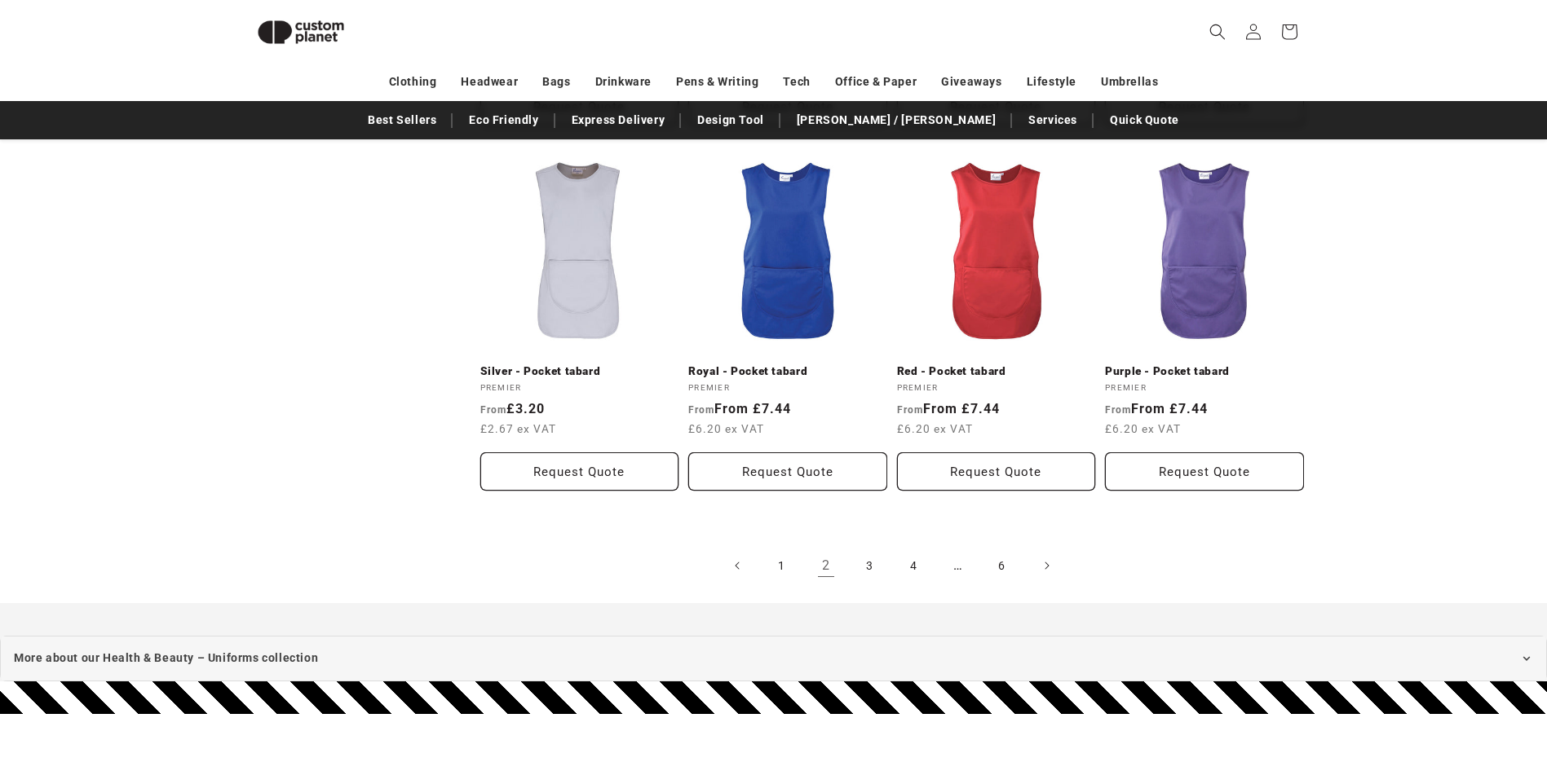
scroll to position [1690, 0]
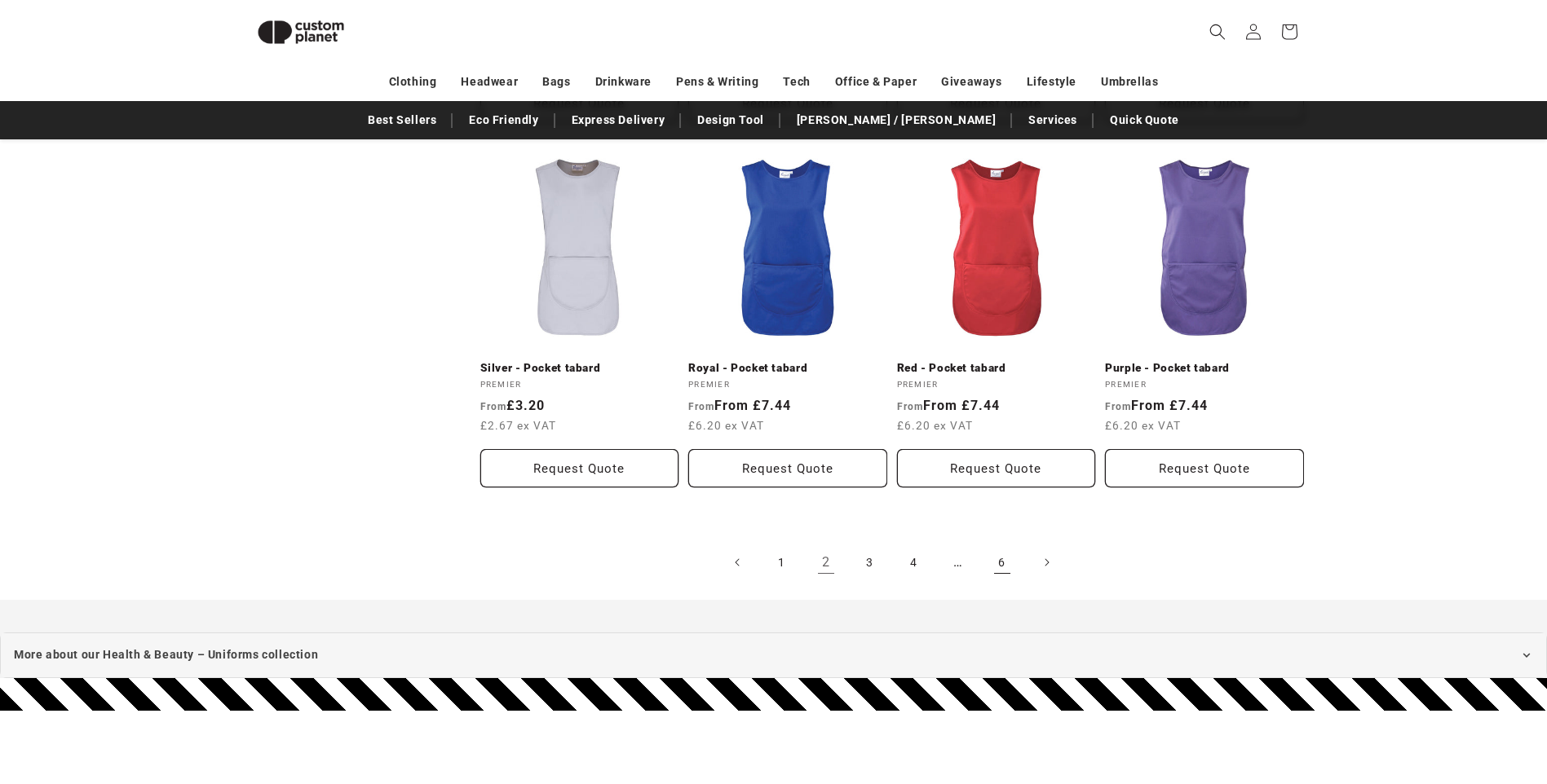
click at [1000, 559] on link "6" at bounding box center [1002, 562] width 36 height 36
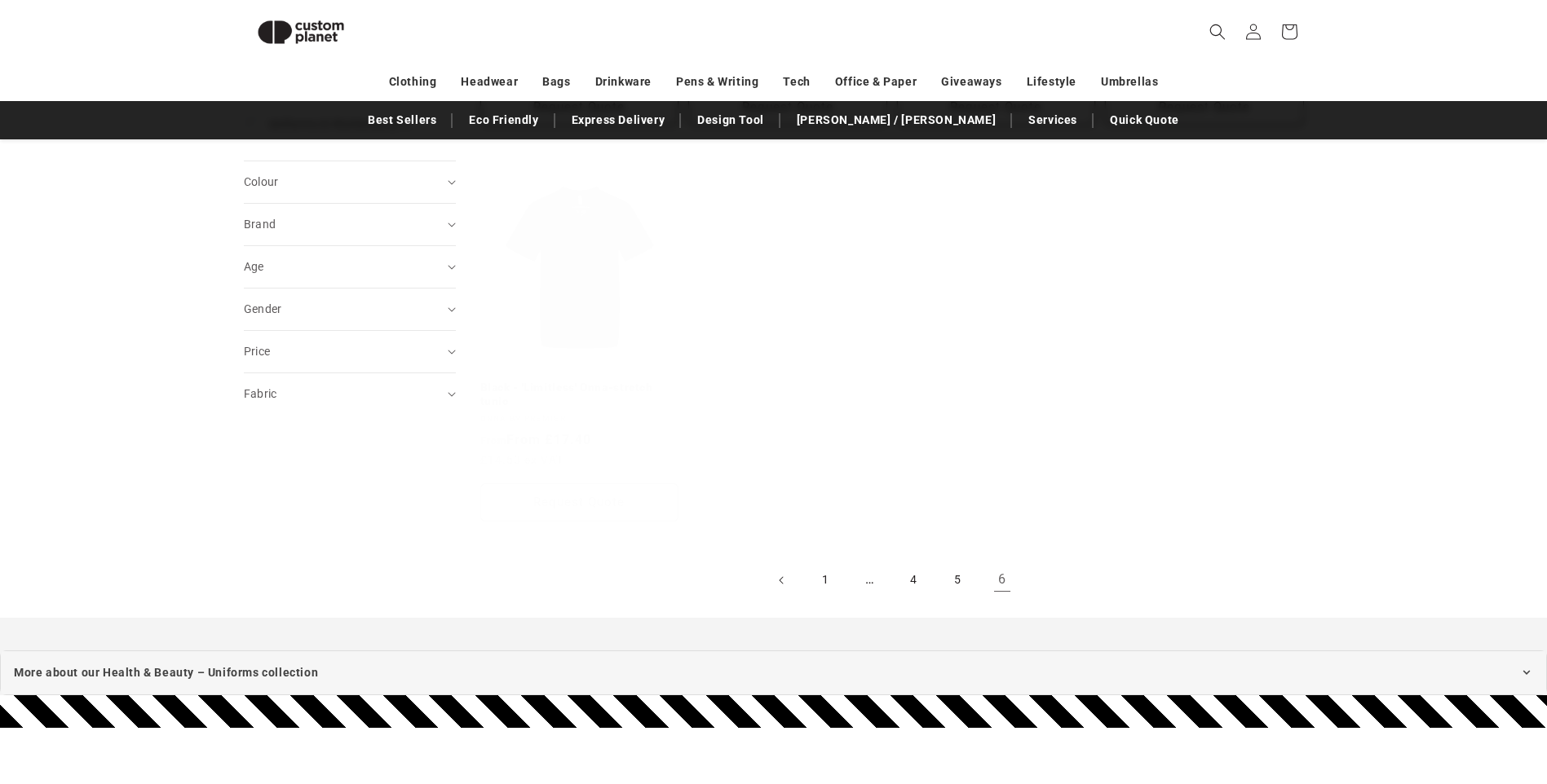
scroll to position [630, 0]
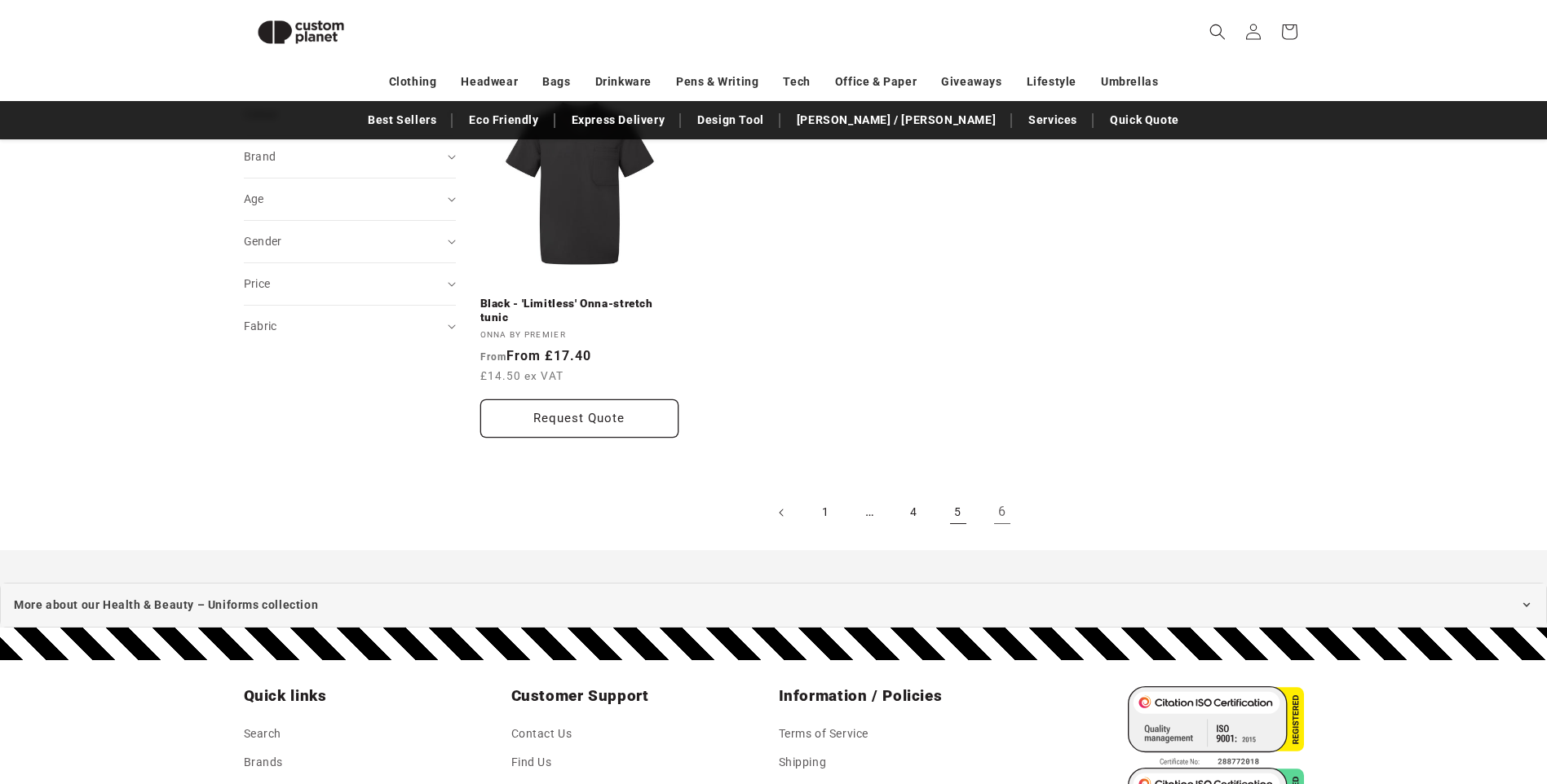
click at [962, 508] on link "5" at bounding box center [958, 513] width 36 height 36
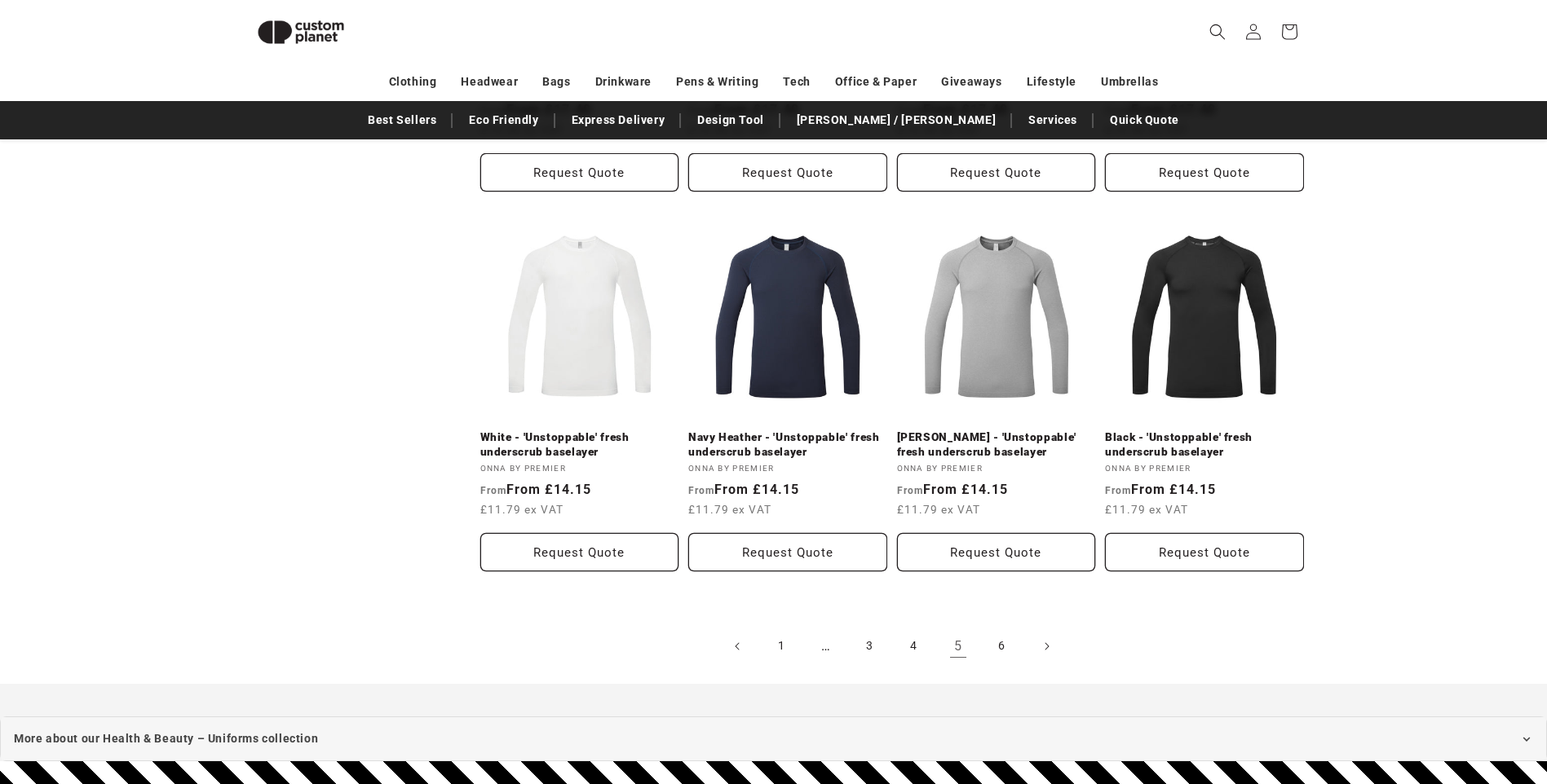
scroll to position [1771, 0]
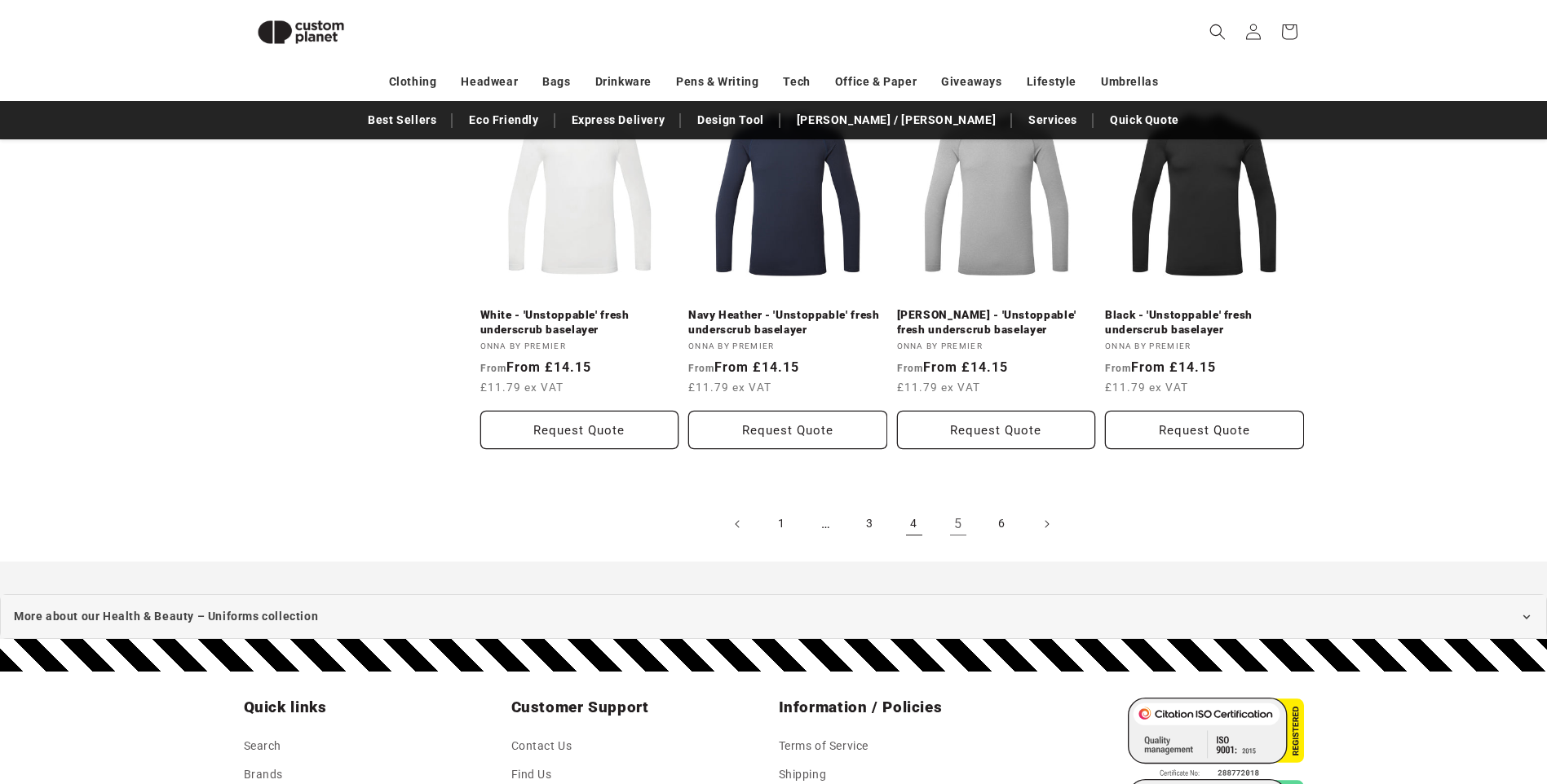
click at [904, 519] on link "4" at bounding box center [914, 524] width 36 height 36
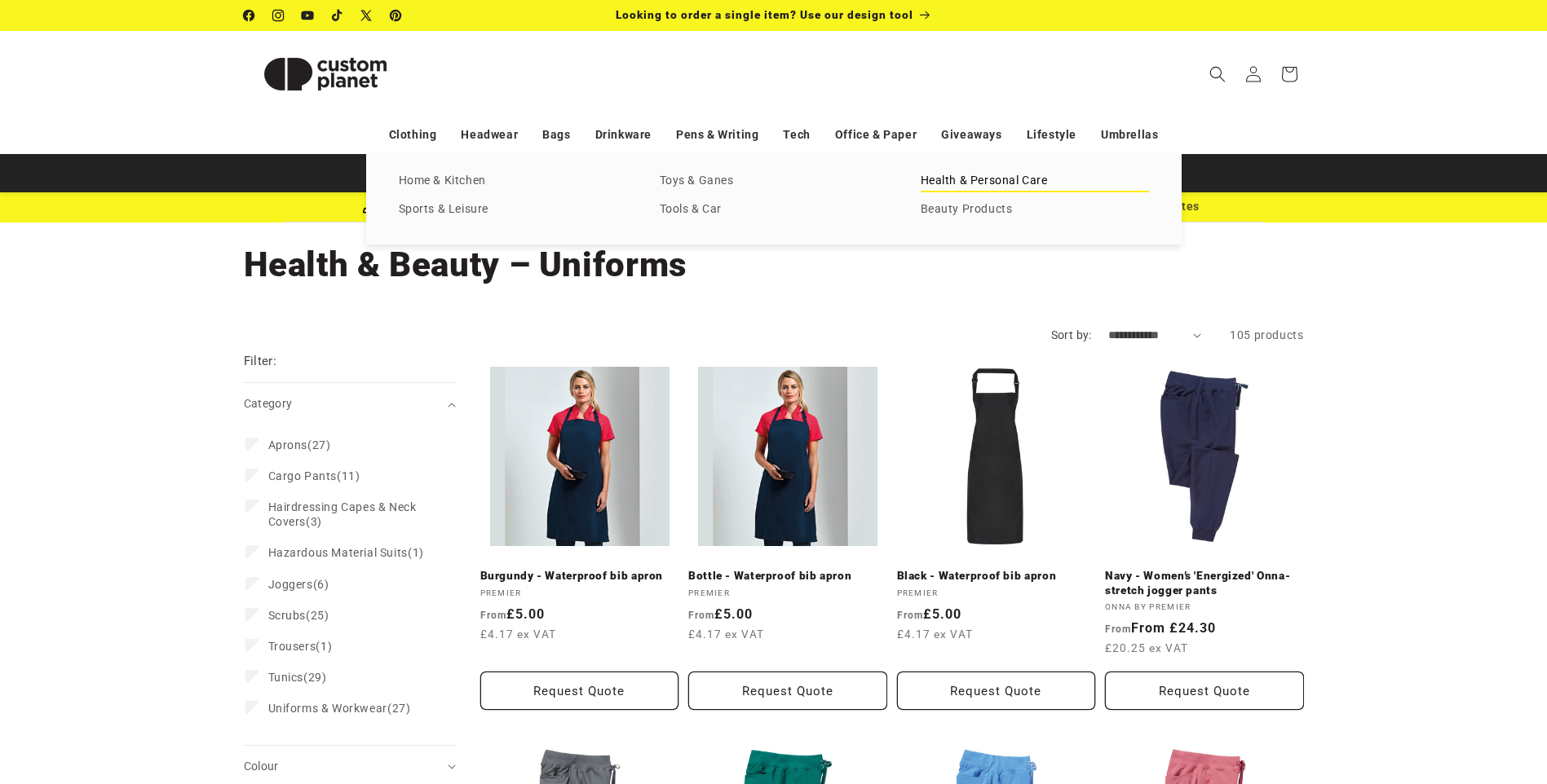
click at [953, 185] on link "Health & Personal Care" at bounding box center [1034, 181] width 228 height 22
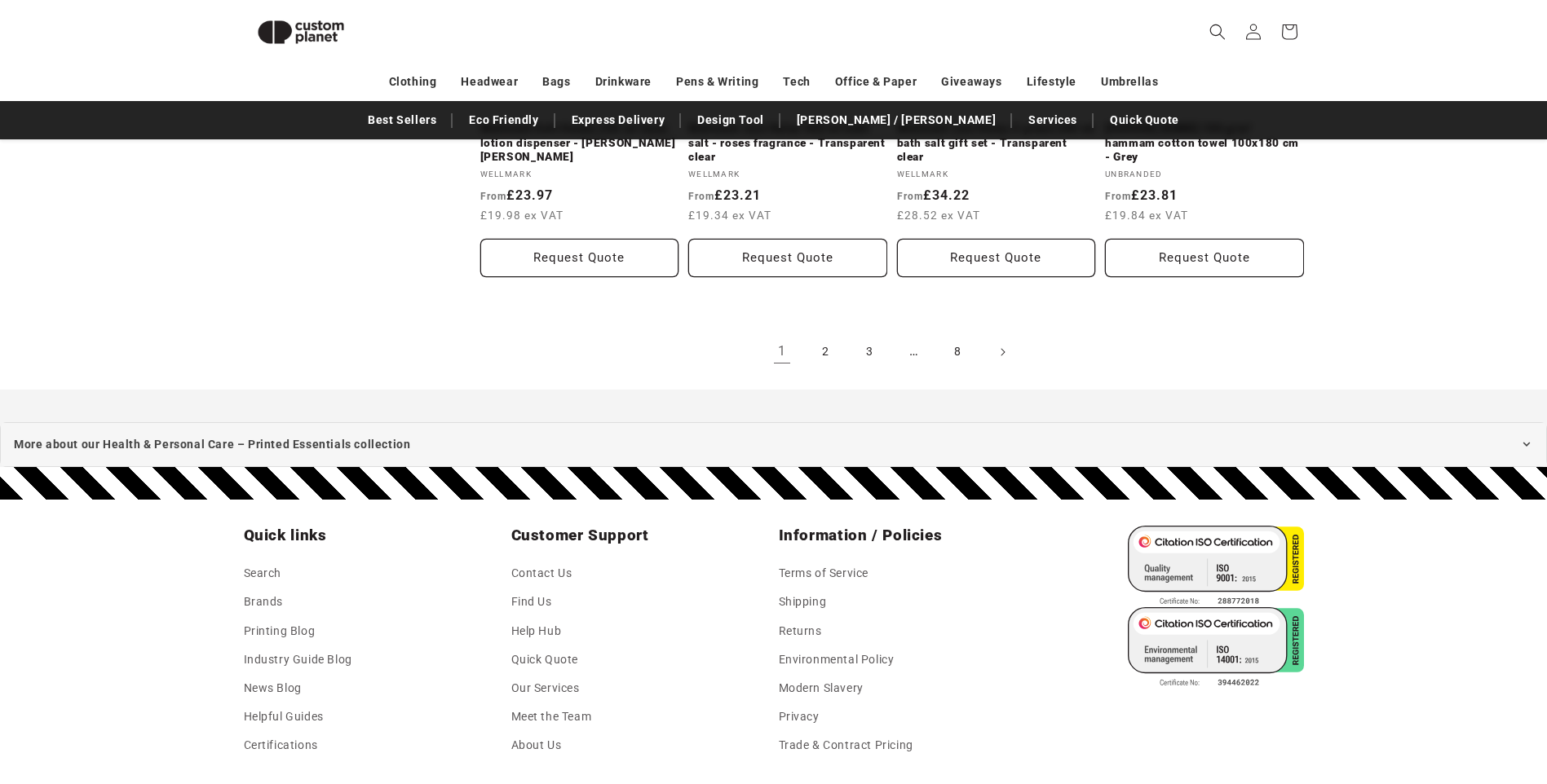
scroll to position [2016, 0]
click at [871, 341] on link "3" at bounding box center [870, 351] width 36 height 36
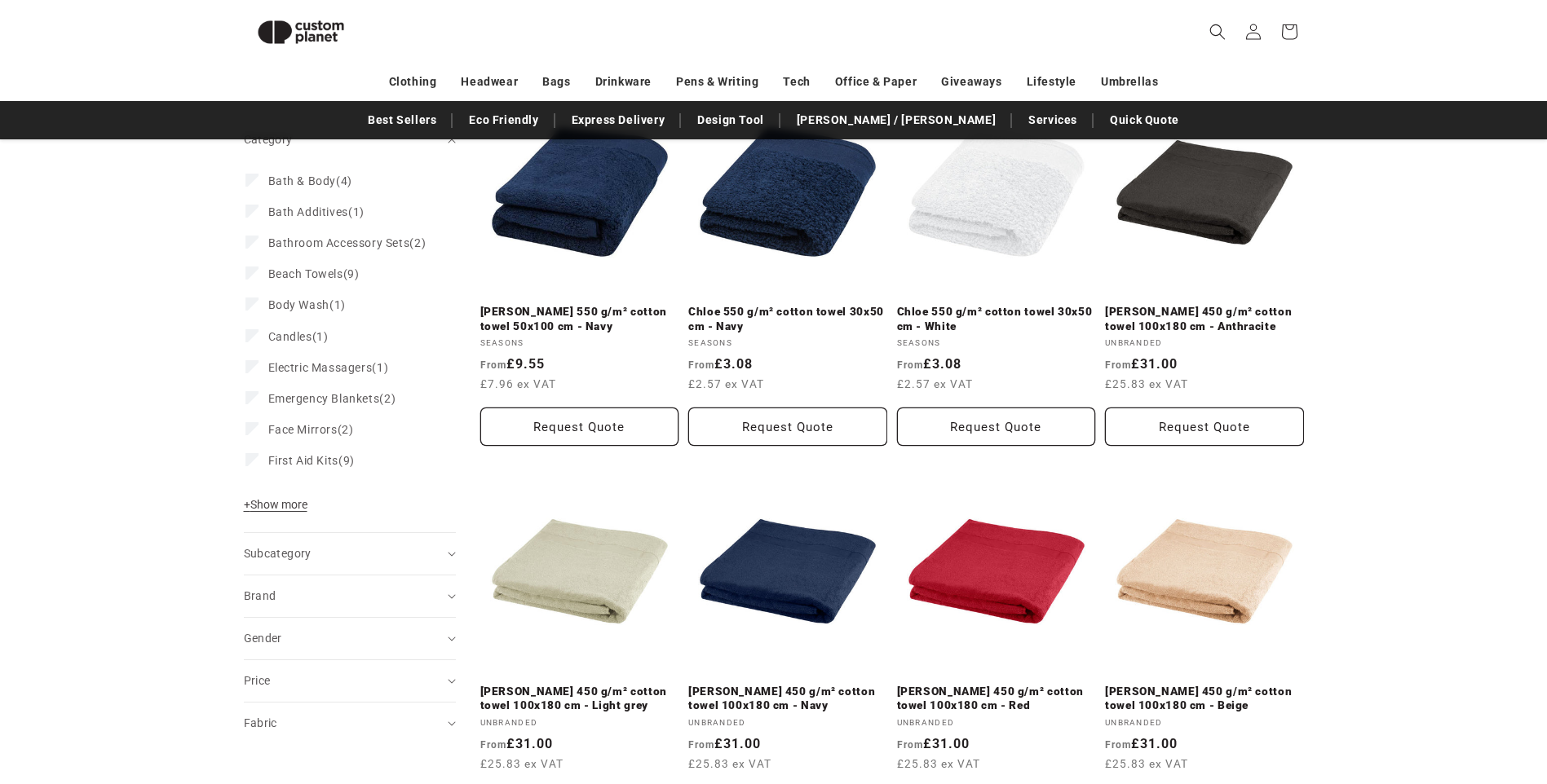
scroll to position [223, 0]
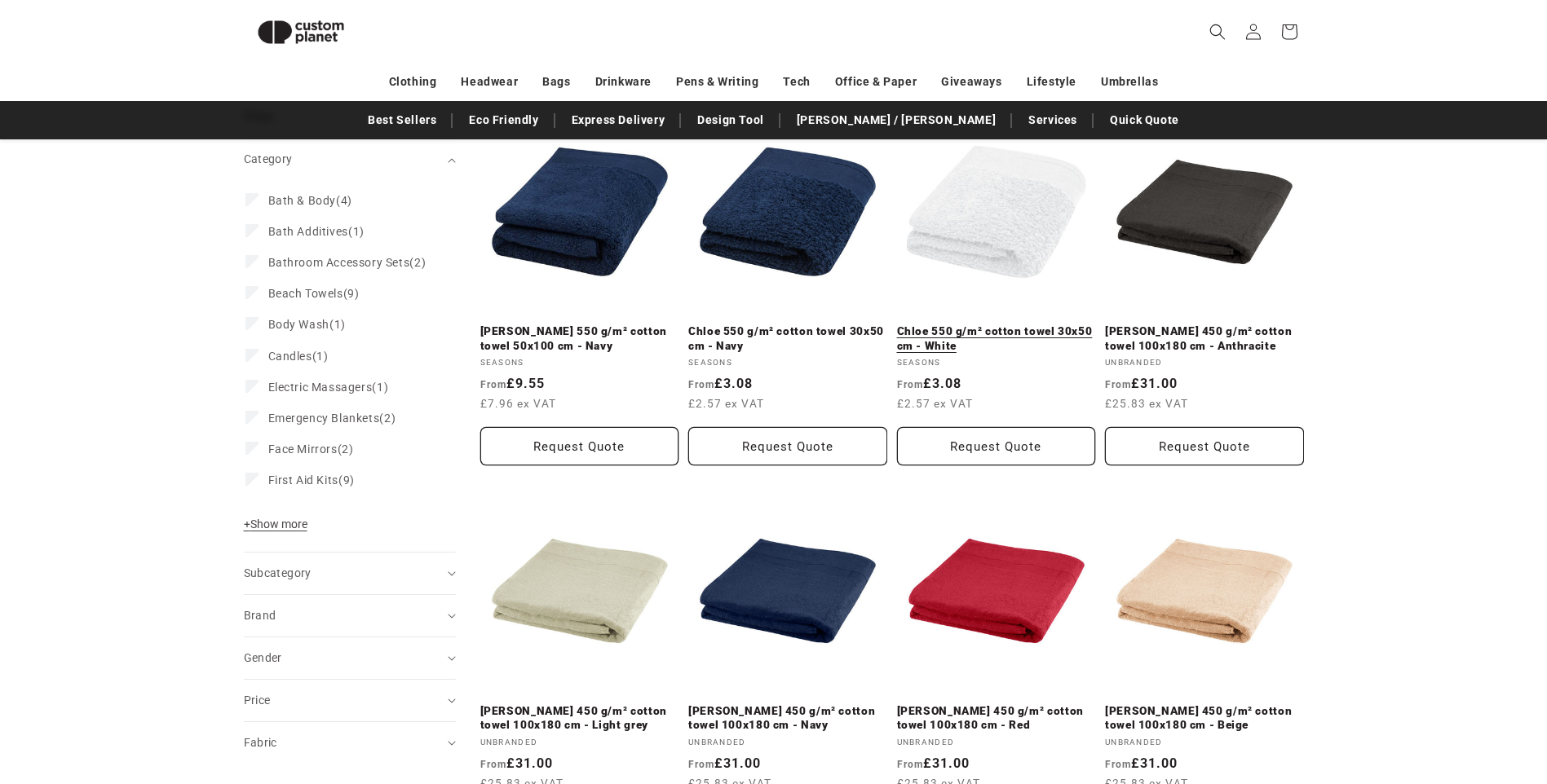
click at [944, 324] on link "Chloe 550 g/m² cotton towel 30x50 cm - White" at bounding box center [996, 339] width 199 height 28
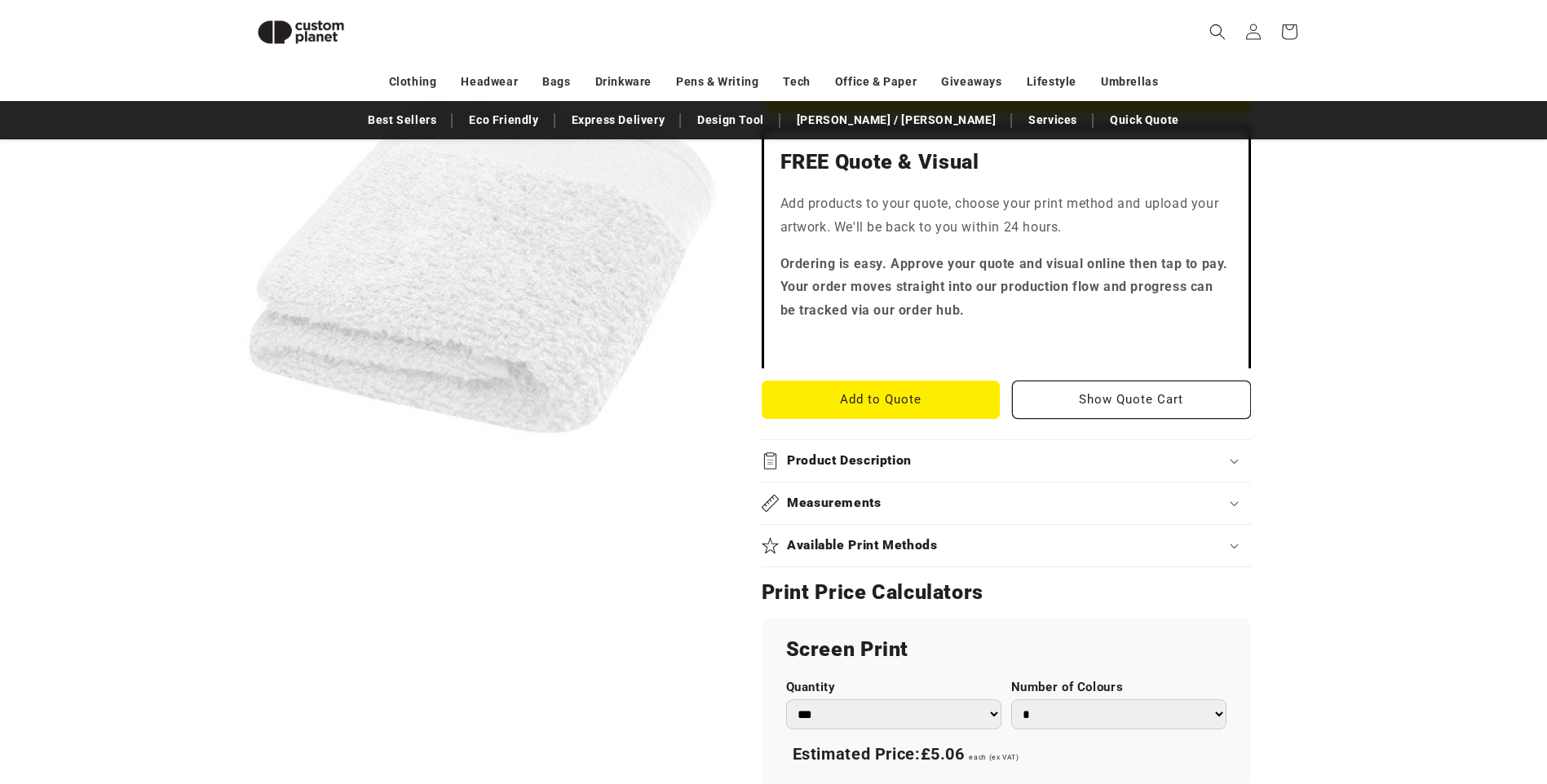
scroll to position [468, 0]
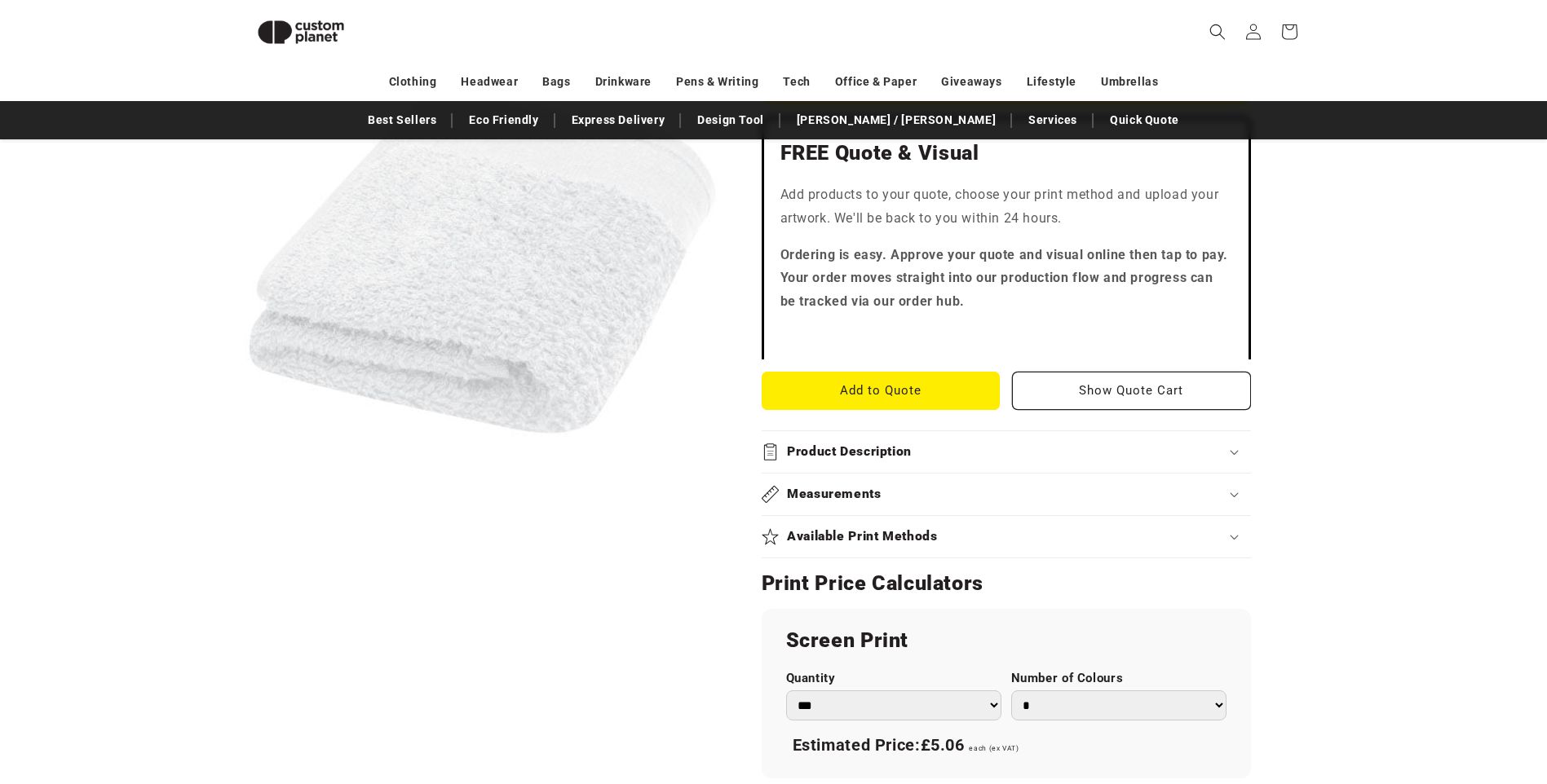
click at [955, 527] on summary "Available Print Methods" at bounding box center [1006, 537] width 489 height 42
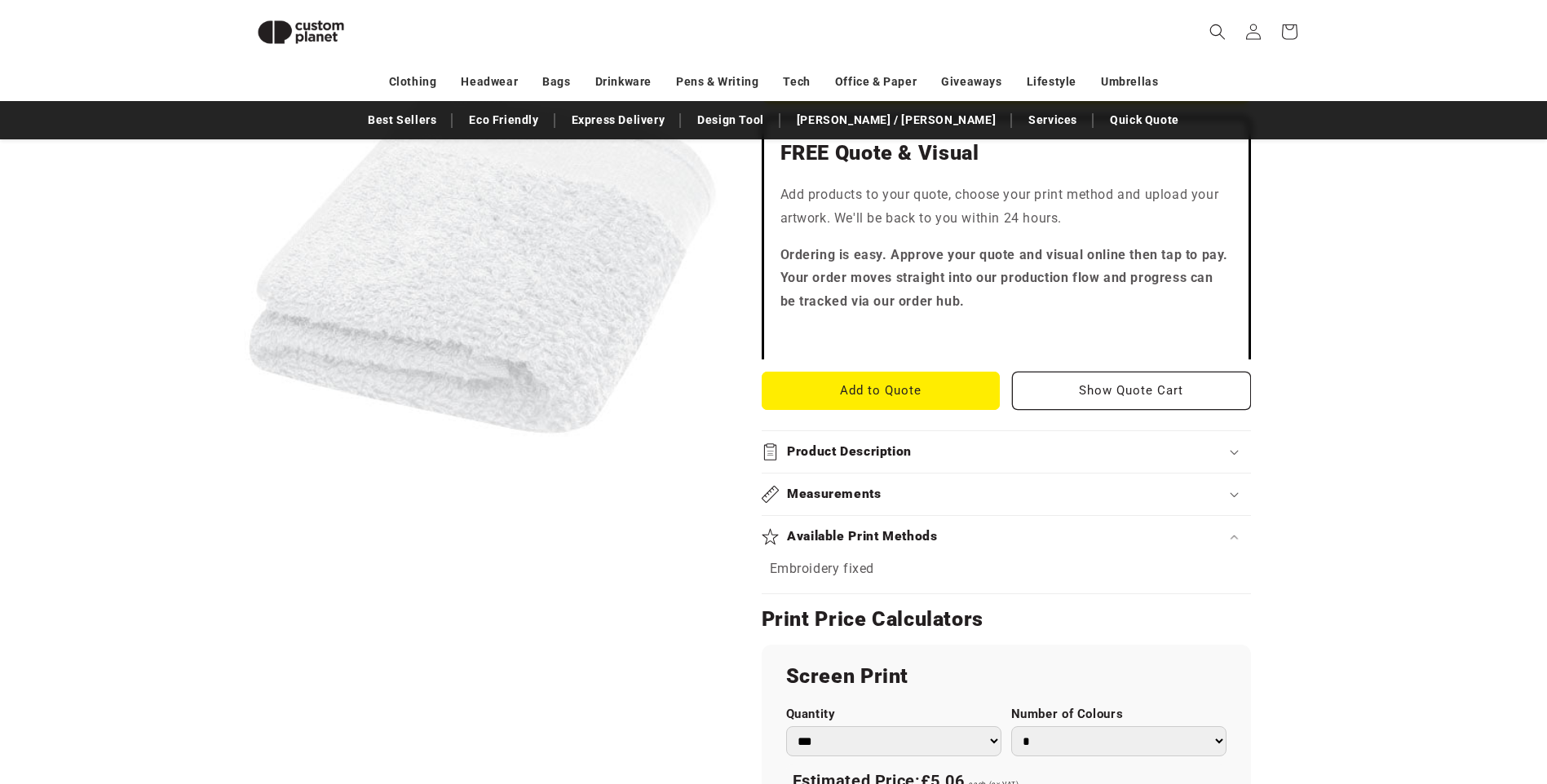
click at [955, 527] on summary "Available Print Methods" at bounding box center [1006, 537] width 489 height 42
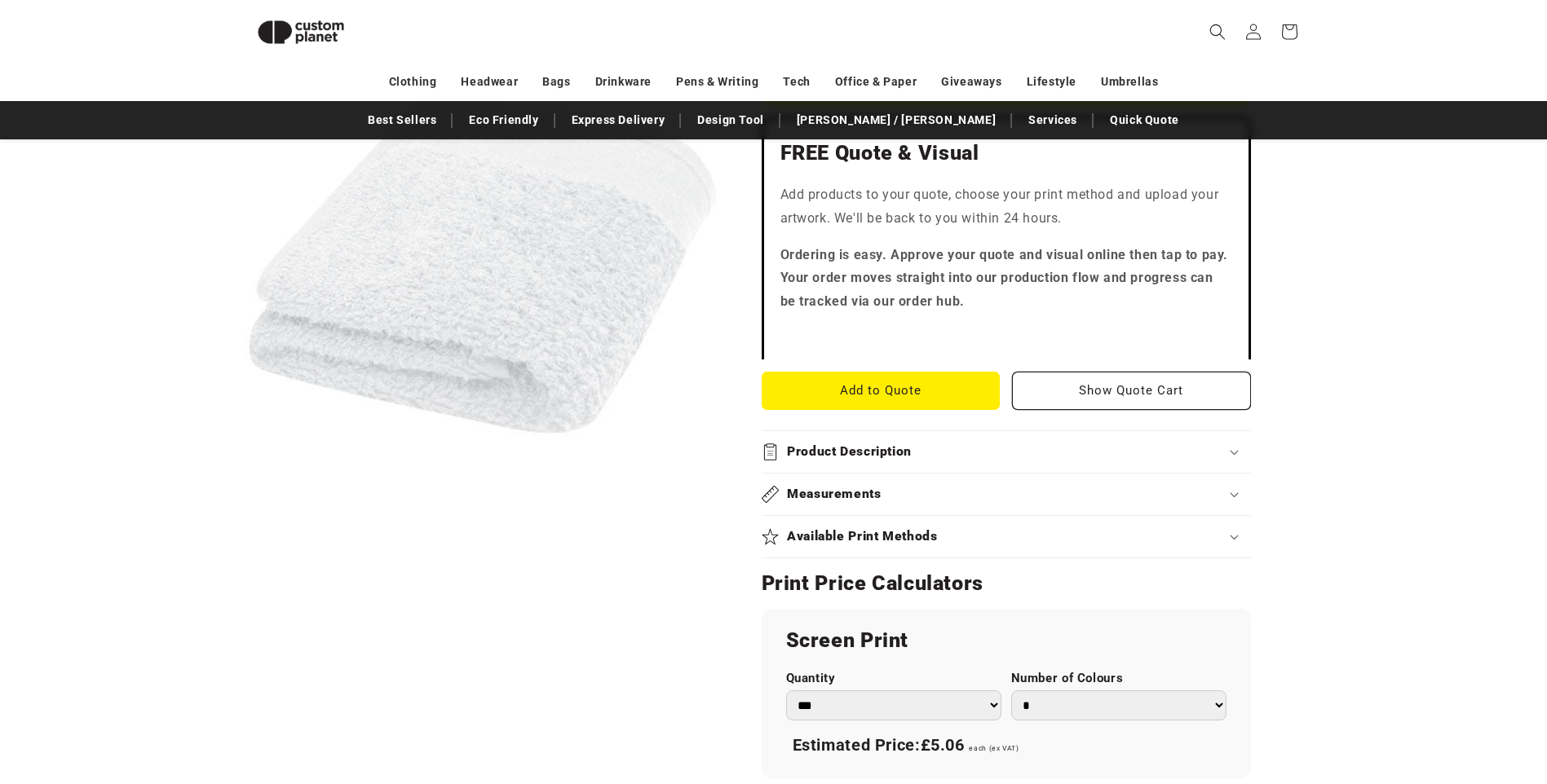
click at [941, 459] on div "Product Description" at bounding box center [1006, 452] width 489 height 17
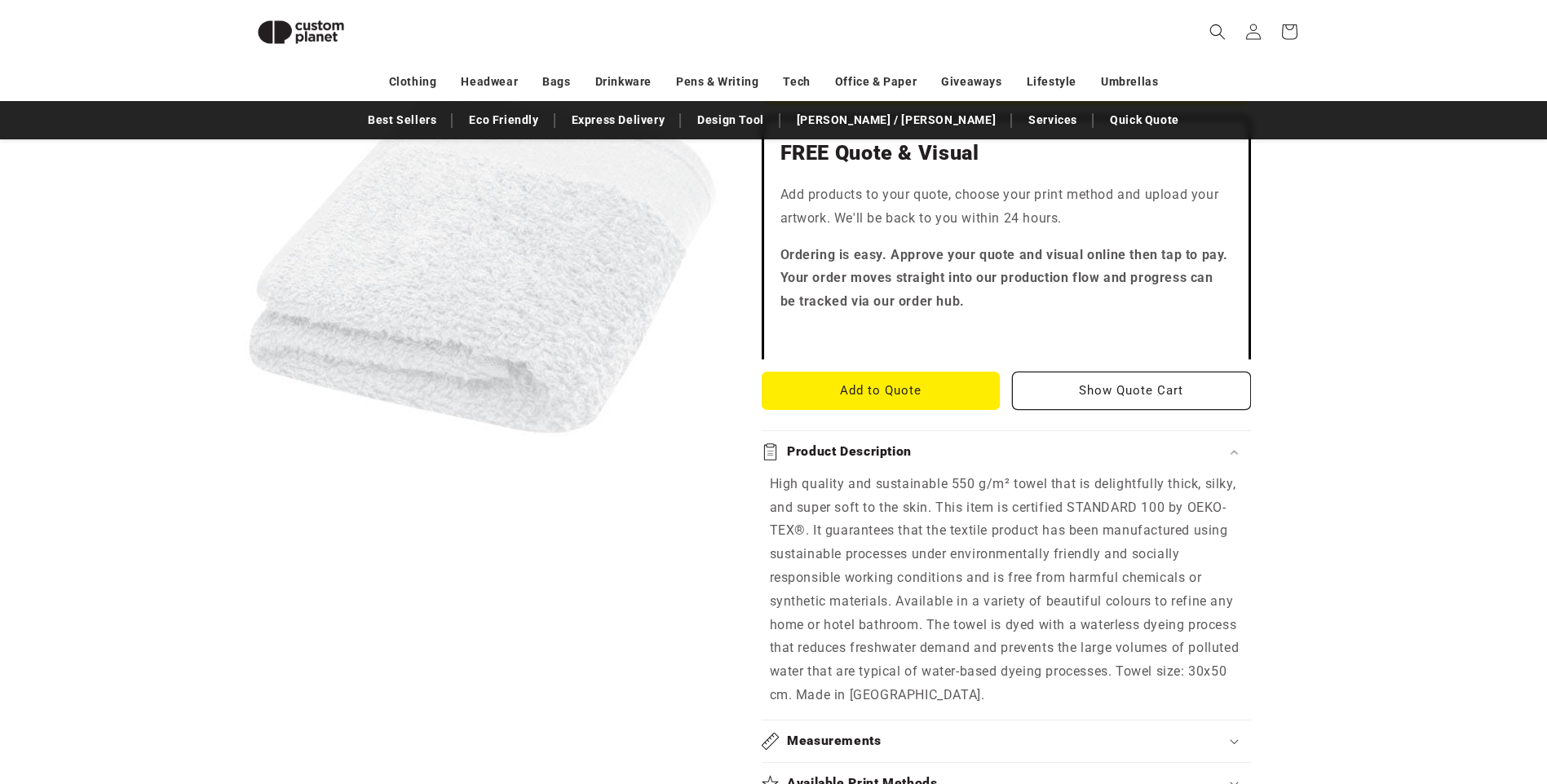
click at [952, 445] on div "Product Description" at bounding box center [1006, 452] width 489 height 17
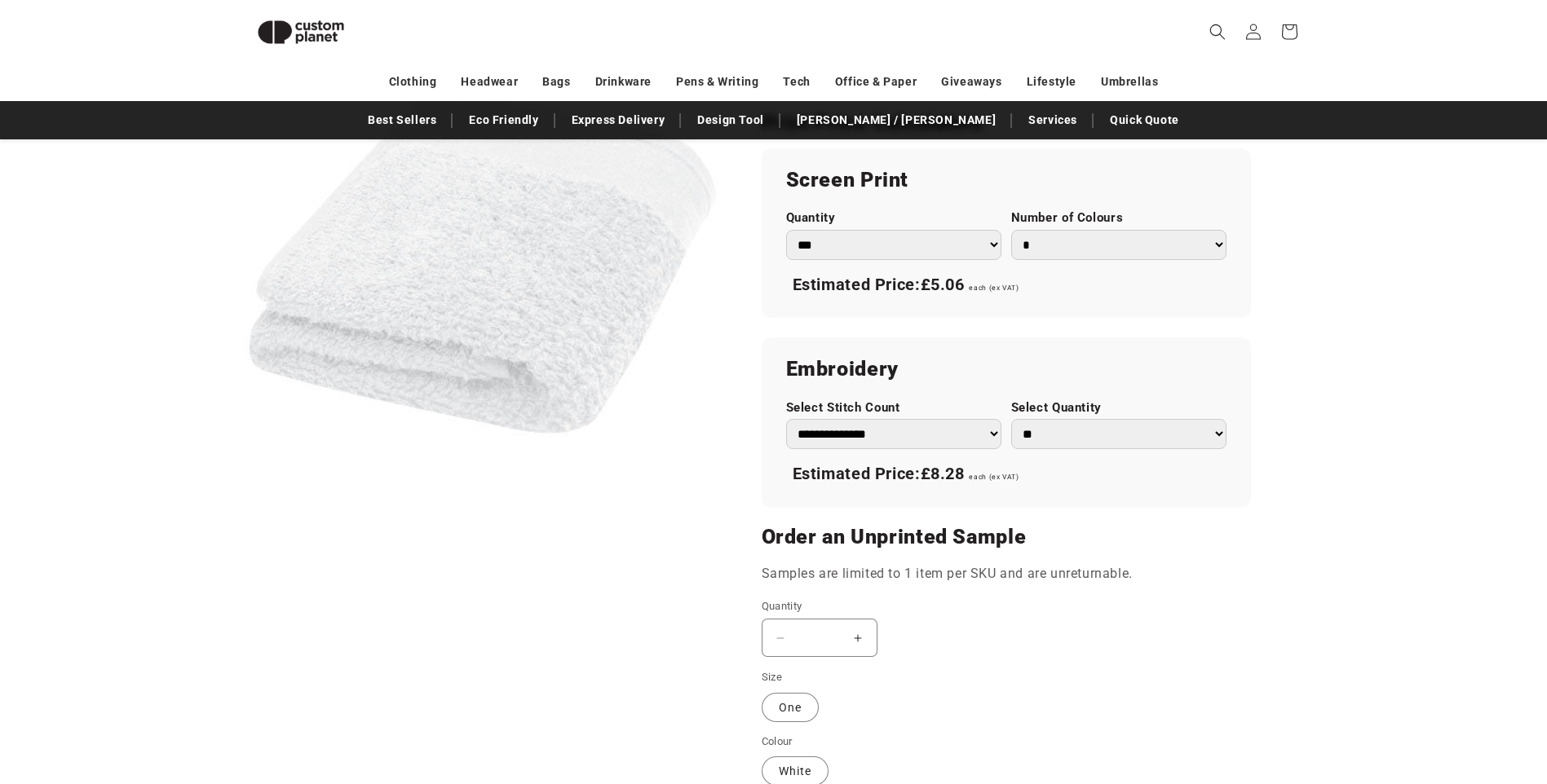
scroll to position [1039, 0]
